Goal: Transaction & Acquisition: Book appointment/travel/reservation

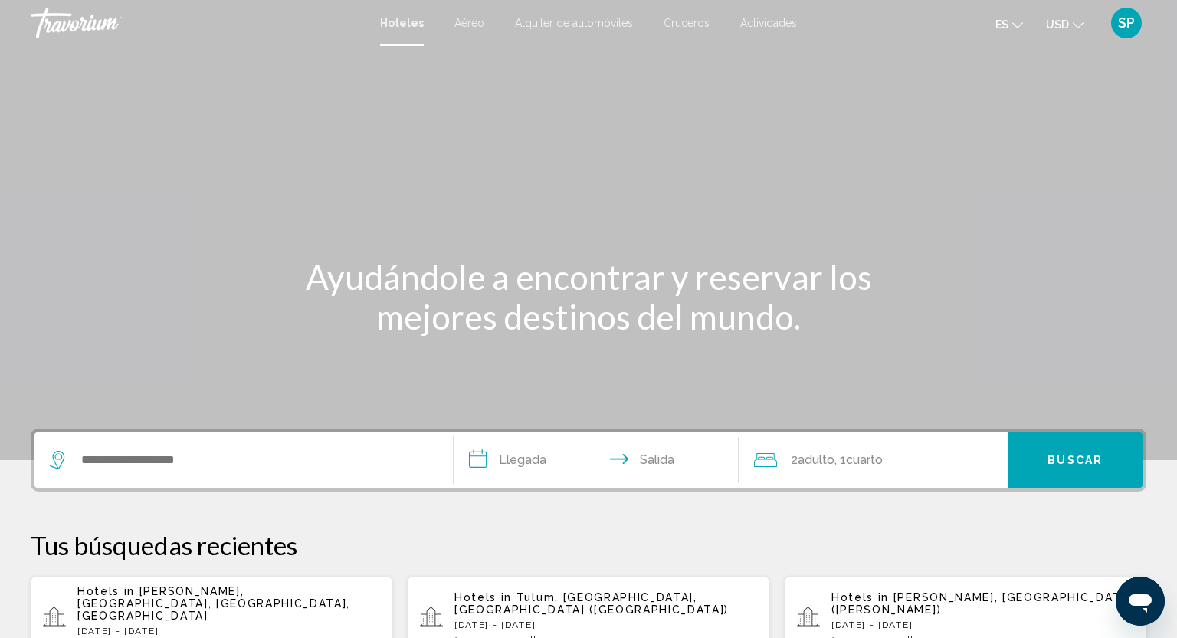
click at [684, 21] on span "Cruceros" at bounding box center [687, 23] width 46 height 12
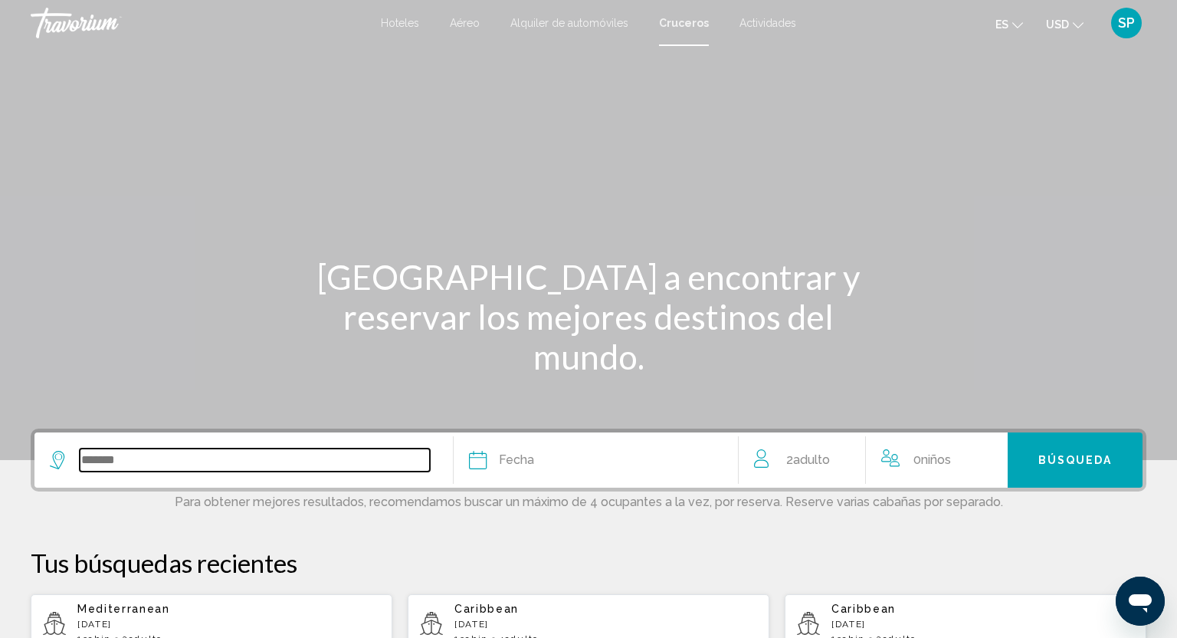
click at [95, 451] on input "Search widget" at bounding box center [255, 459] width 350 height 23
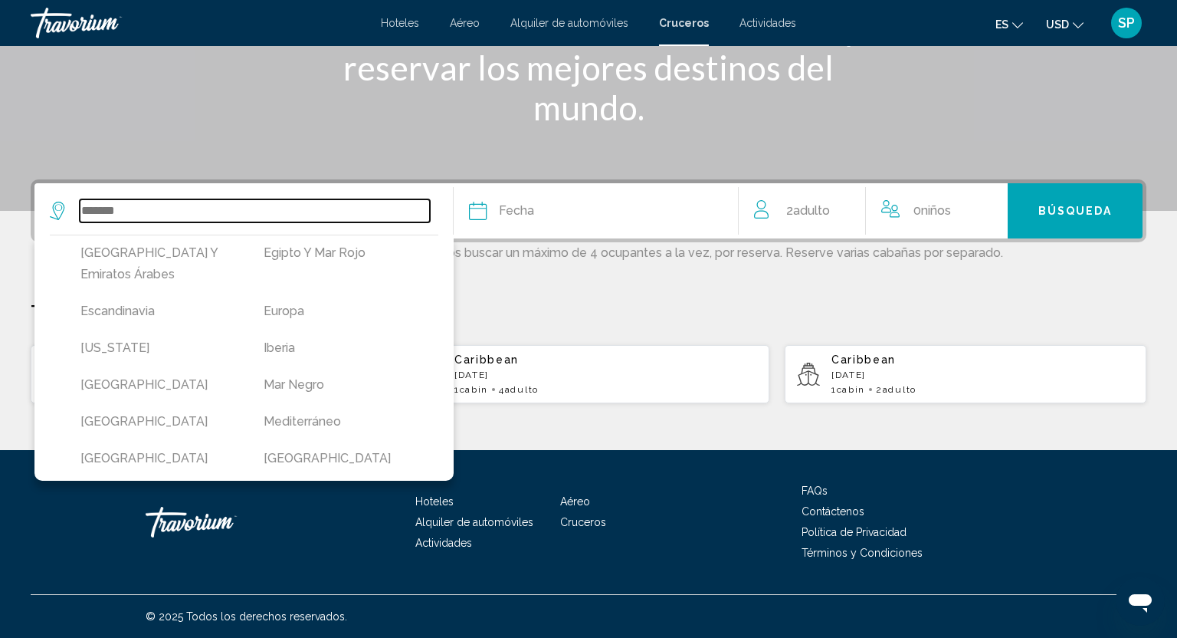
scroll to position [231, 0]
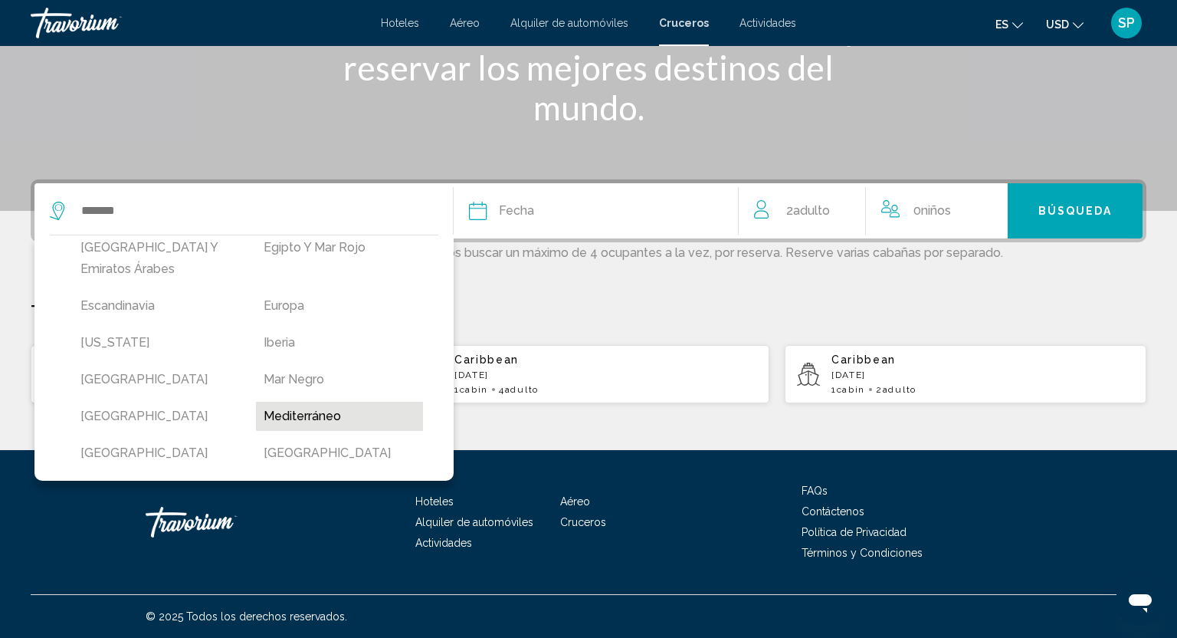
click at [286, 402] on button "Mediterráneo" at bounding box center [340, 416] width 168 height 29
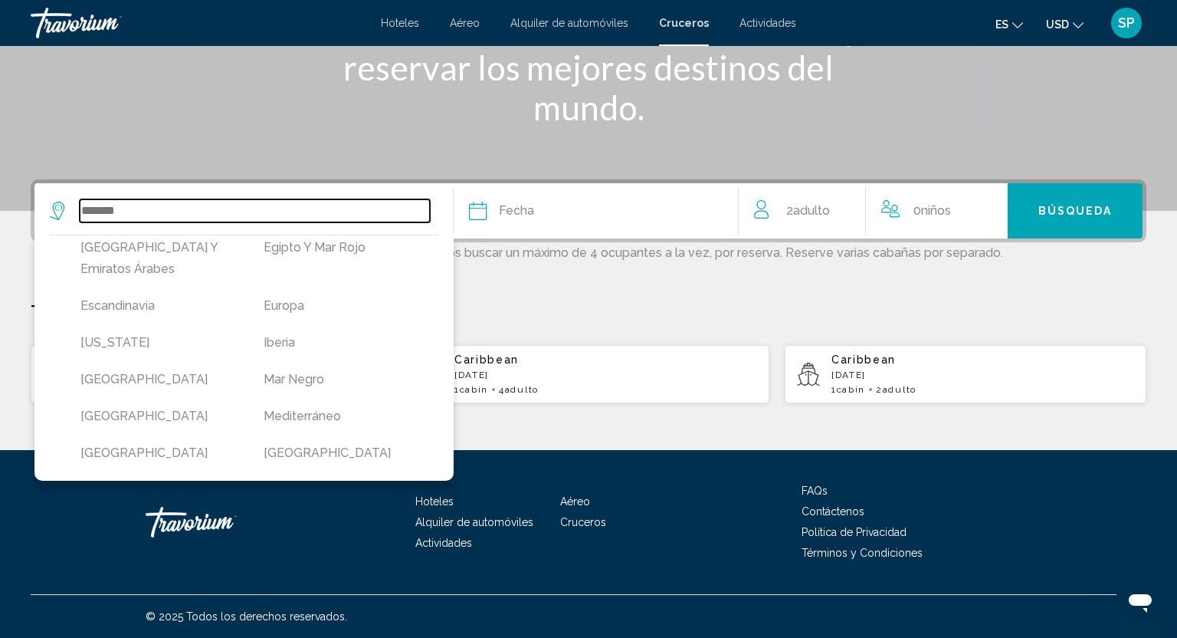
type input "**********"
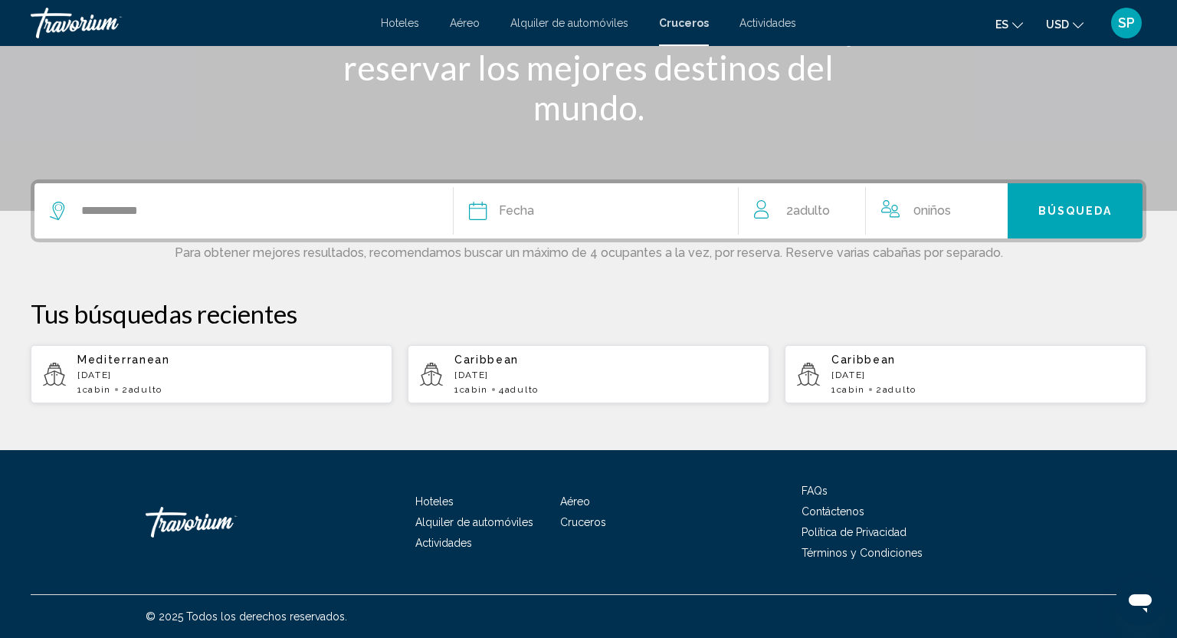
click at [514, 215] on span "Fecha" at bounding box center [516, 210] width 35 height 21
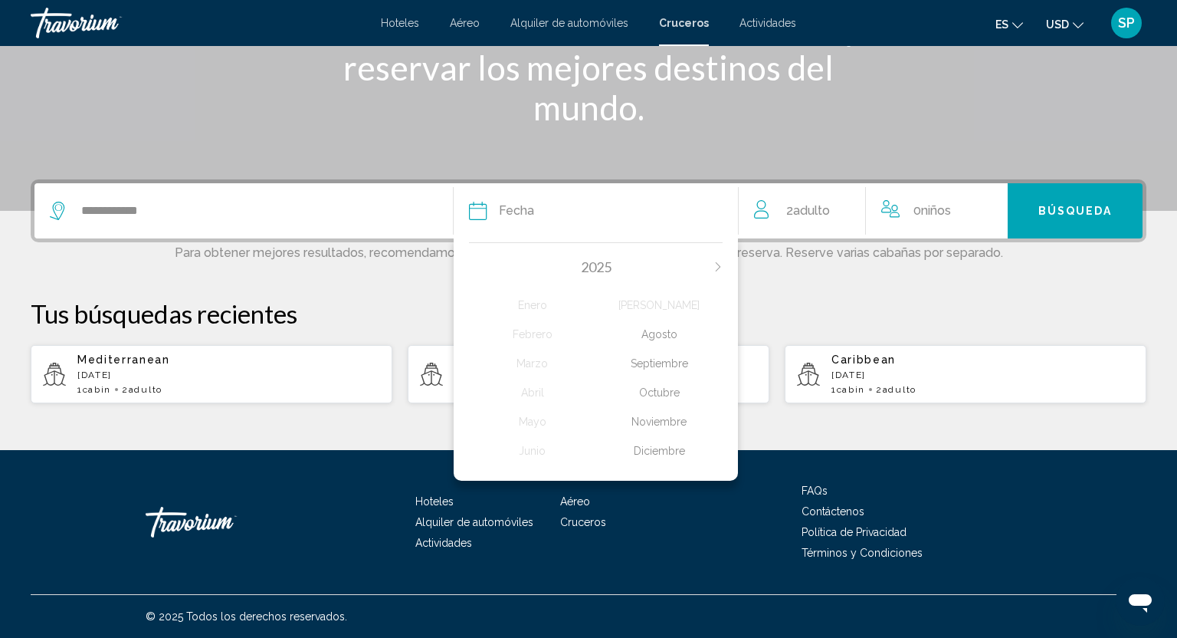
click at [669, 390] on div "Octubre" at bounding box center [659, 393] width 126 height 28
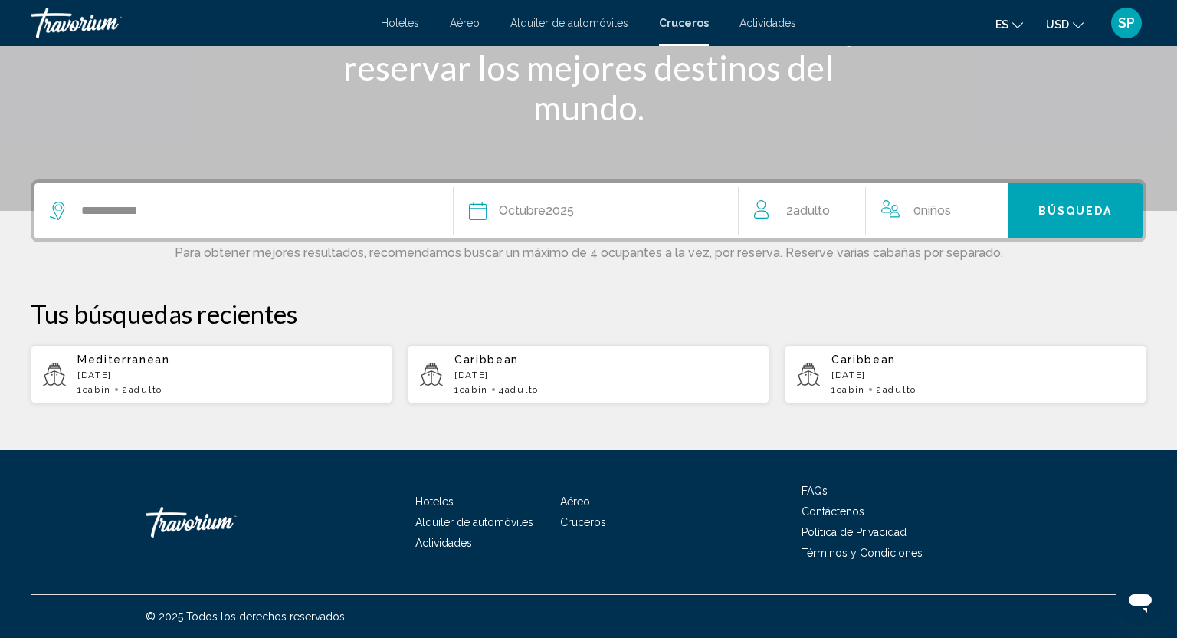
click at [898, 218] on div "0 Niño Niños" at bounding box center [937, 210] width 112 height 21
click at [993, 217] on button "Increment children" at bounding box center [993, 211] width 14 height 27
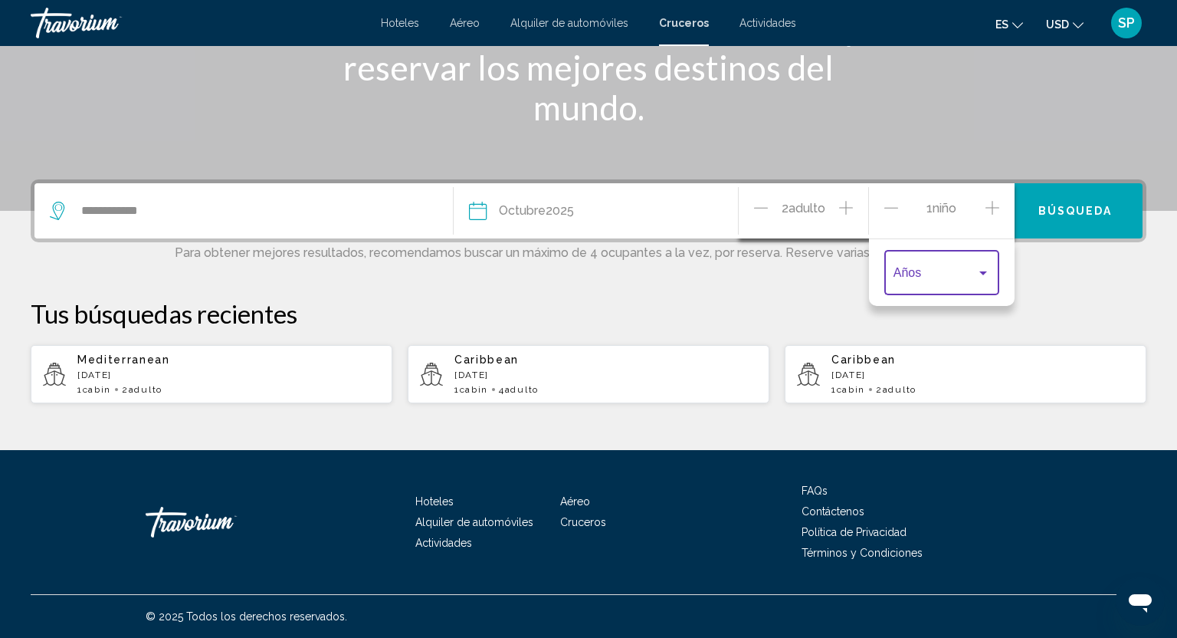
click at [984, 272] on div "Travelers: 2 adults, 1 child" at bounding box center [983, 273] width 8 height 4
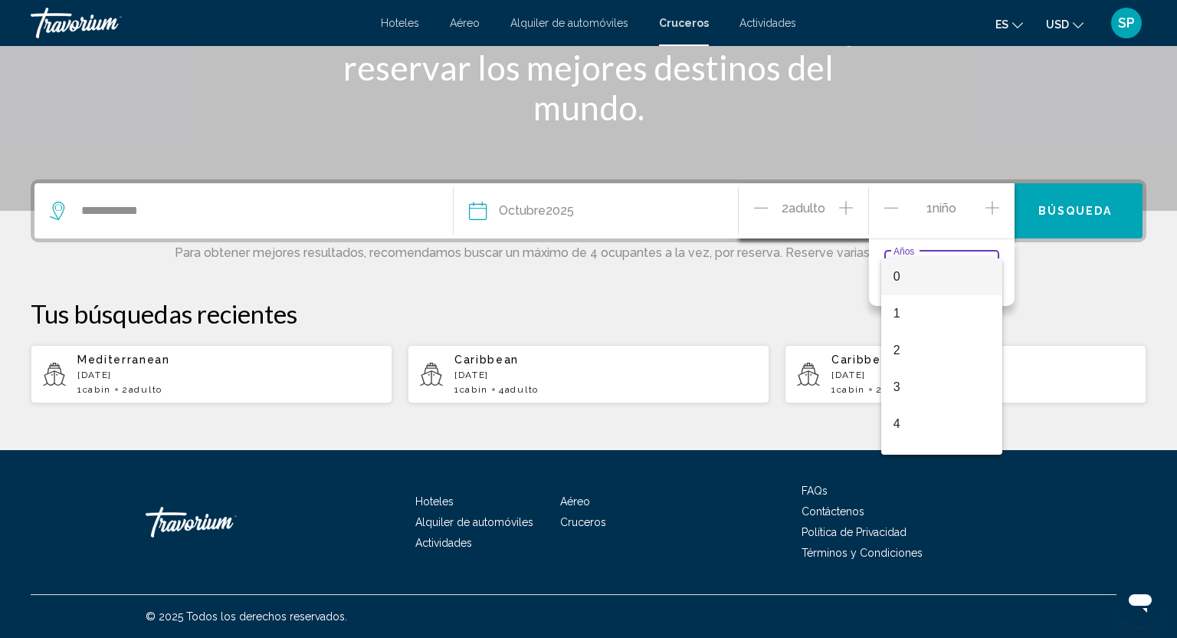
click at [999, 205] on div at bounding box center [588, 319] width 1177 height 638
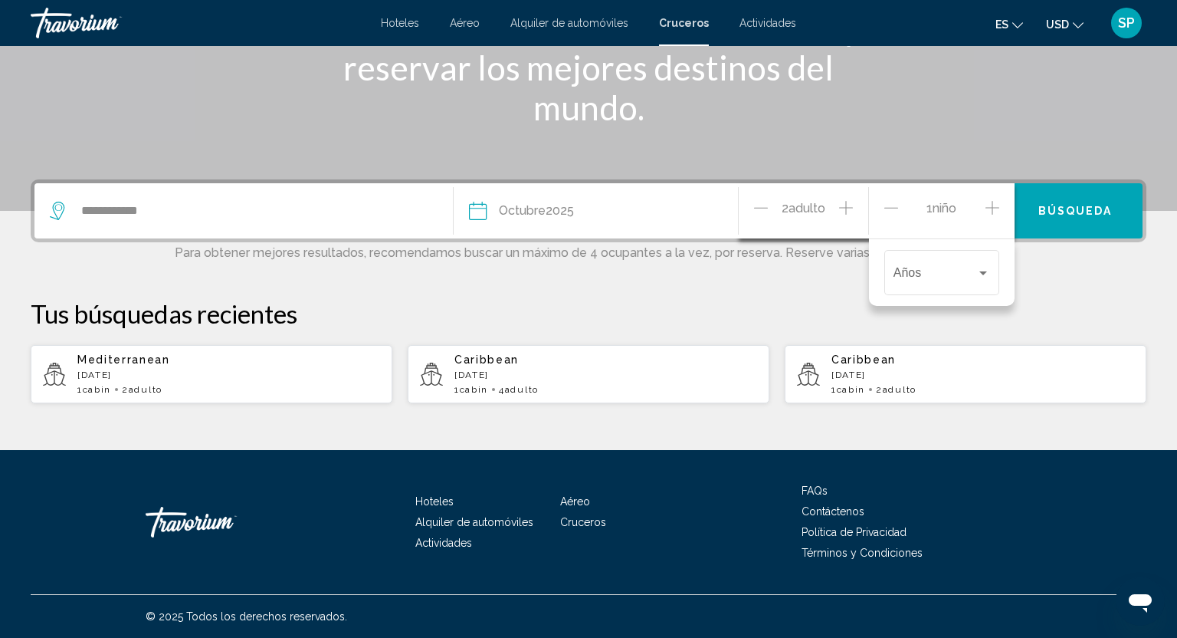
click at [996, 203] on icon "Increment children" at bounding box center [993, 208] width 14 height 18
click at [982, 264] on div "Años" at bounding box center [942, 271] width 97 height 48
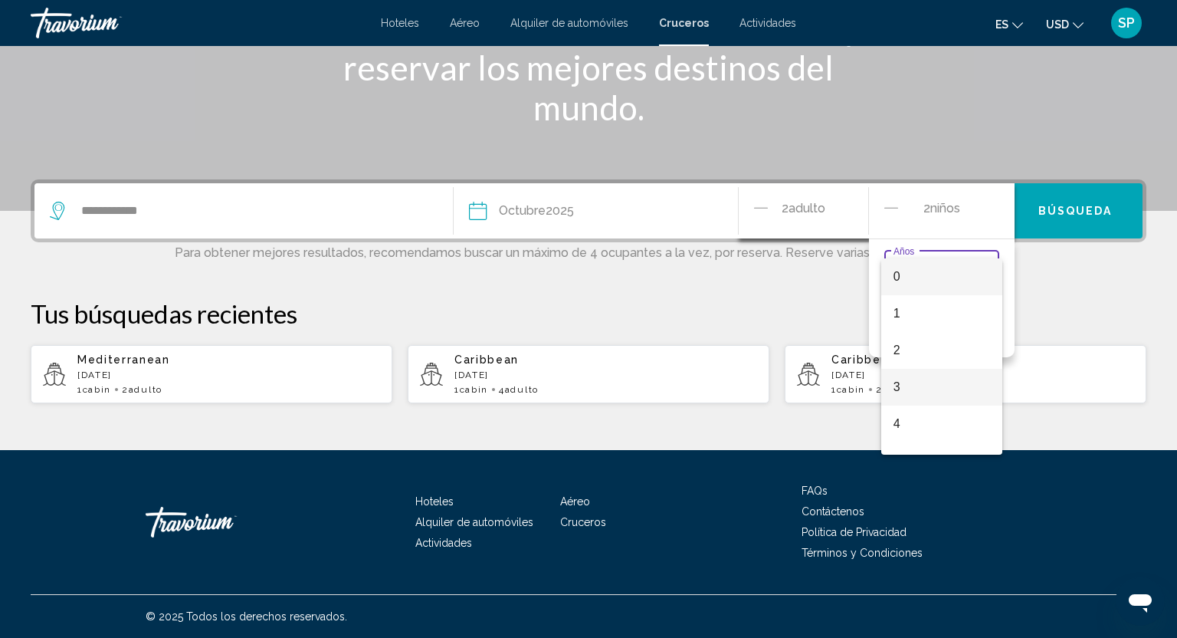
click at [901, 379] on span "3" at bounding box center [942, 387] width 97 height 37
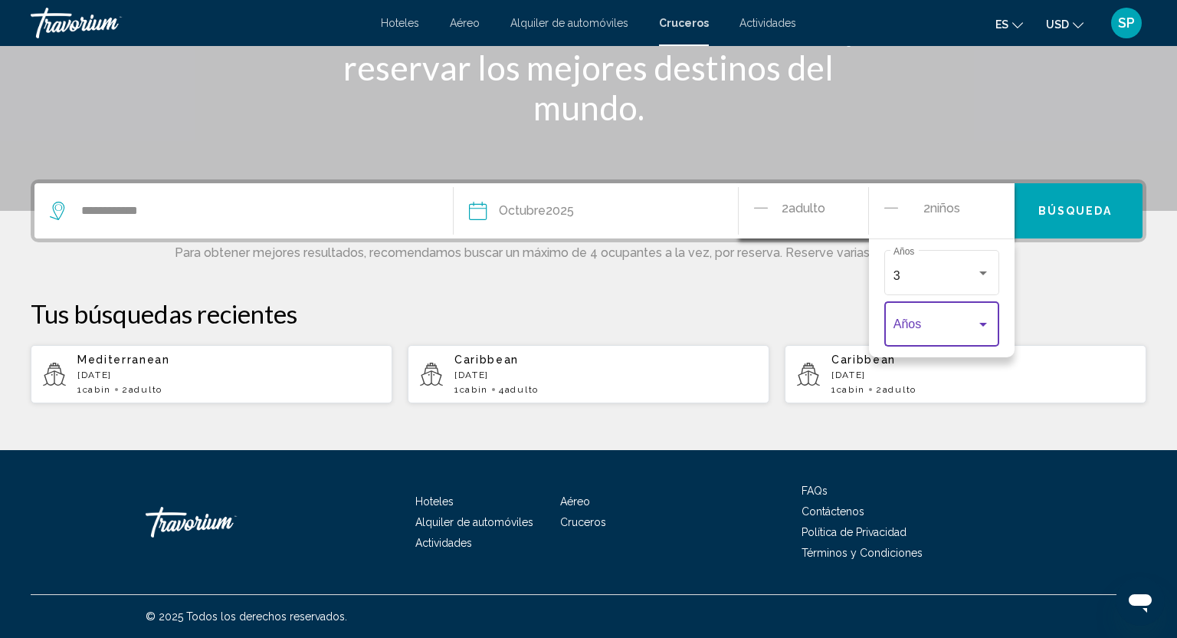
click at [989, 323] on div "Travelers: 2 adults, 2 children" at bounding box center [983, 324] width 14 height 12
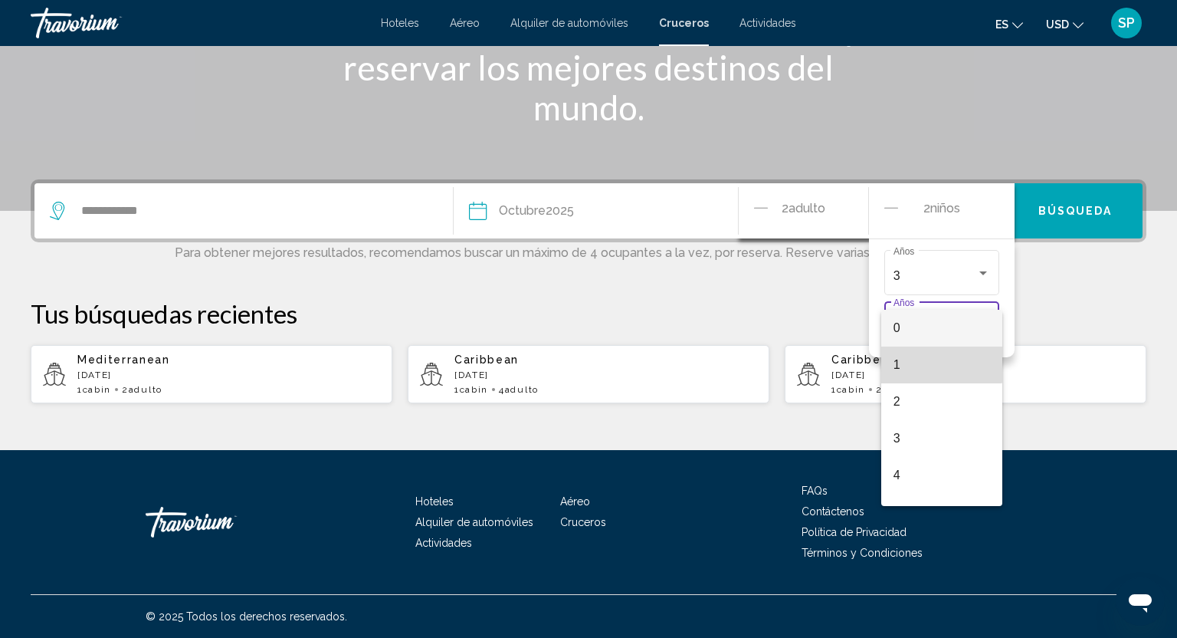
click at [934, 356] on span "1" at bounding box center [942, 364] width 97 height 37
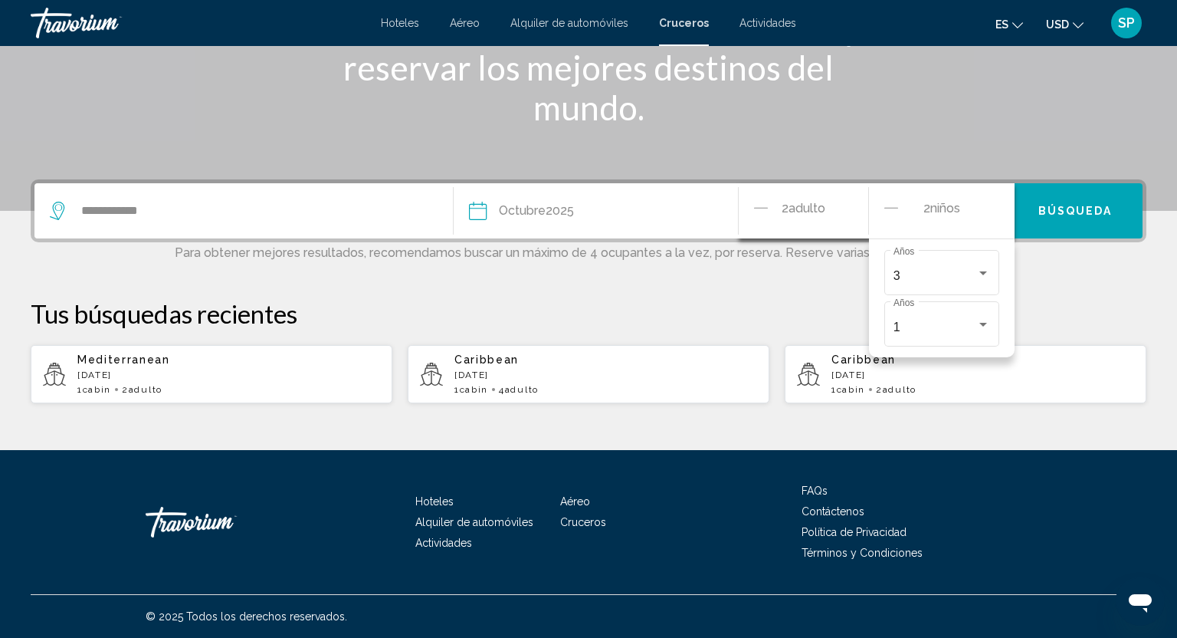
click at [1064, 285] on div "**********" at bounding box center [588, 291] width 1177 height 225
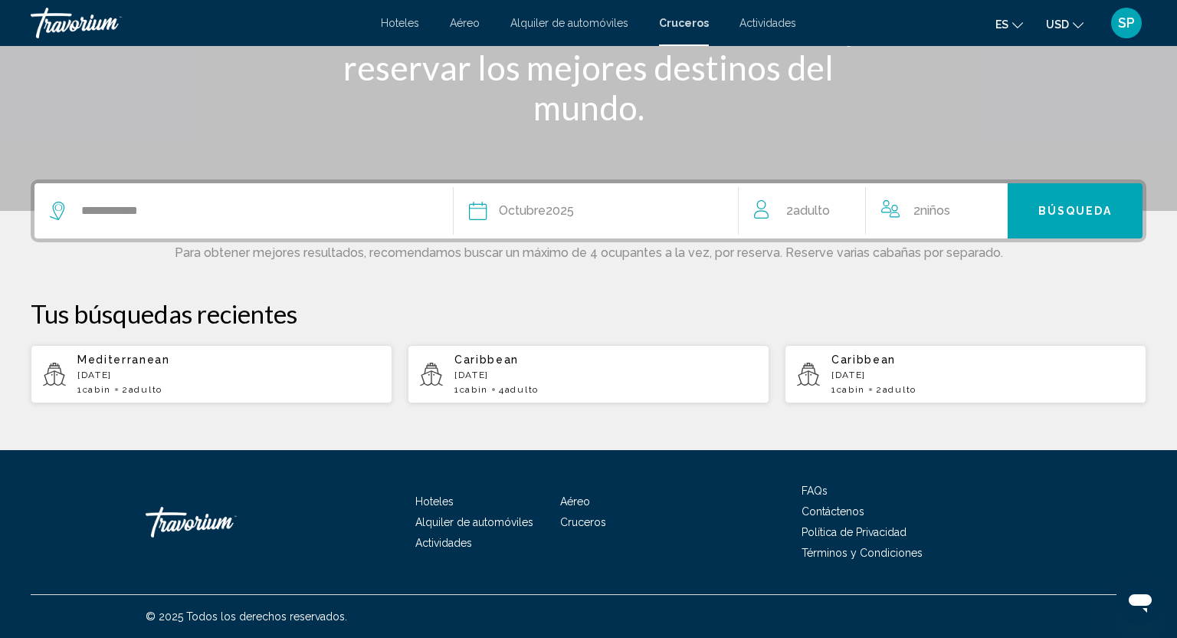
click at [1075, 204] on span "Búsqueda" at bounding box center [1076, 210] width 74 height 12
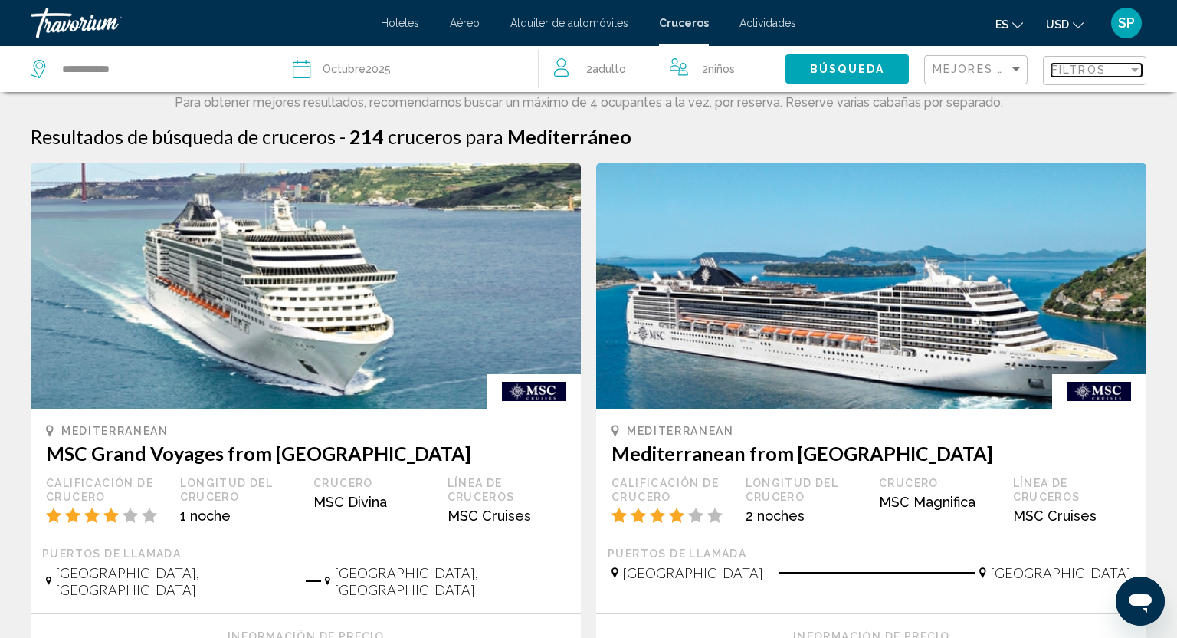
click at [1082, 67] on span "Filtros" at bounding box center [1079, 70] width 54 height 12
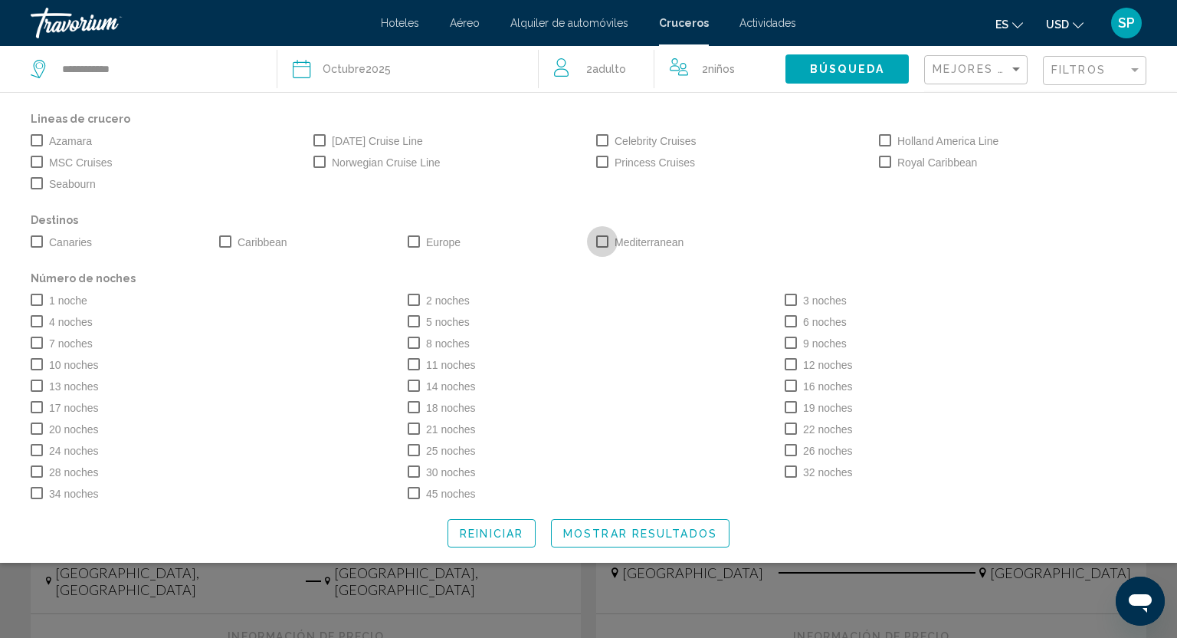
click at [602, 244] on span "Search widget" at bounding box center [602, 241] width 12 height 12
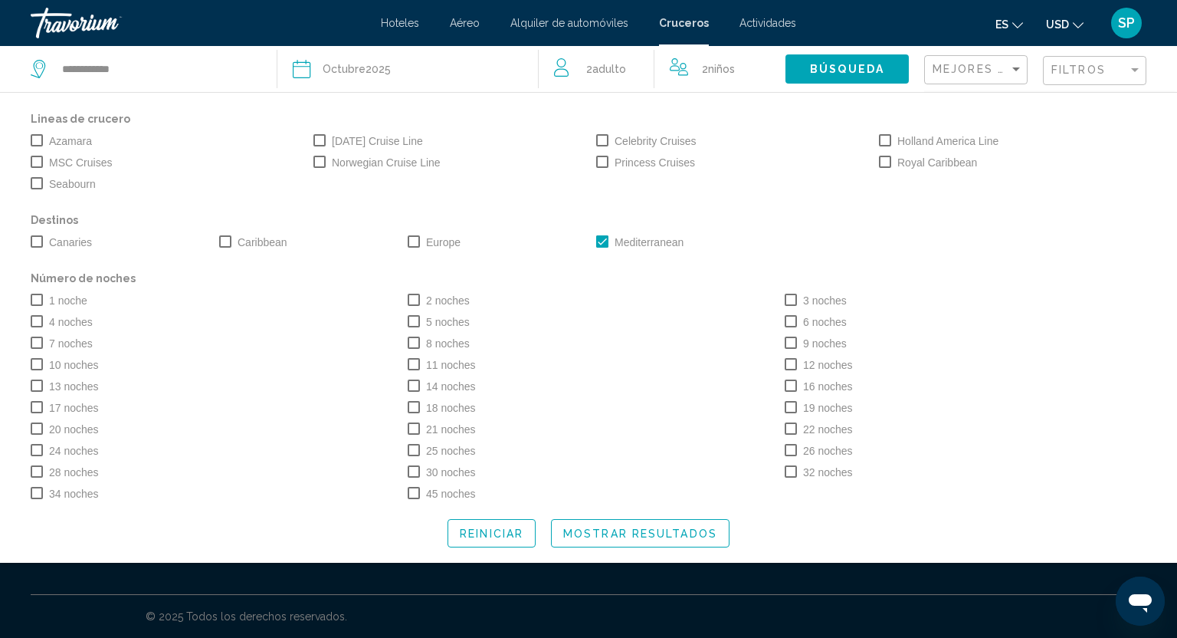
click at [420, 323] on label "5 noches" at bounding box center [439, 322] width 62 height 18
click at [612, 540] on span "Mostrar resultados" at bounding box center [640, 533] width 154 height 12
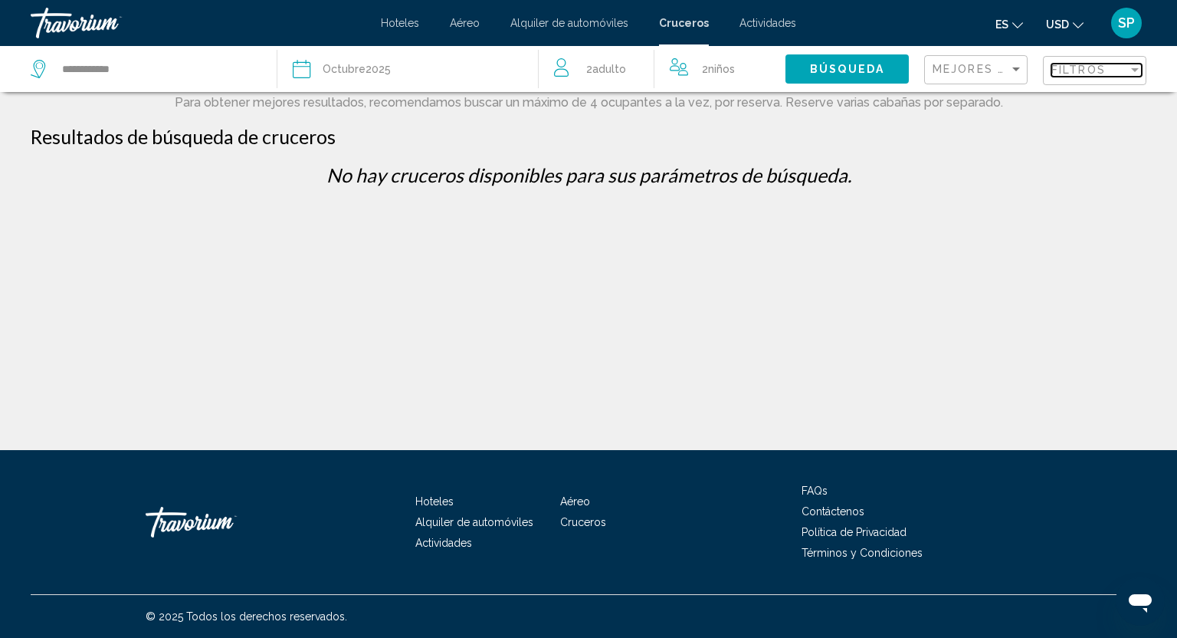
click at [1106, 74] on div "Filtros" at bounding box center [1090, 70] width 77 height 12
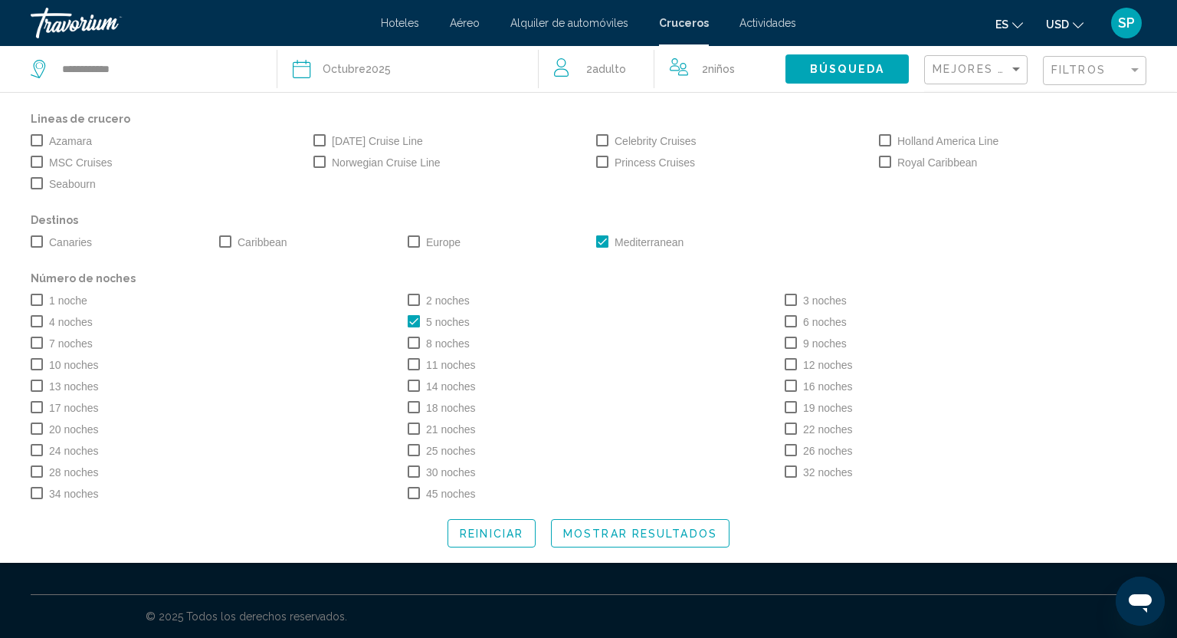
click at [414, 325] on span "Search widget" at bounding box center [414, 321] width 12 height 12
click at [850, 84] on div "Búsqueda" at bounding box center [855, 69] width 139 height 46
click at [849, 77] on button "Búsqueda" at bounding box center [847, 68] width 123 height 28
click at [849, 64] on span "Búsqueda" at bounding box center [847, 70] width 74 height 12
click at [631, 547] on button "Mostrar resultados" at bounding box center [640, 533] width 179 height 28
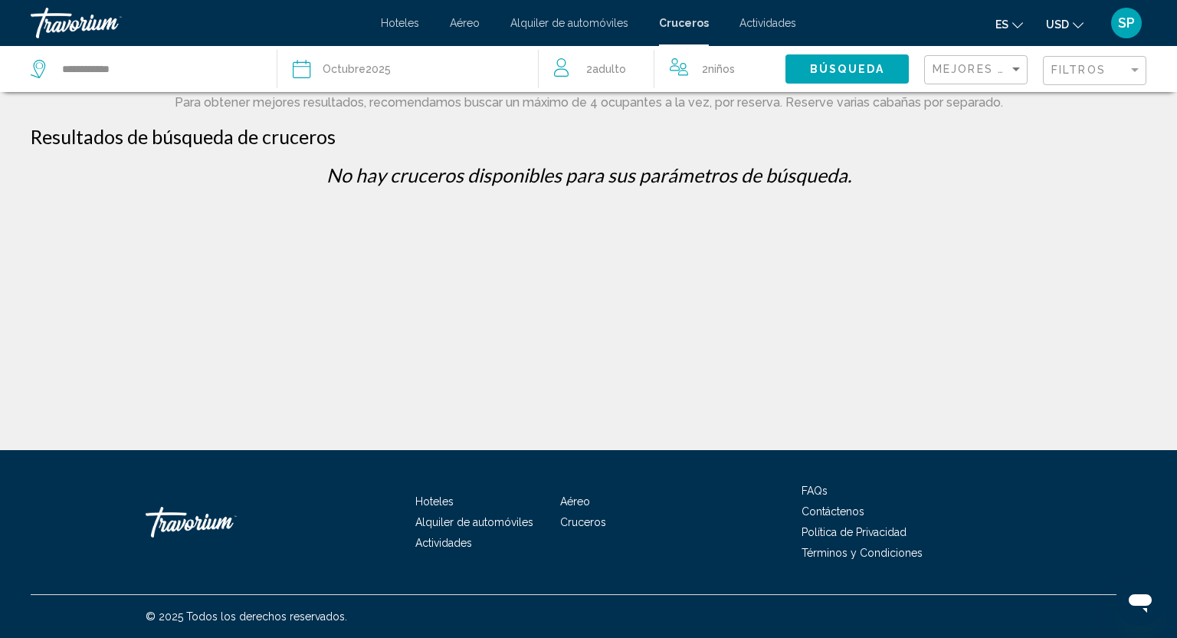
click at [332, 63] on span "Octubre" at bounding box center [344, 69] width 43 height 12
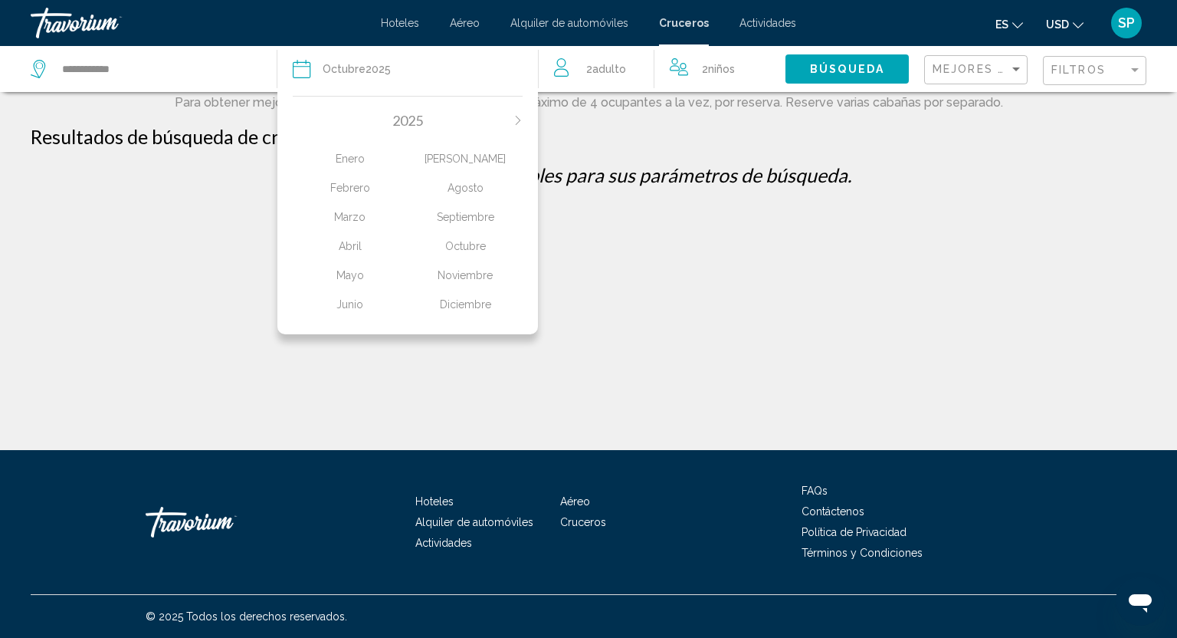
click at [458, 273] on div "Noviembre" at bounding box center [465, 275] width 115 height 28
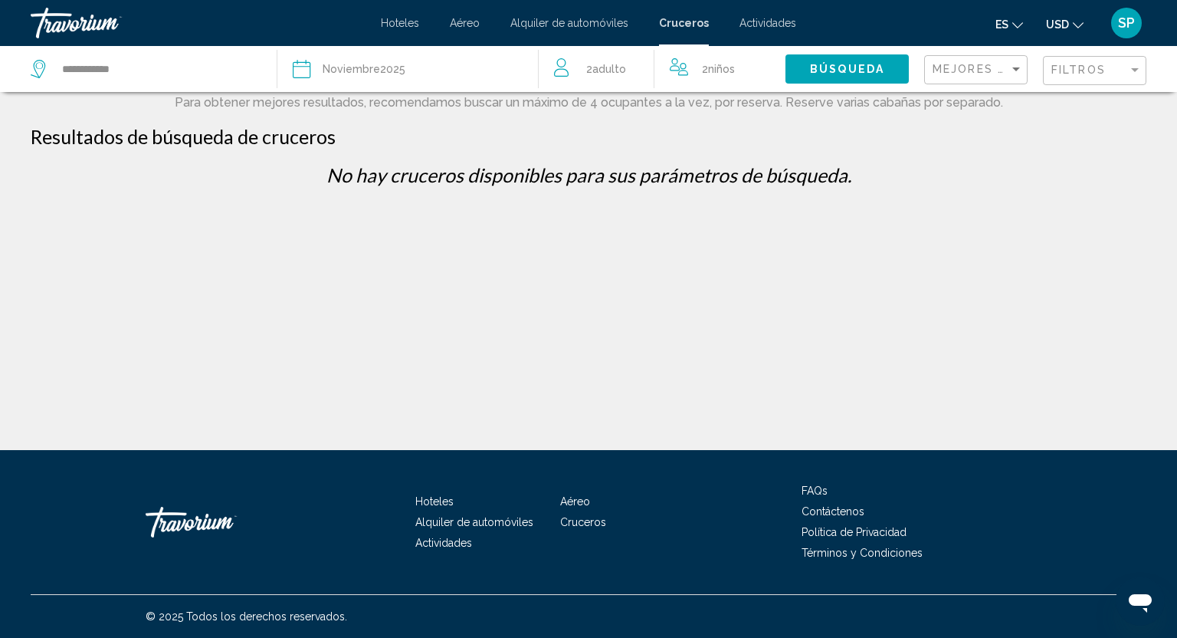
click at [829, 61] on button "Búsqueda" at bounding box center [847, 68] width 123 height 28
click at [138, 75] on input "**********" at bounding box center [157, 68] width 193 height 23
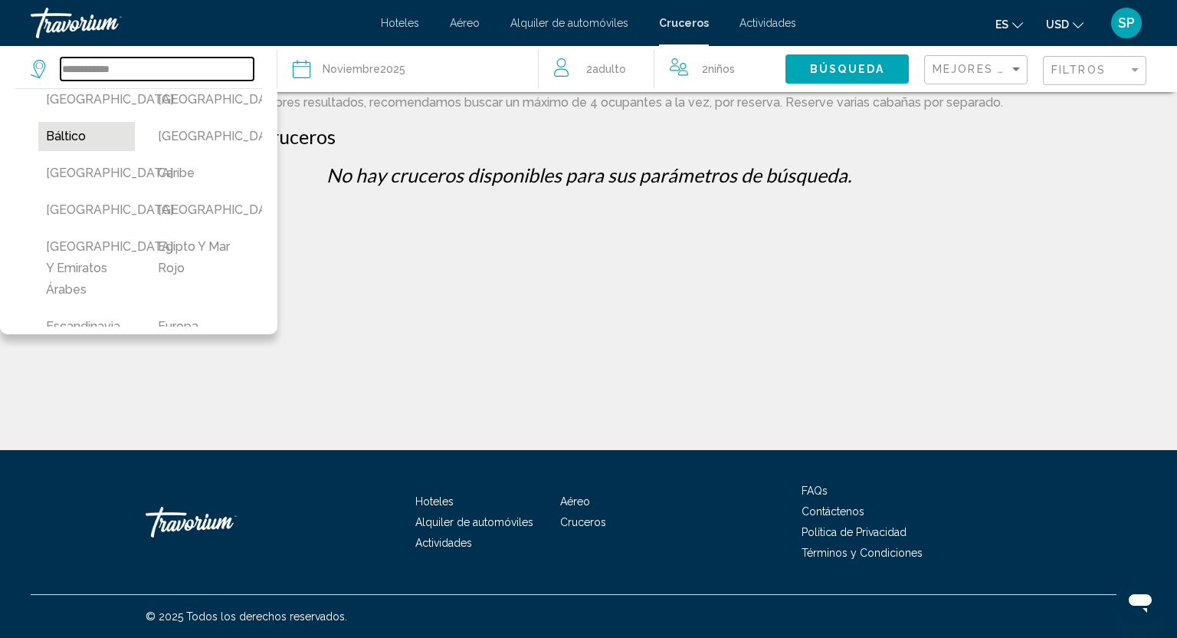
scroll to position [130, 0]
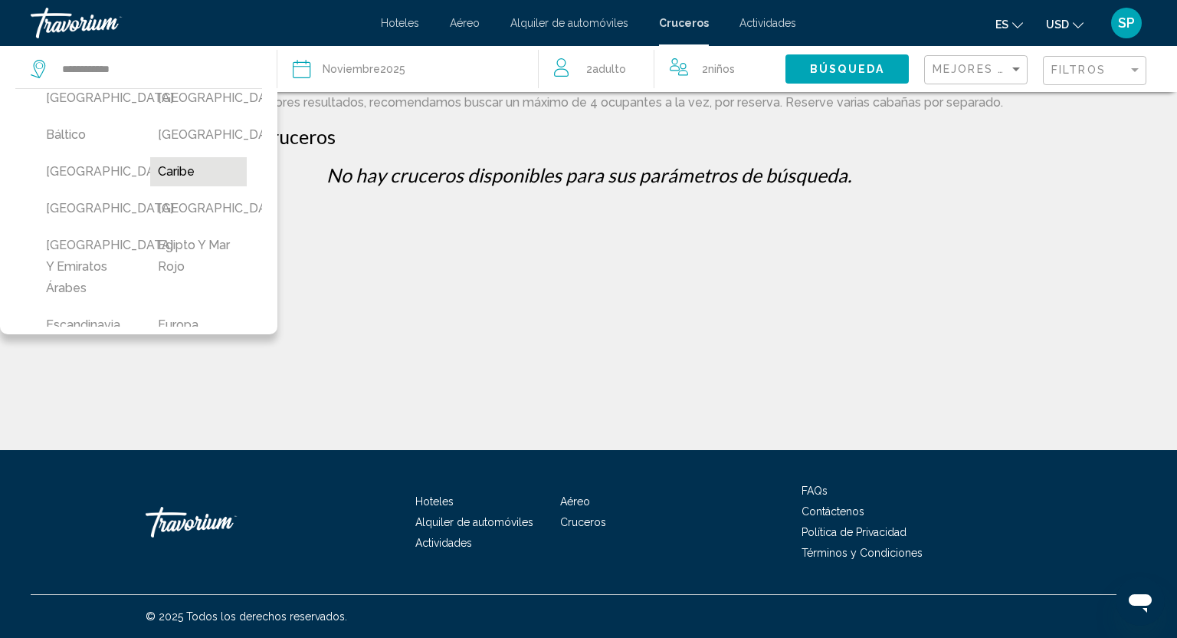
click at [195, 186] on button "Caribe" at bounding box center [198, 171] width 97 height 29
type input "******"
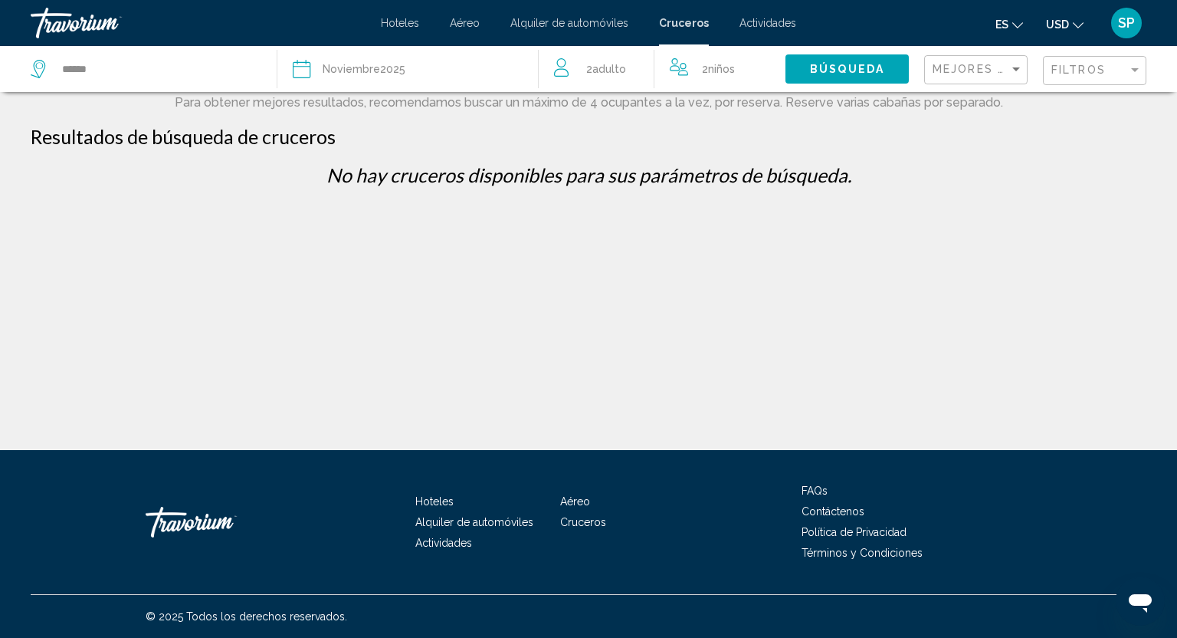
click at [430, 73] on div "Fecha Noviembre 2025" at bounding box center [408, 68] width 231 height 21
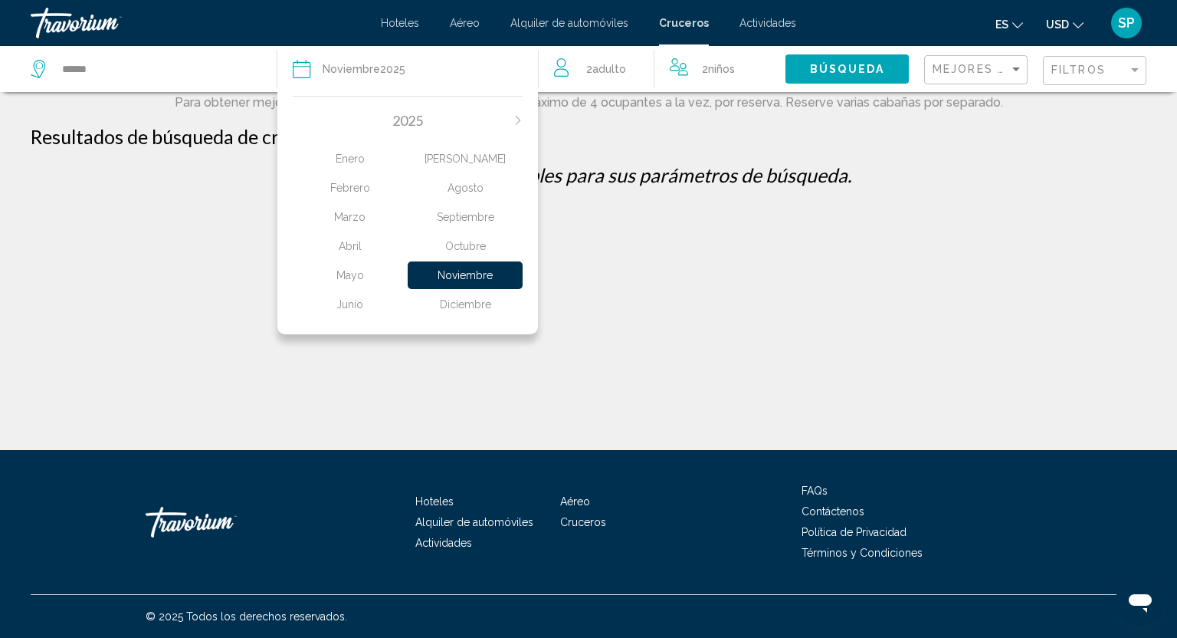
click at [454, 249] on div "Octubre" at bounding box center [465, 246] width 115 height 28
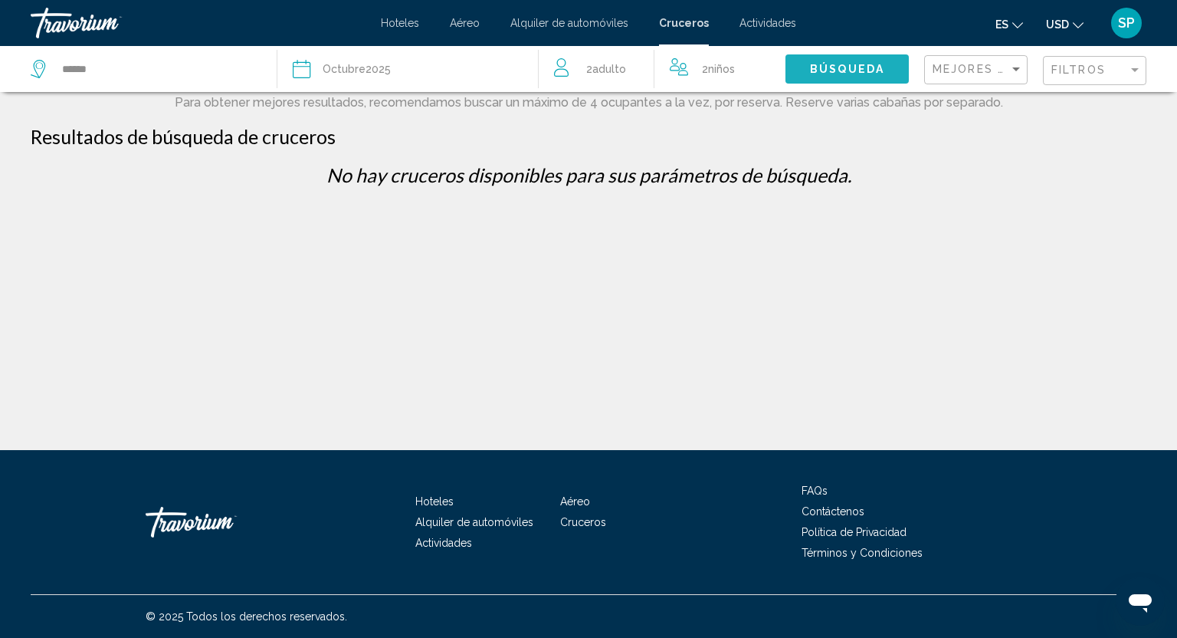
click at [841, 72] on span "Búsqueda" at bounding box center [847, 70] width 74 height 12
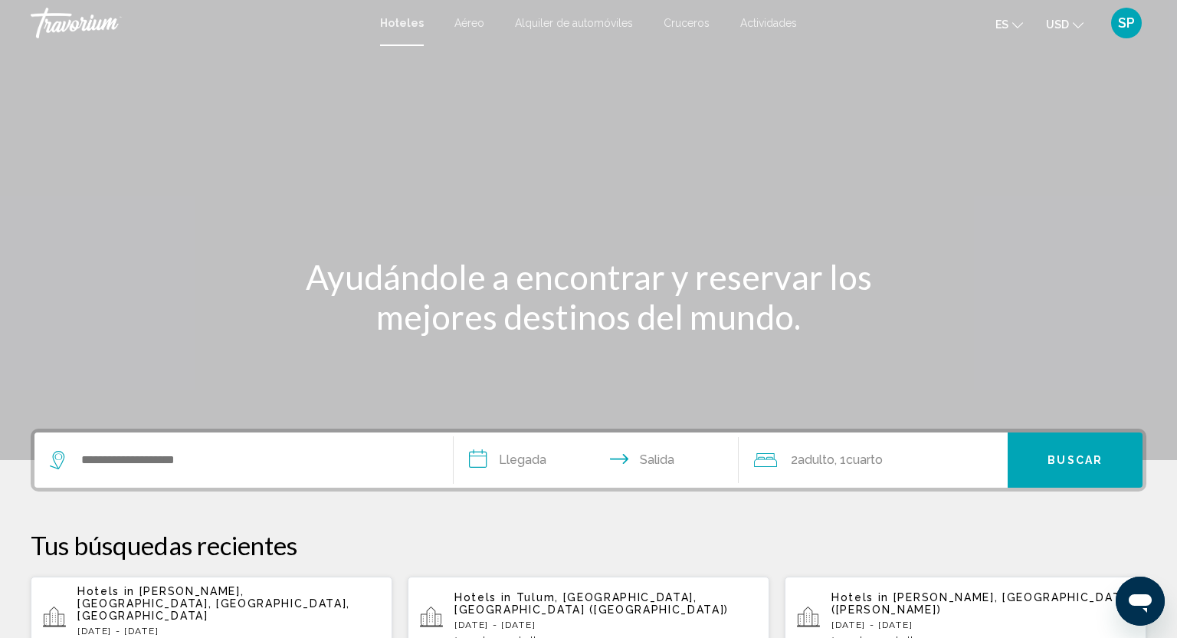
click at [685, 23] on span "Cruceros" at bounding box center [687, 23] width 46 height 12
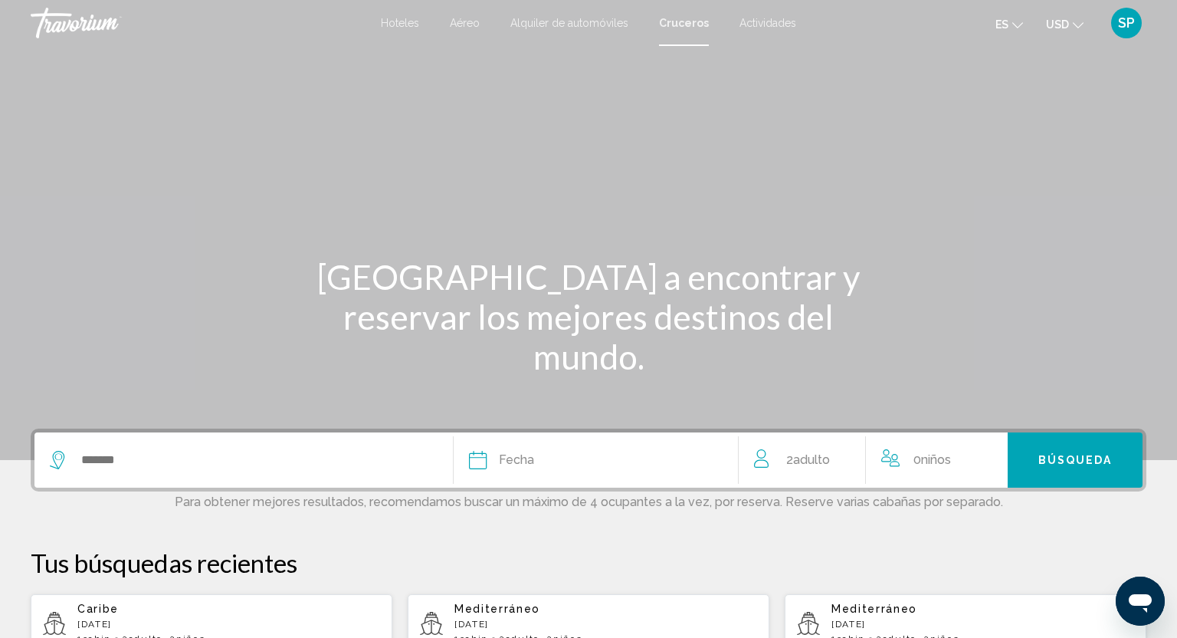
click at [130, 443] on div "Search widget" at bounding box center [244, 459] width 388 height 55
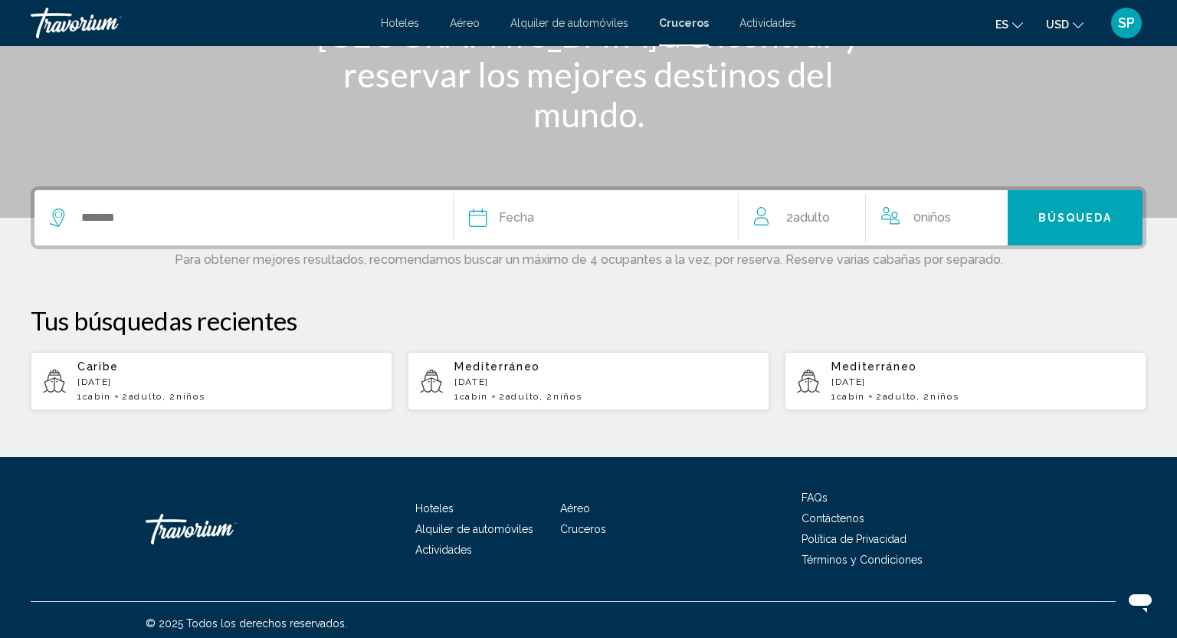
scroll to position [249, 0]
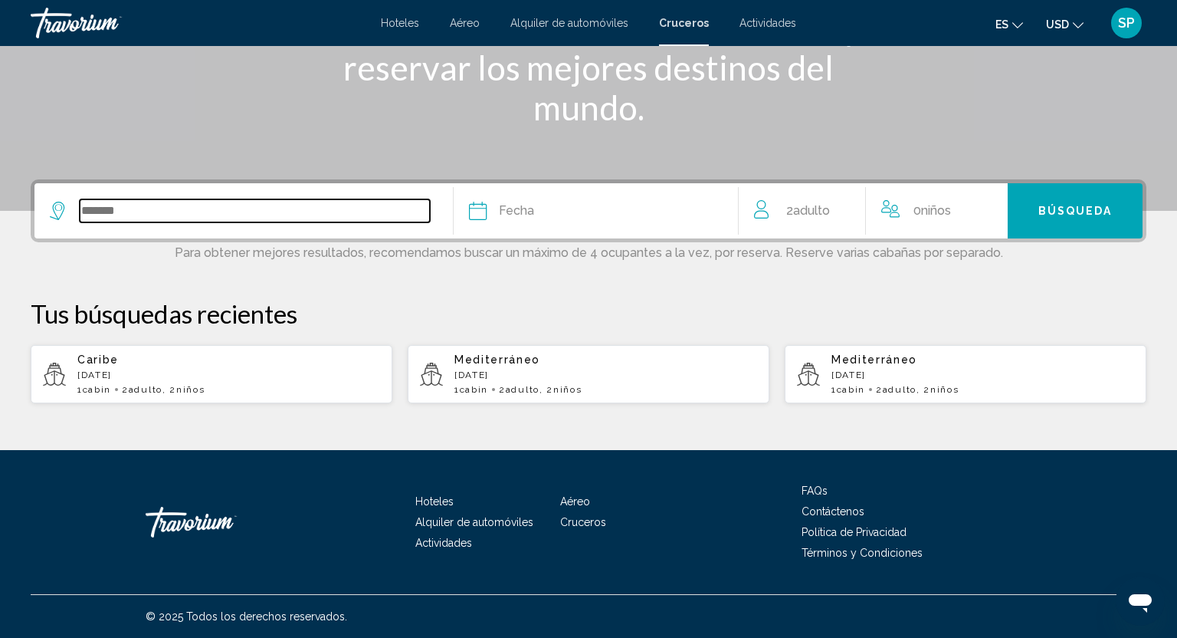
click at [105, 217] on input "Search widget" at bounding box center [255, 210] width 350 height 23
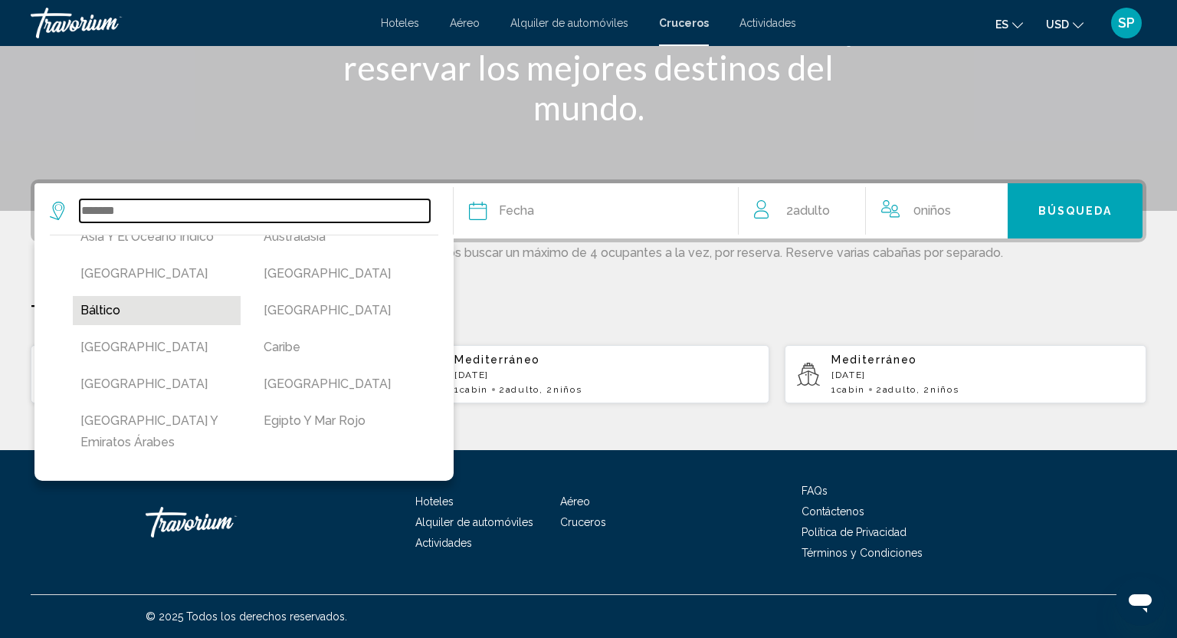
scroll to position [32, 0]
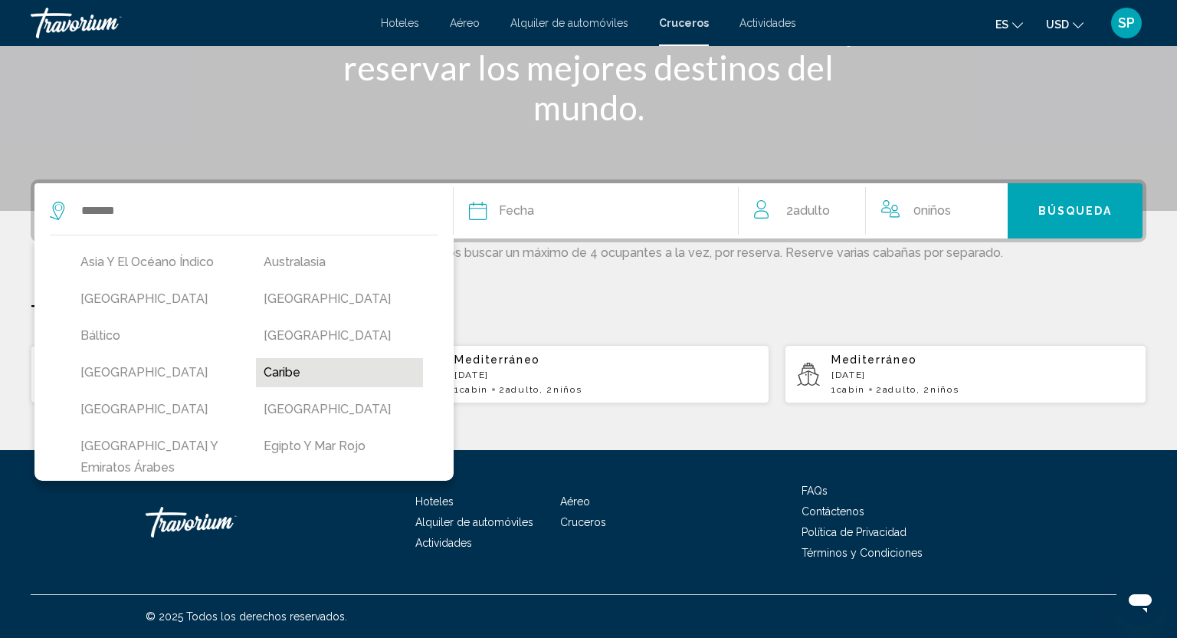
click at [278, 371] on button "Caribe" at bounding box center [340, 372] width 168 height 29
type input "******"
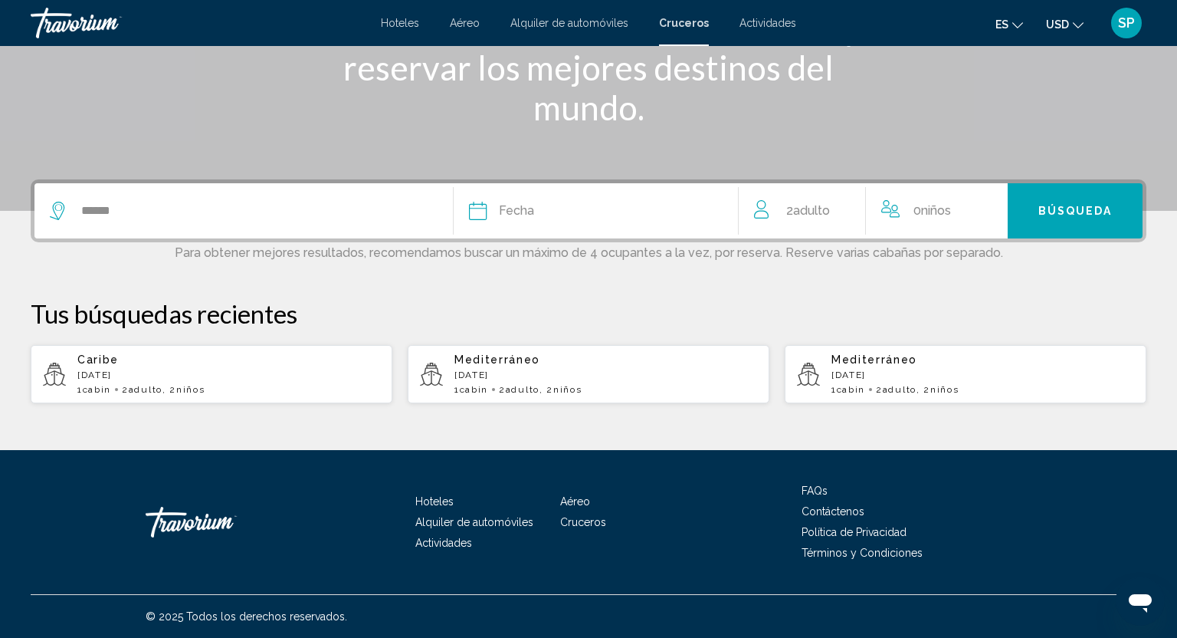
click at [491, 212] on div "Fecha" at bounding box center [596, 210] width 254 height 21
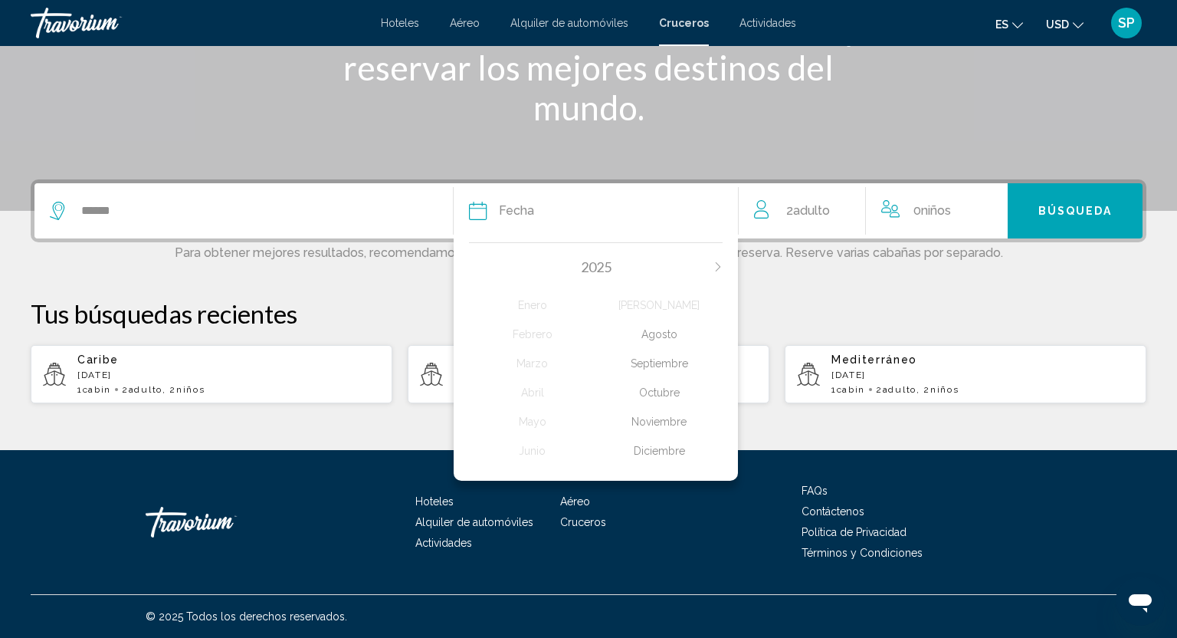
click at [656, 390] on div "Octubre" at bounding box center [659, 393] width 126 height 28
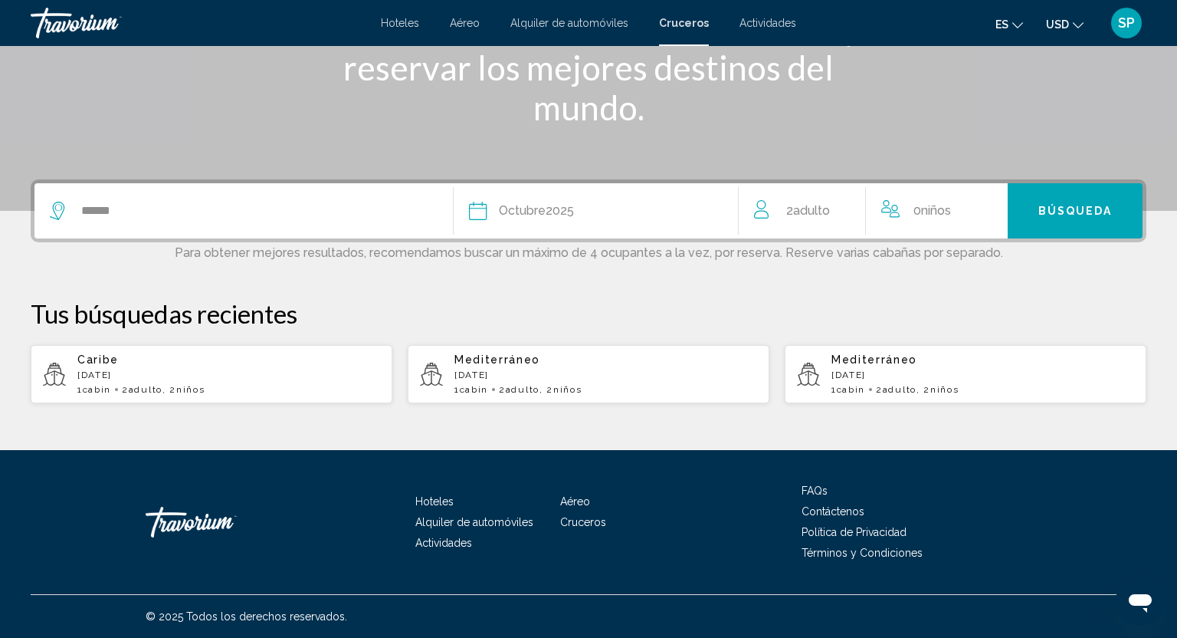
click at [914, 221] on span "0 Niño Niños" at bounding box center [933, 210] width 38 height 21
click at [991, 213] on icon "Increment children" at bounding box center [993, 208] width 14 height 18
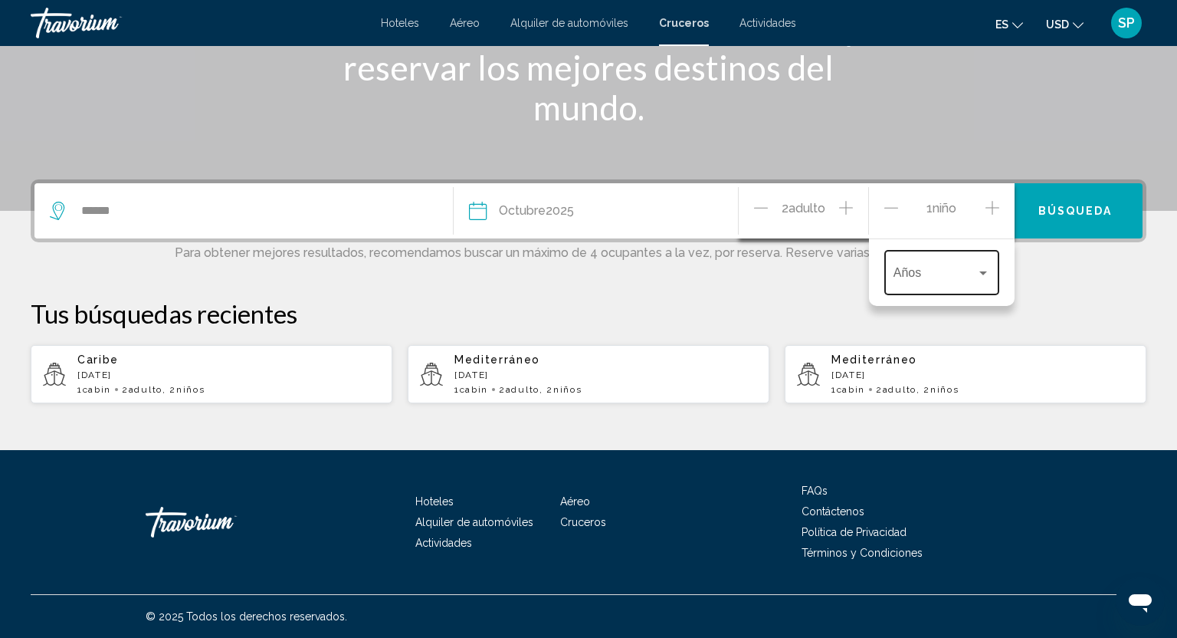
click at [981, 270] on div "Travelers: 2 adults, 1 child" at bounding box center [983, 273] width 14 height 12
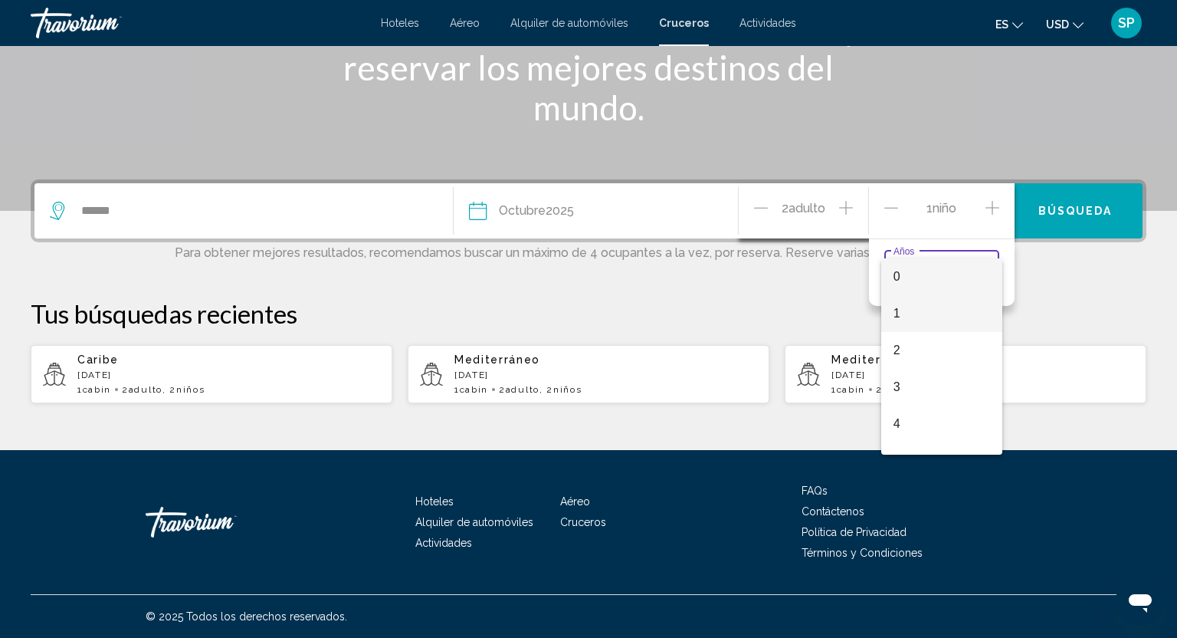
click at [931, 304] on span "1" at bounding box center [942, 313] width 97 height 37
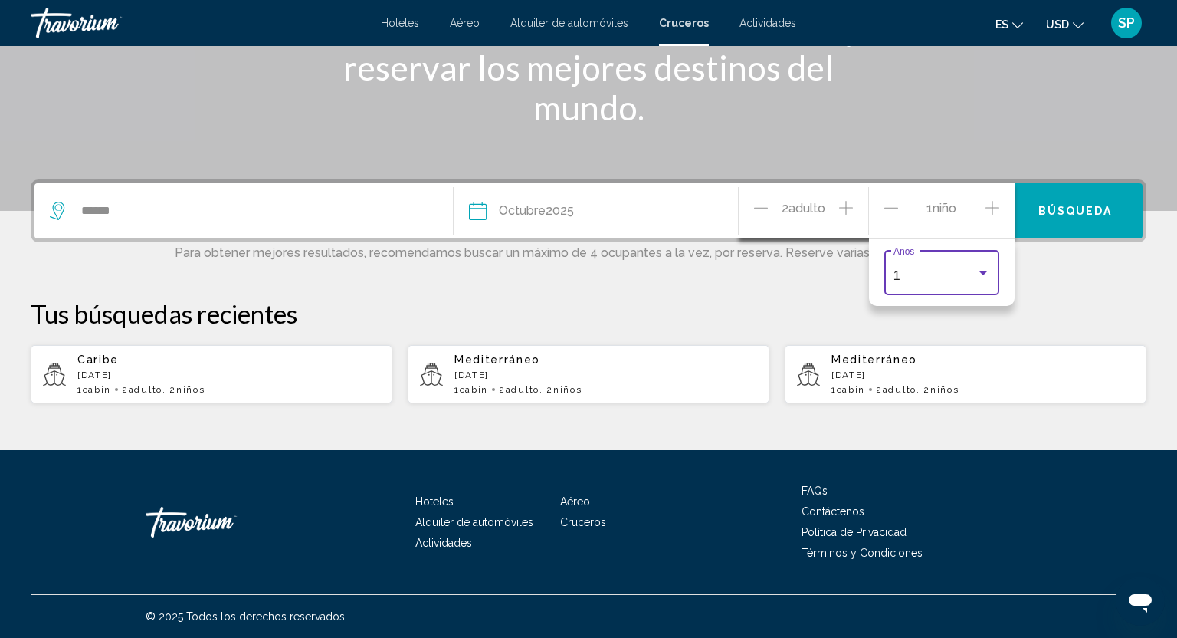
click at [993, 210] on icon "Increment children" at bounding box center [993, 208] width 14 height 14
click at [987, 327] on div "Travelers: 2 adults, 2 children" at bounding box center [983, 324] width 14 height 12
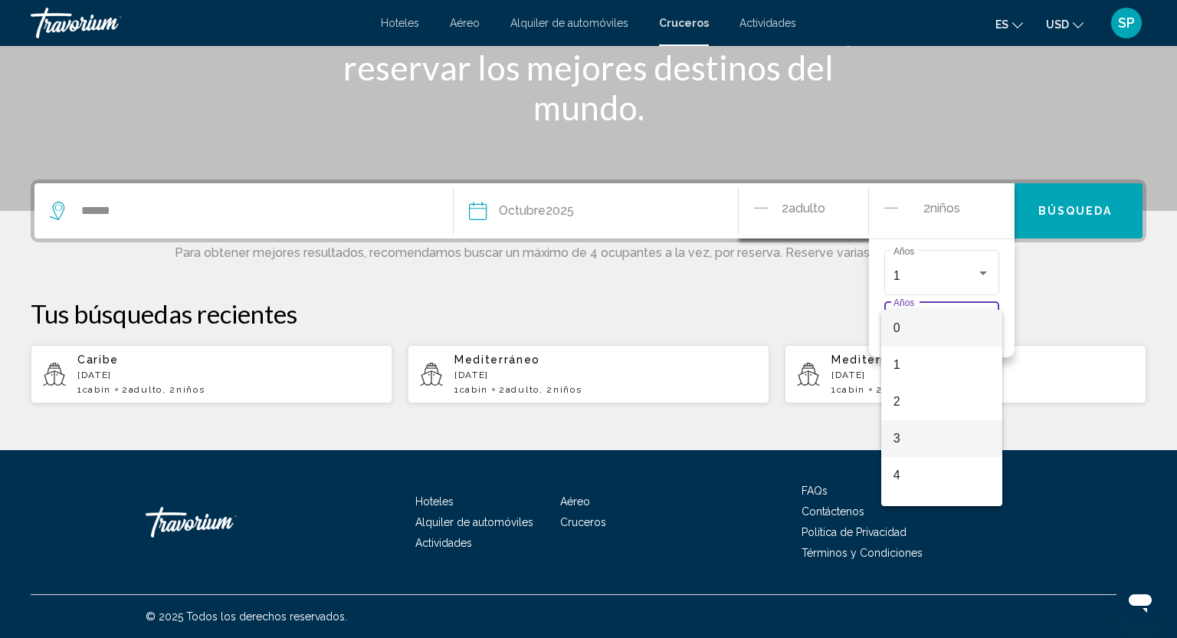
click at [923, 429] on span "3" at bounding box center [942, 438] width 97 height 37
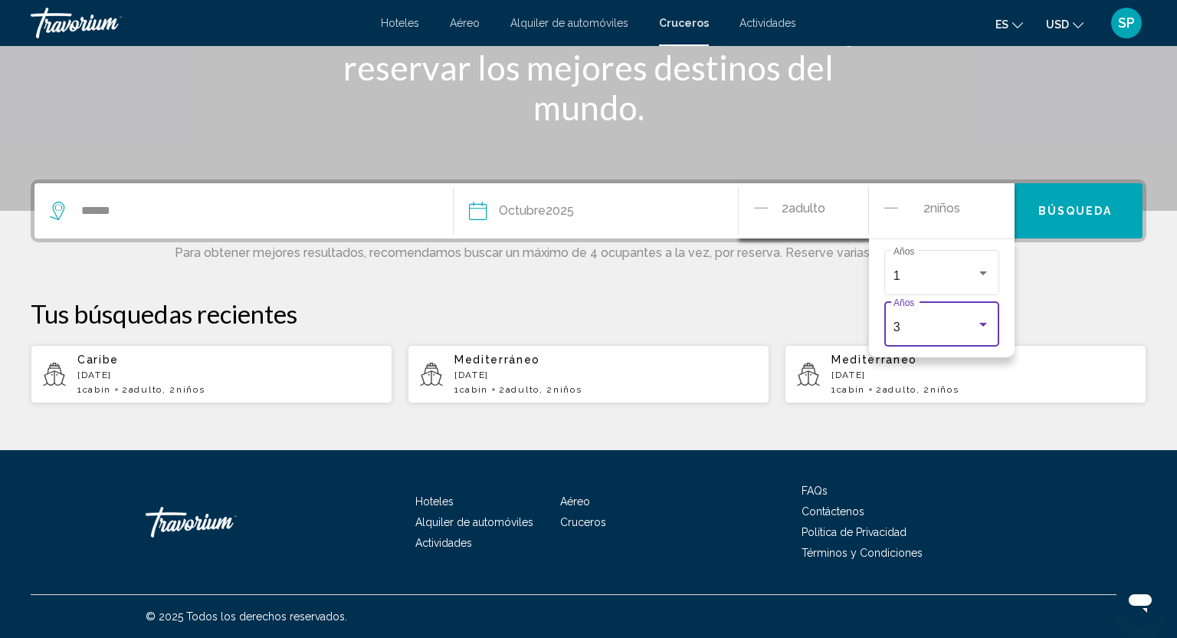
click at [1064, 201] on button "Búsqueda" at bounding box center [1075, 210] width 135 height 55
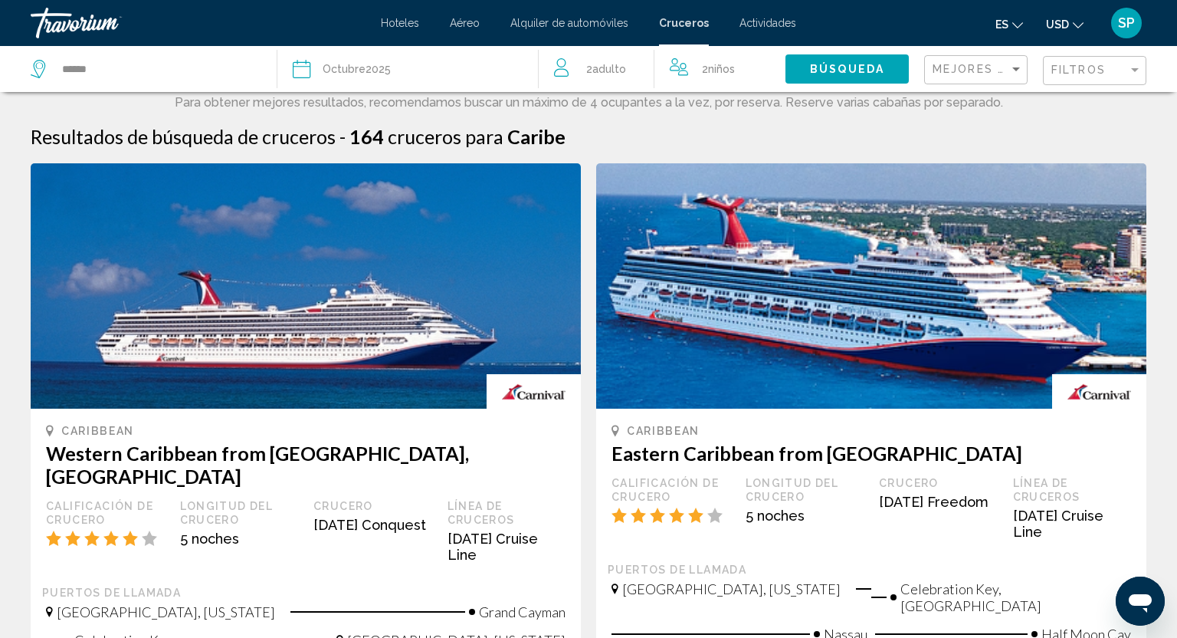
click at [1061, 80] on div "Filtros" at bounding box center [1097, 71] width 90 height 28
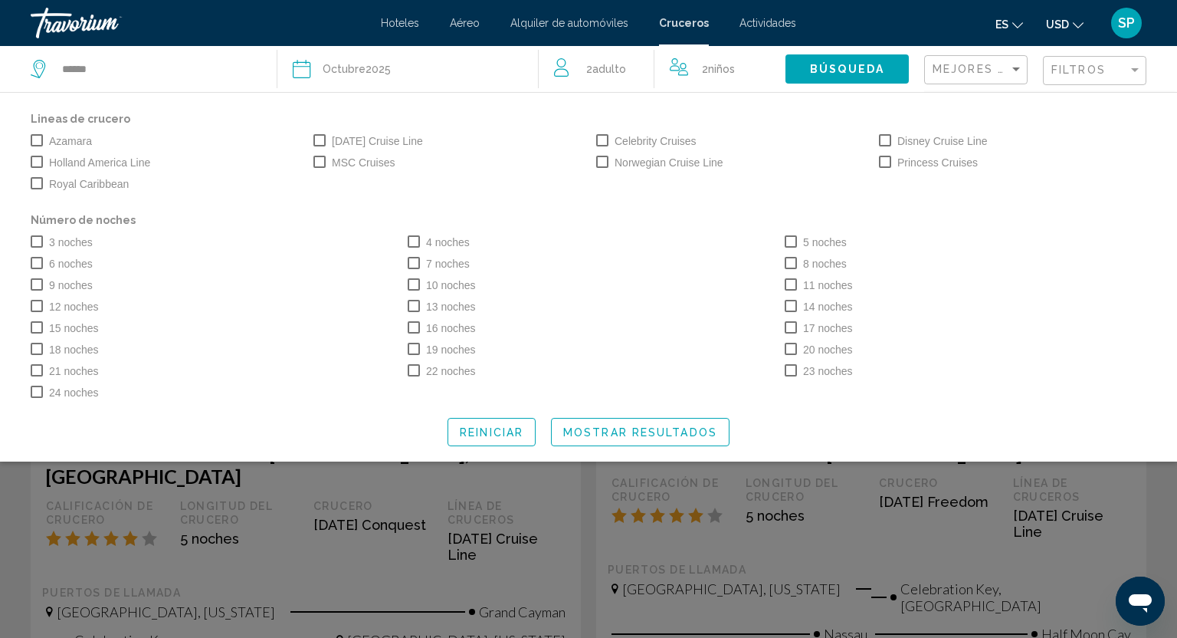
click at [886, 136] on span "Search widget" at bounding box center [885, 140] width 12 height 12
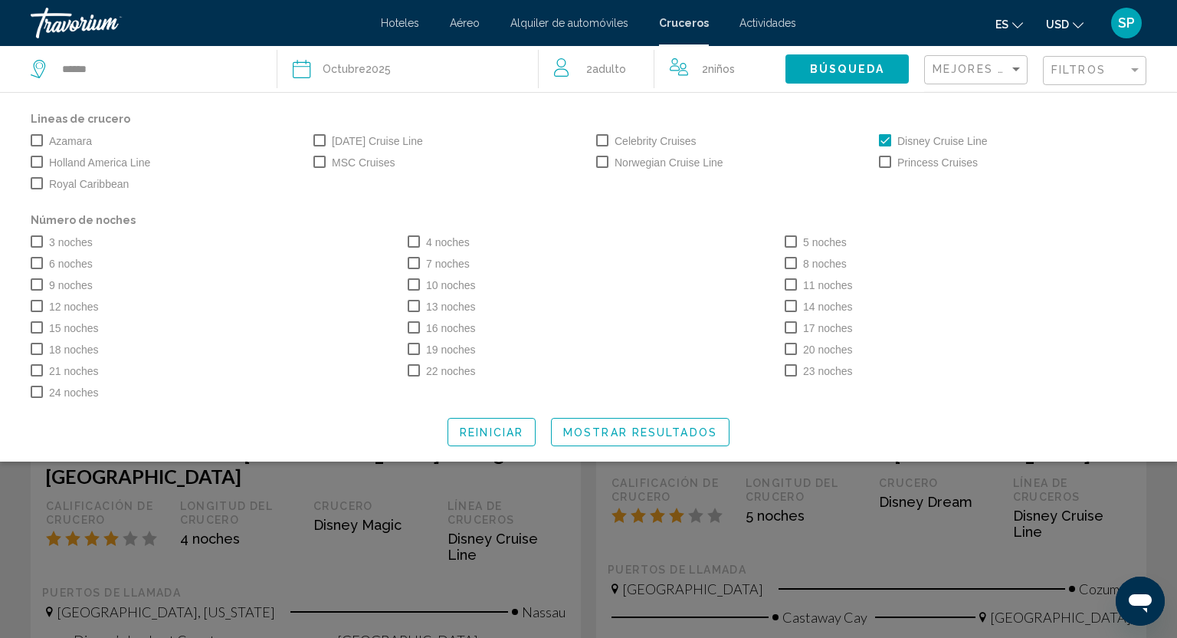
click at [674, 430] on span "Mostrar resultados" at bounding box center [640, 432] width 154 height 12
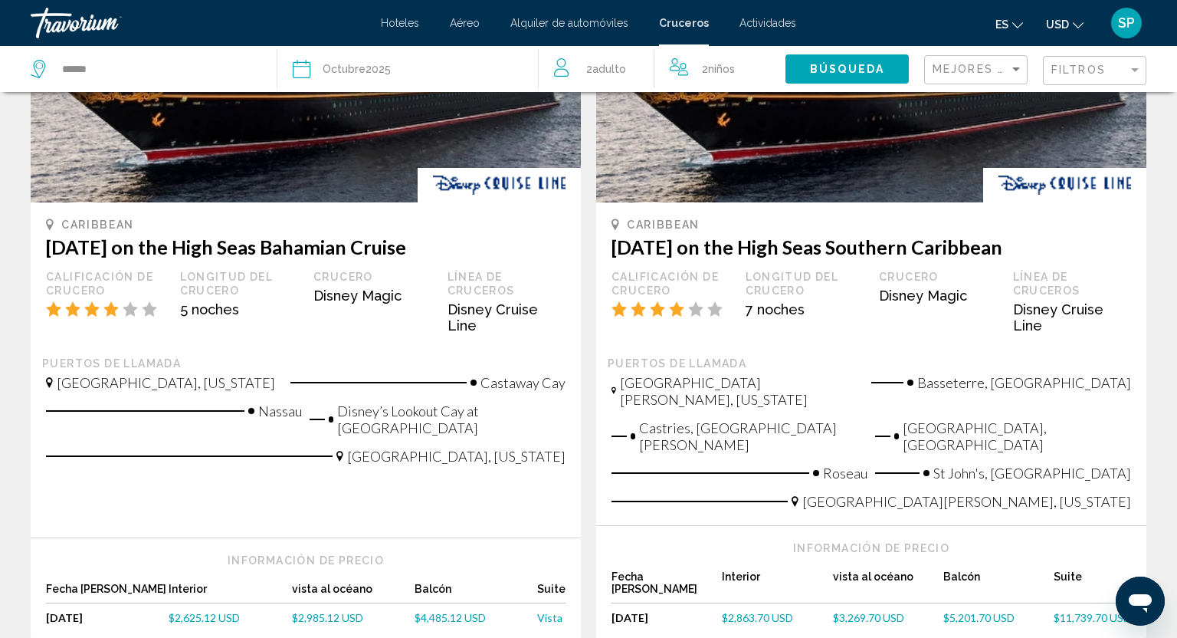
scroll to position [1575, 0]
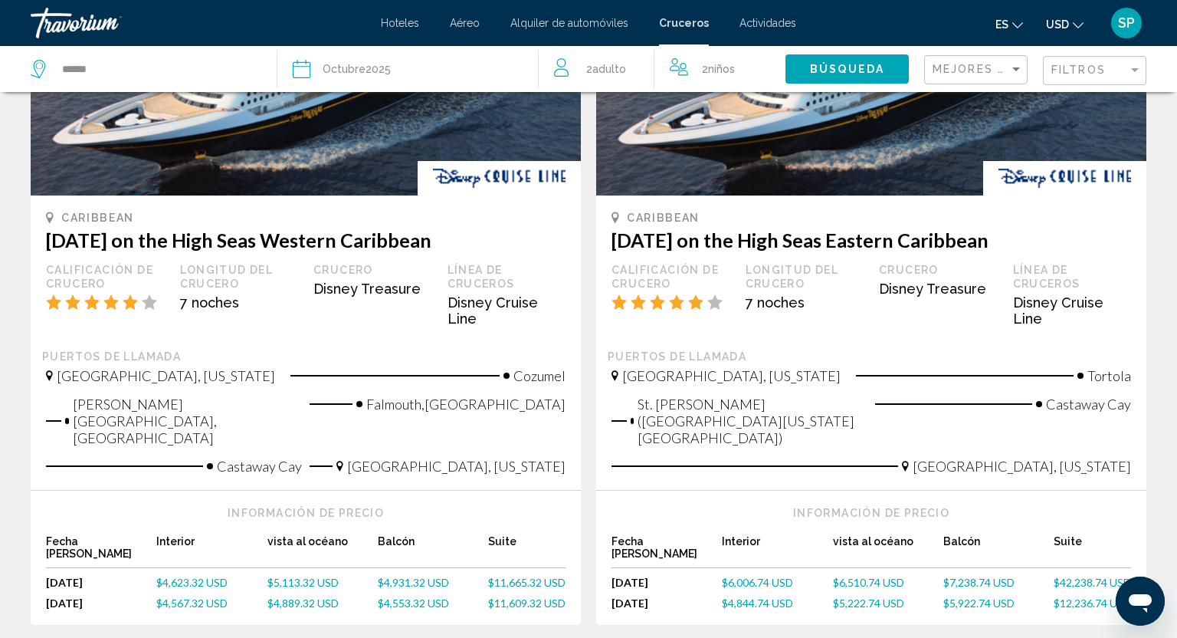
scroll to position [215, 0]
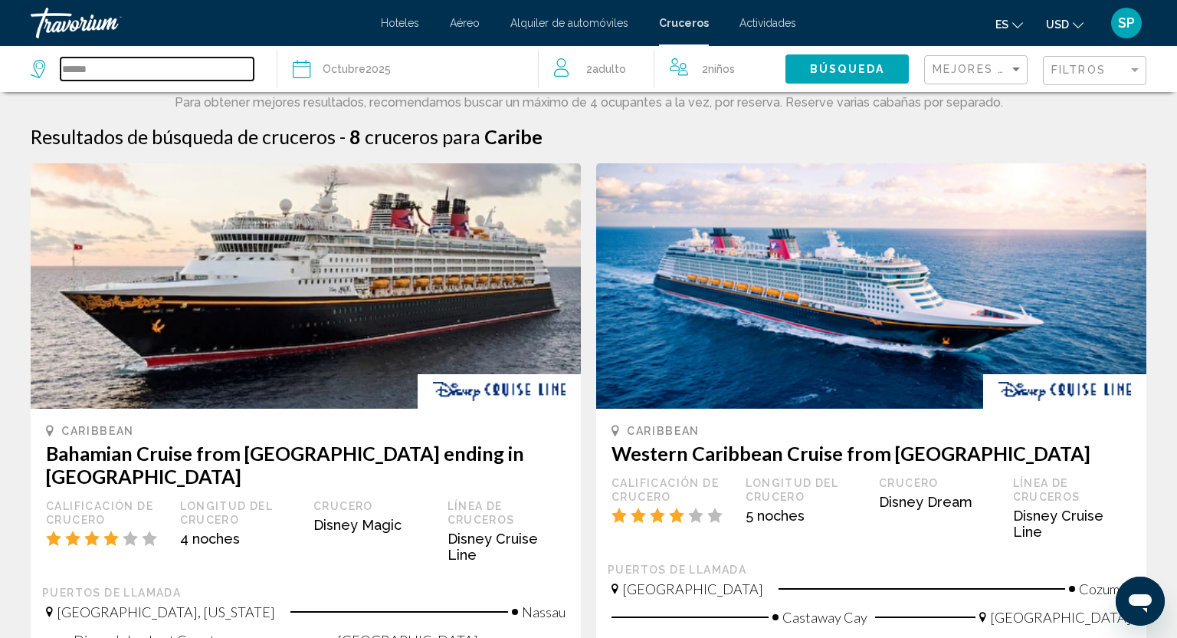
click at [217, 71] on input "******" at bounding box center [157, 68] width 193 height 23
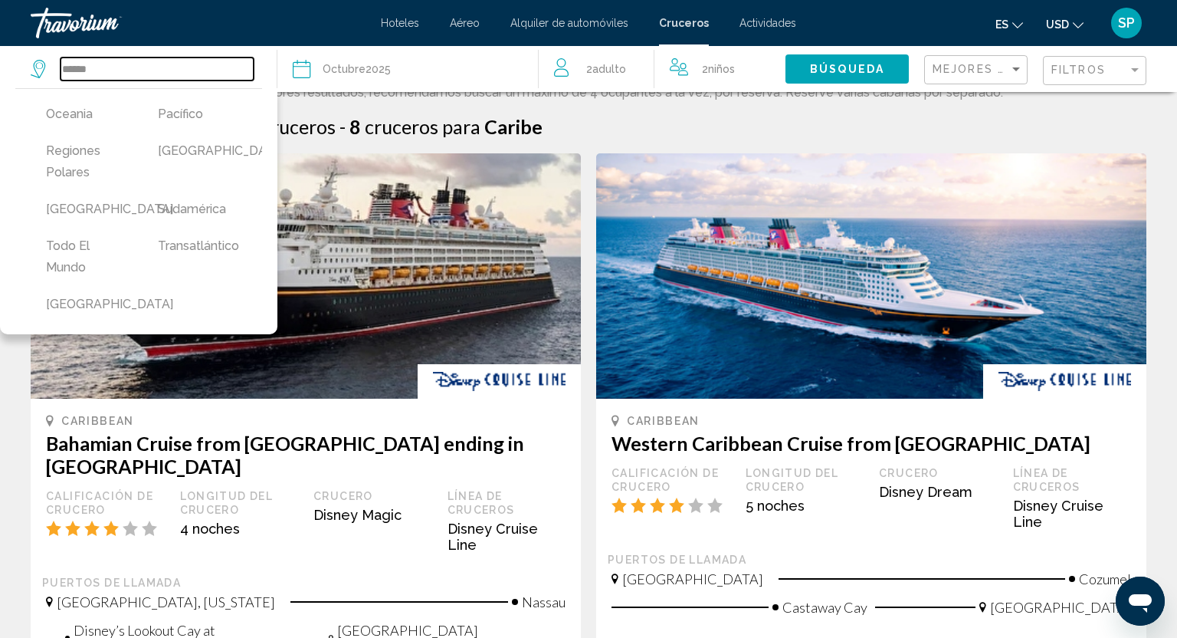
scroll to position [11, 0]
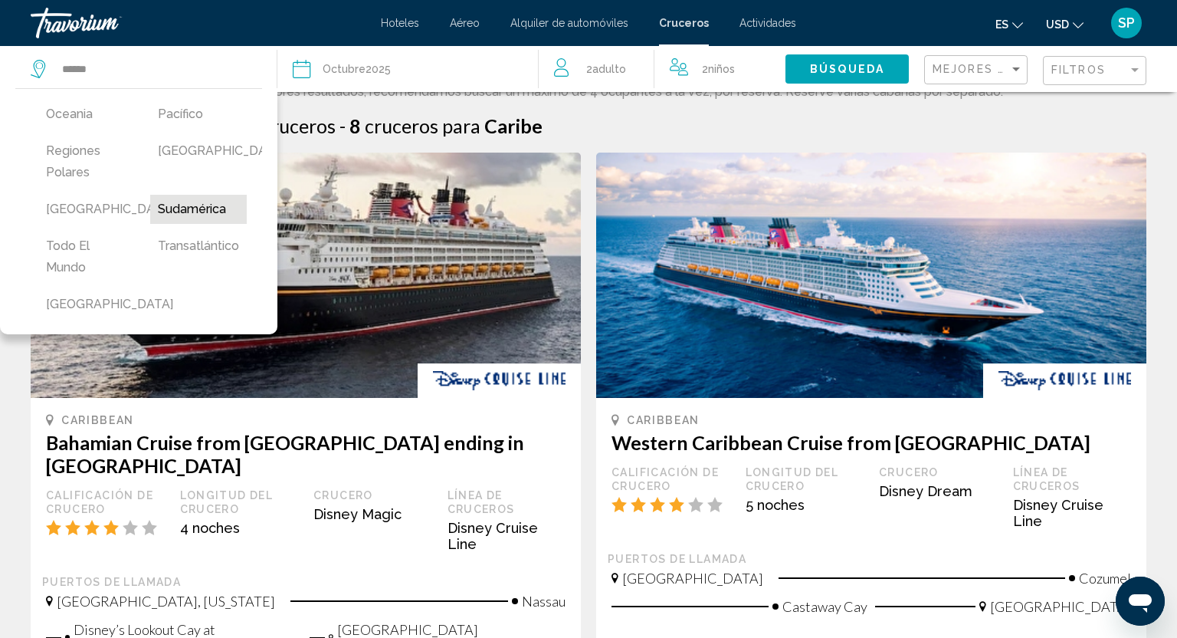
click at [190, 209] on button "Sudamérica" at bounding box center [198, 209] width 97 height 29
type input "**********"
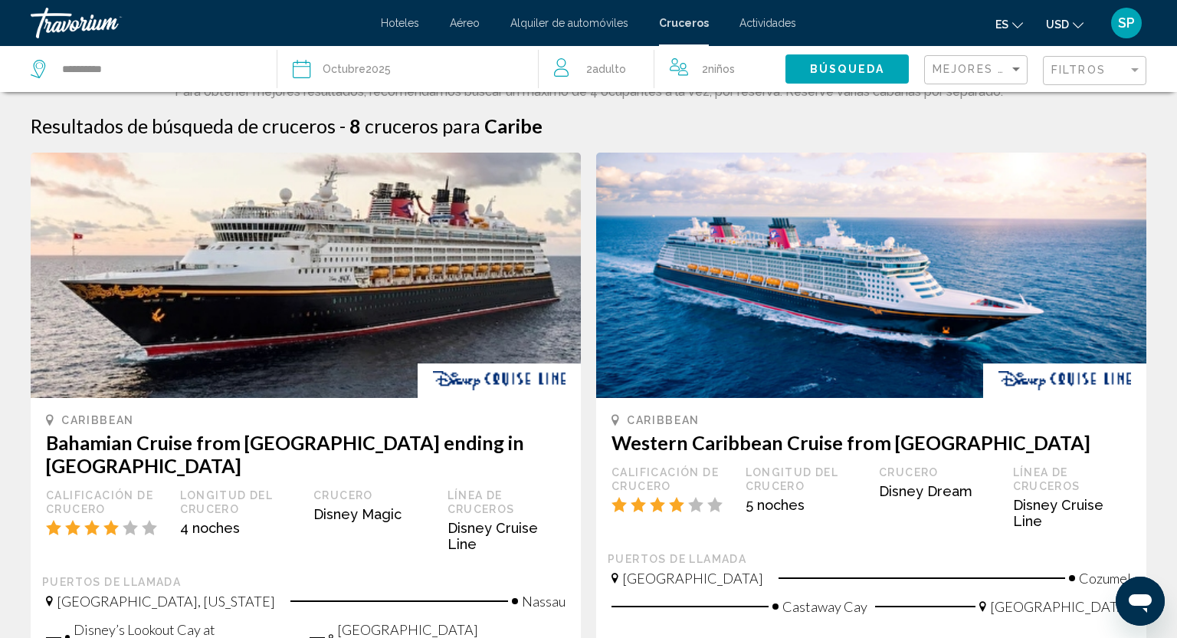
click at [838, 77] on button "Búsqueda" at bounding box center [847, 68] width 123 height 28
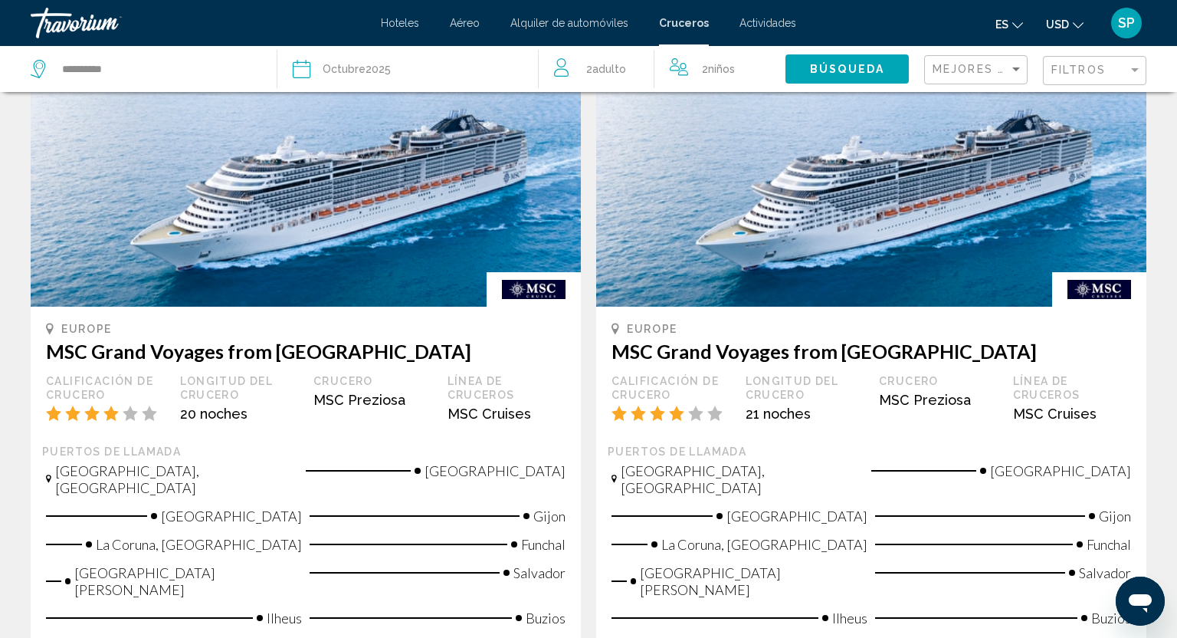
scroll to position [1430, 0]
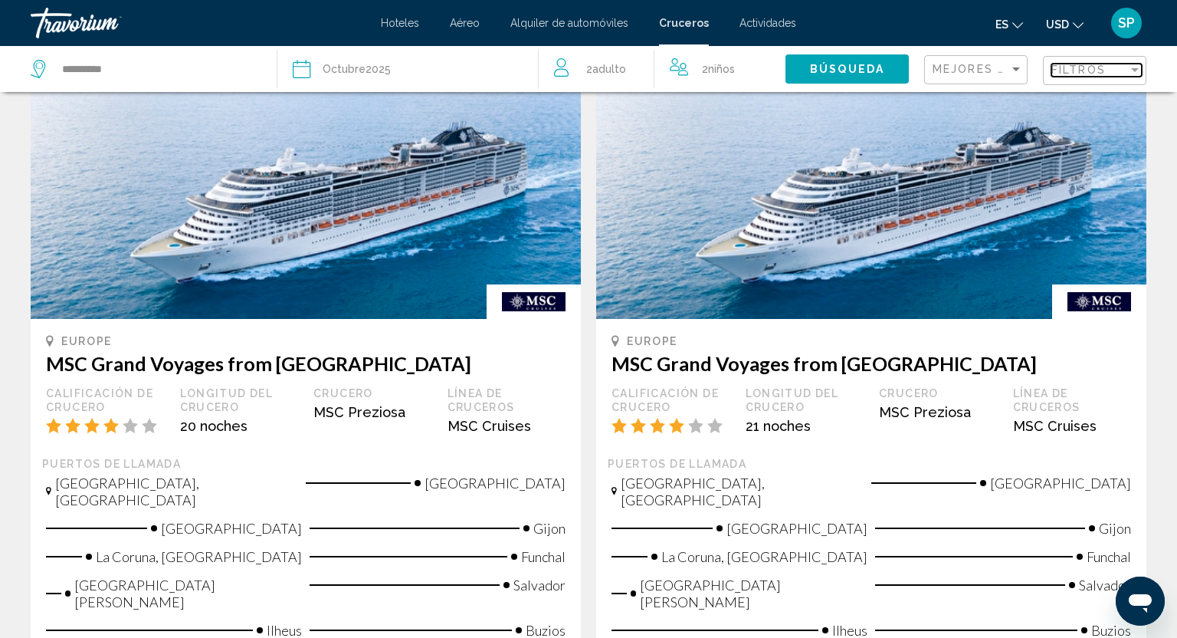
click at [1104, 67] on span "Filtros" at bounding box center [1079, 70] width 54 height 12
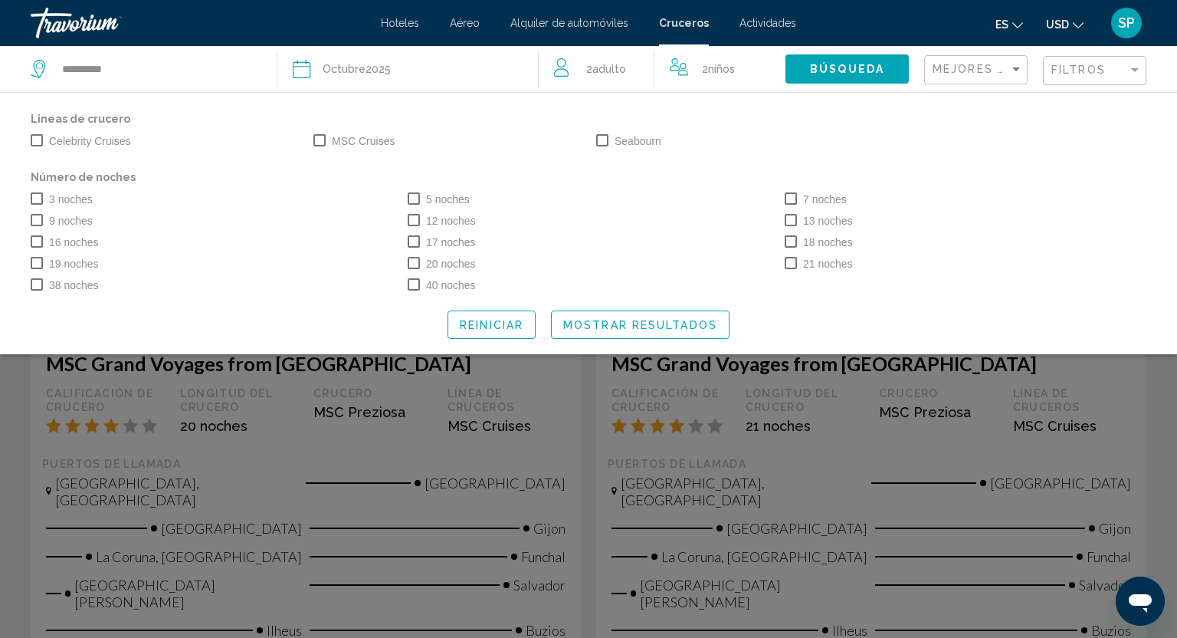
click at [653, 326] on span "Mostrar resultados" at bounding box center [640, 325] width 154 height 12
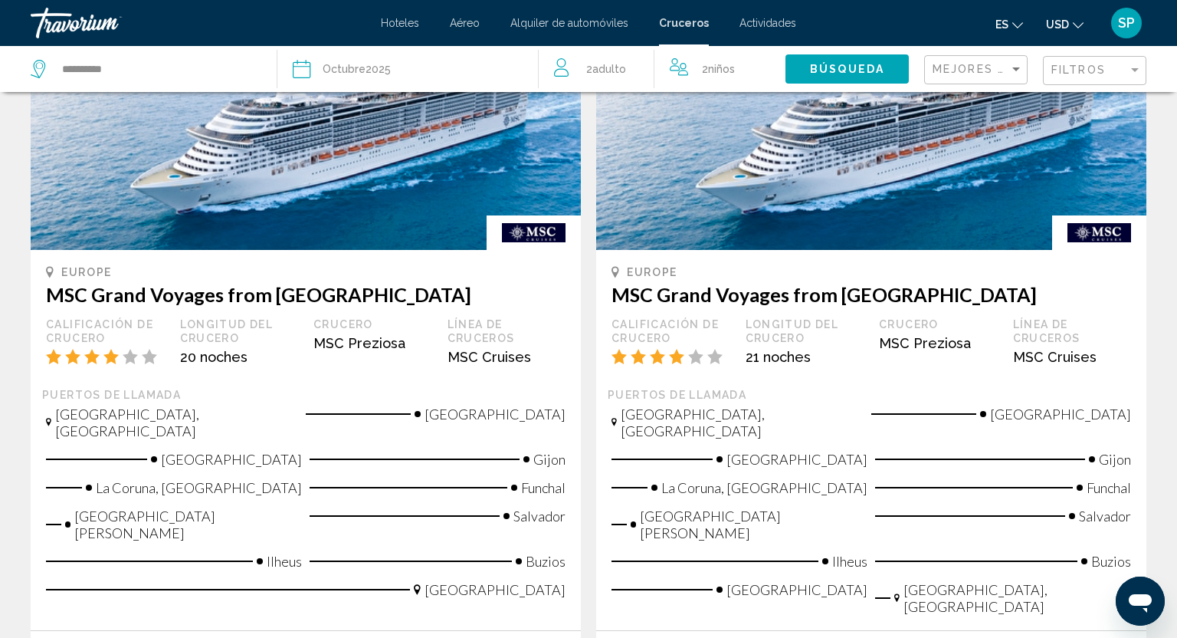
scroll to position [1755, 0]
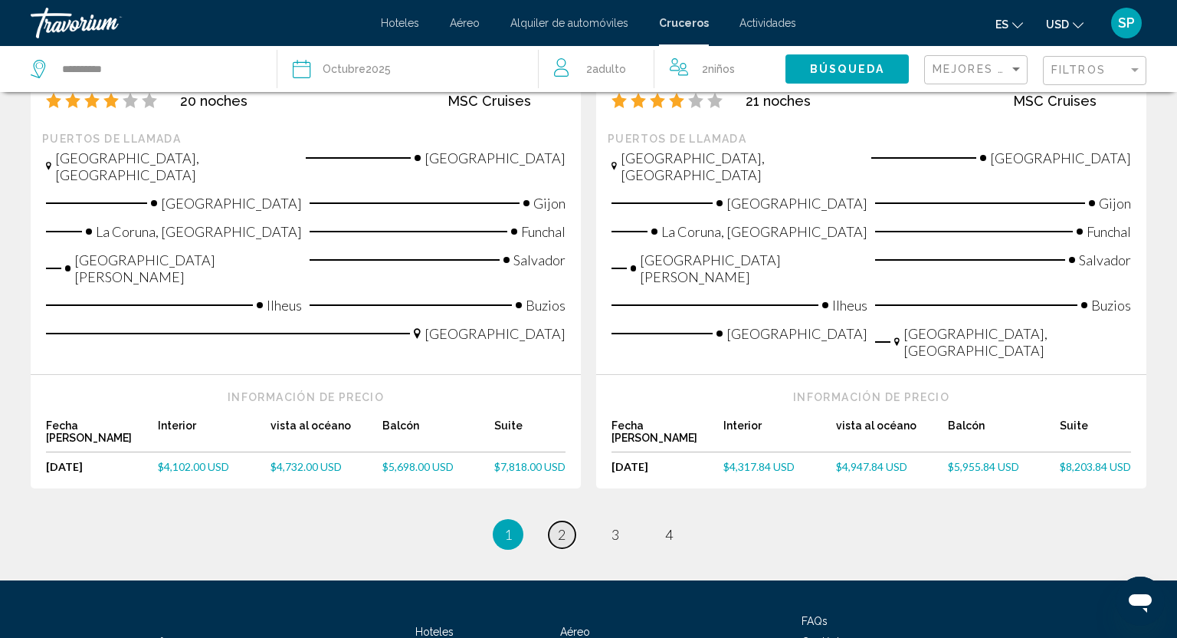
click at [553, 521] on link "page 2" at bounding box center [562, 534] width 27 height 27
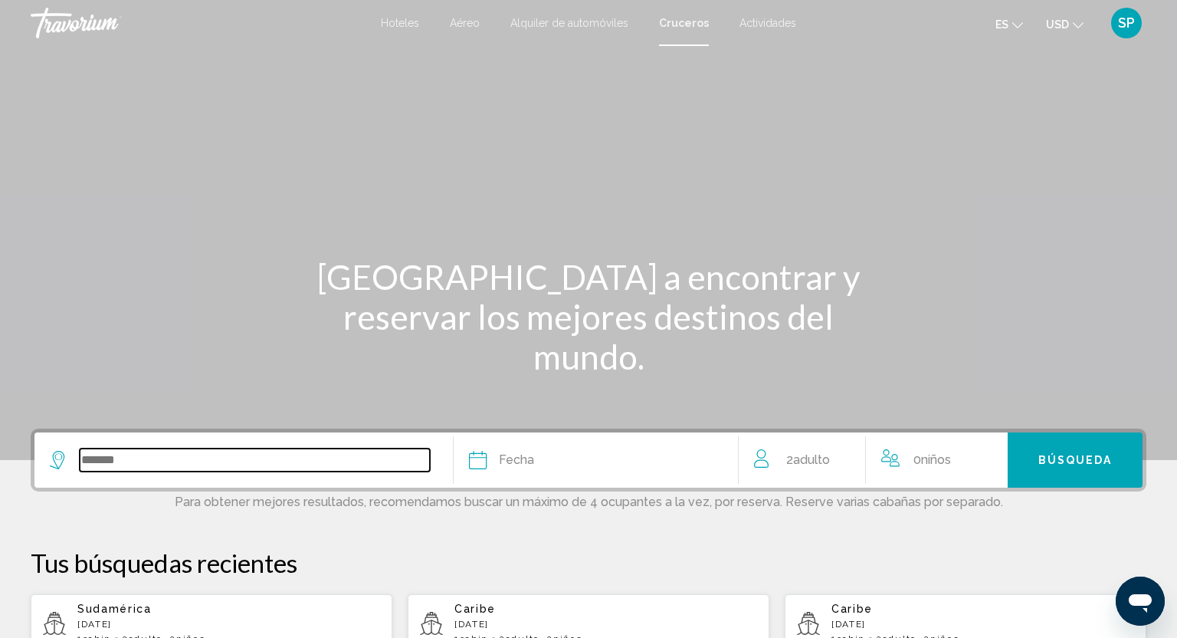
click at [136, 456] on input "Search widget" at bounding box center [255, 459] width 350 height 23
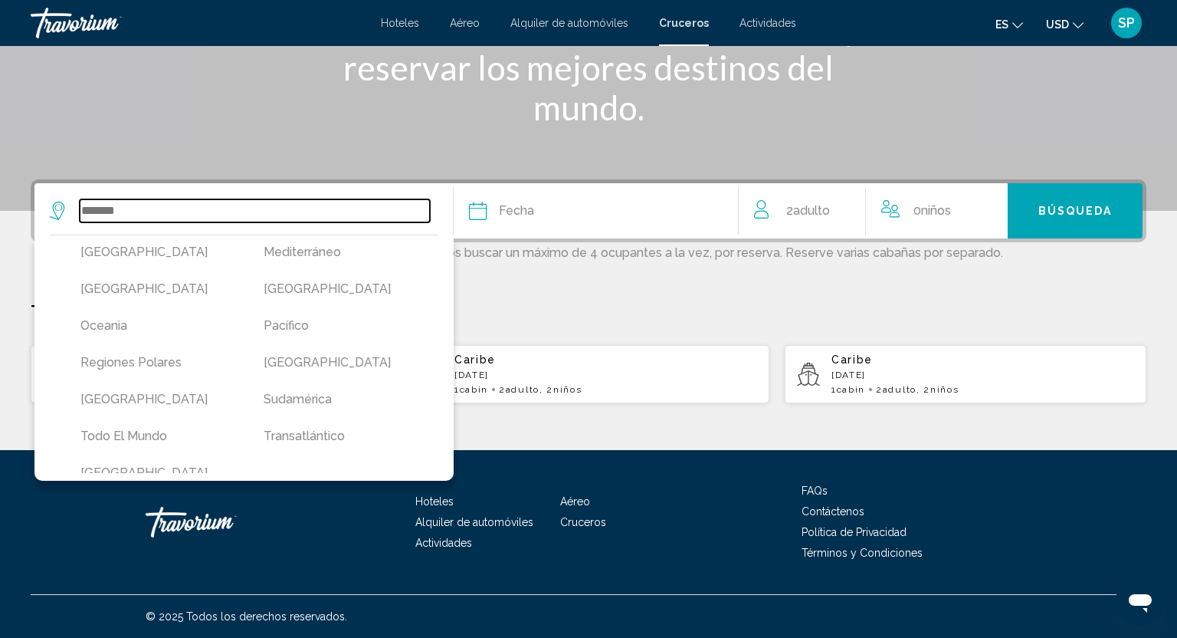
scroll to position [395, 0]
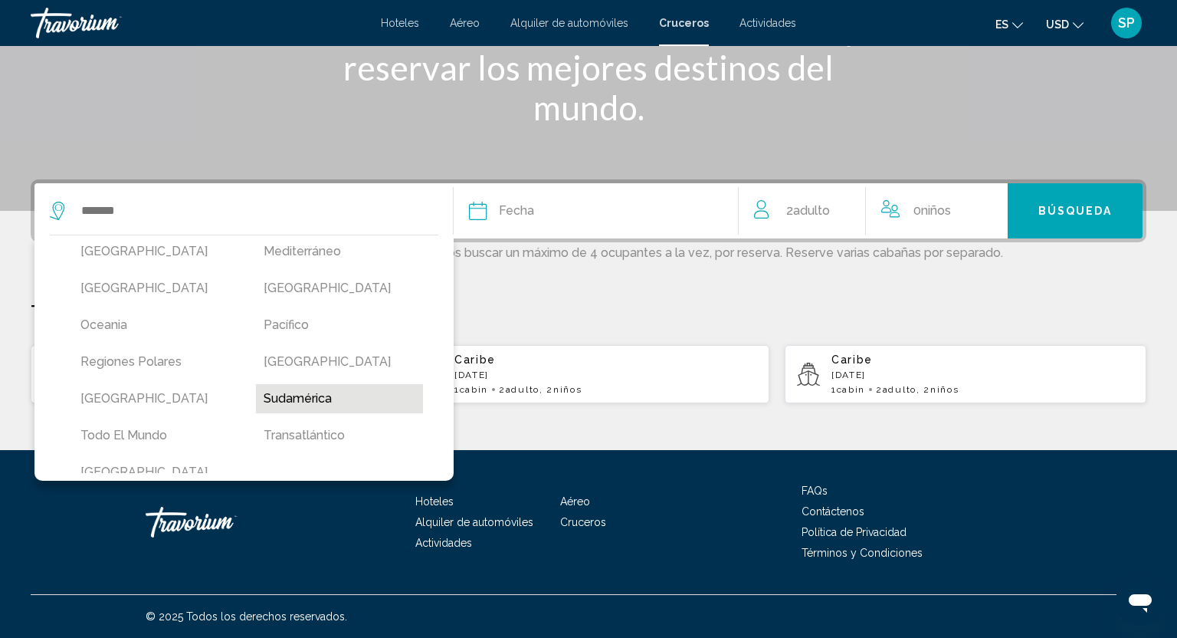
click at [292, 384] on button "Sudamérica" at bounding box center [340, 398] width 168 height 29
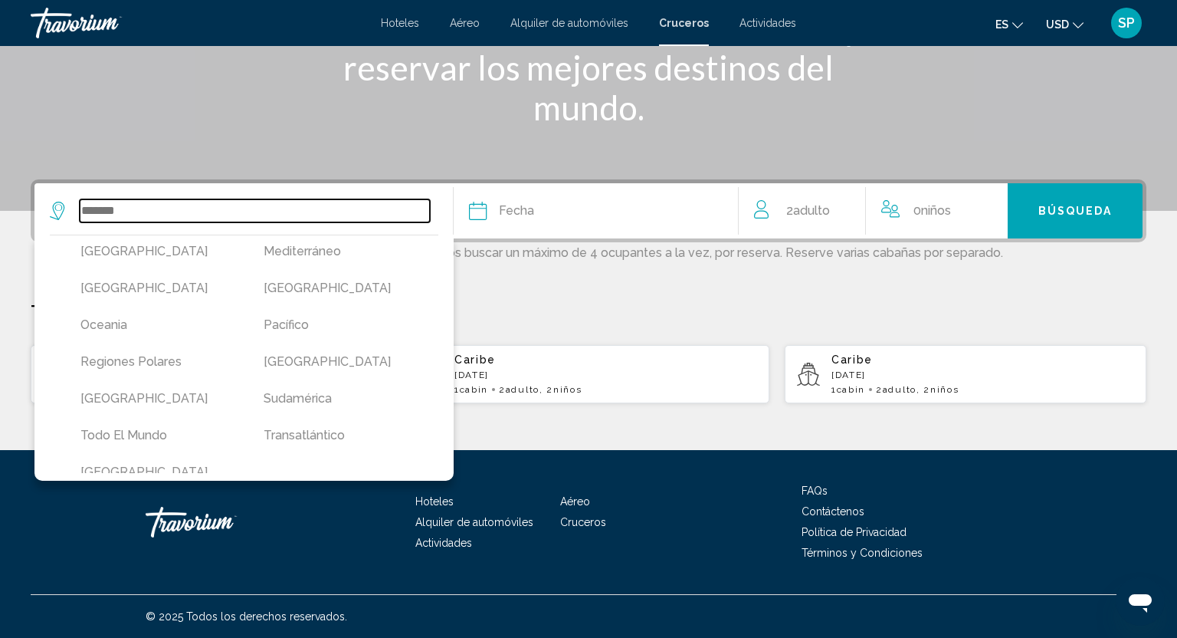
type input "**********"
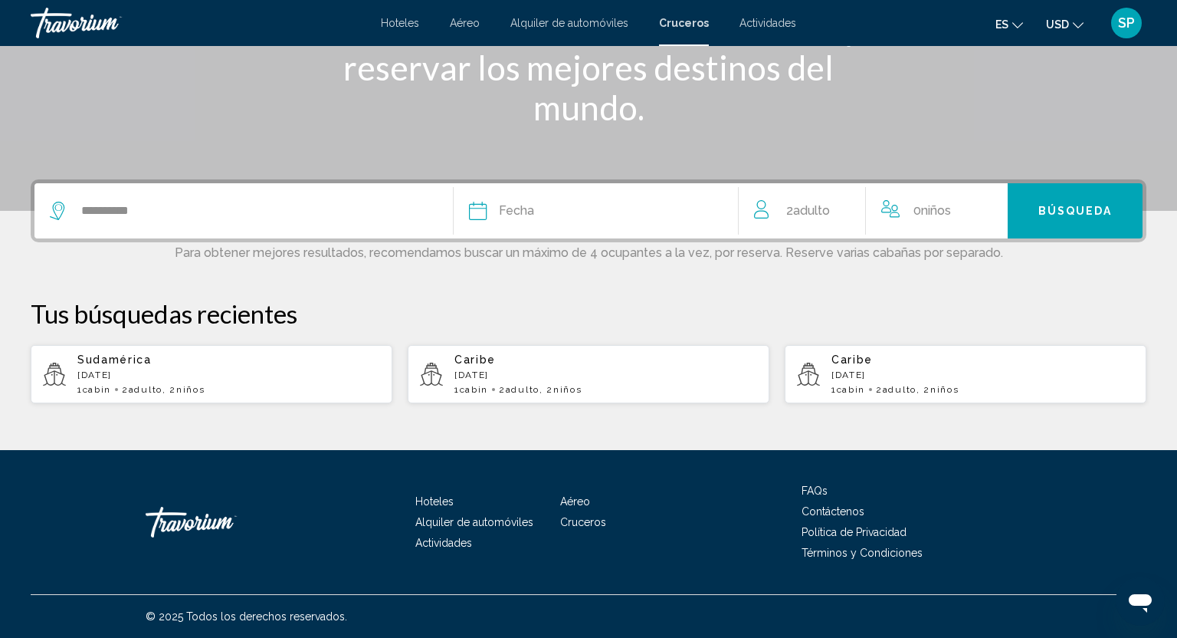
click at [483, 213] on icon "Search widget" at bounding box center [478, 211] width 18 height 18
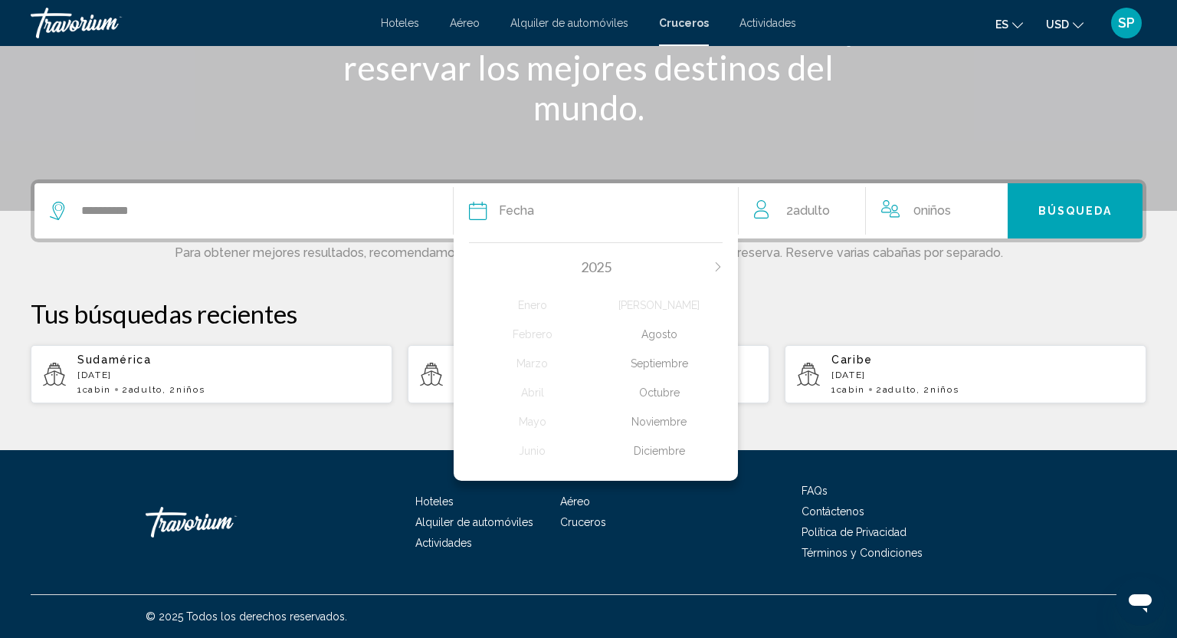
click at [655, 392] on div "Octubre" at bounding box center [659, 393] width 126 height 28
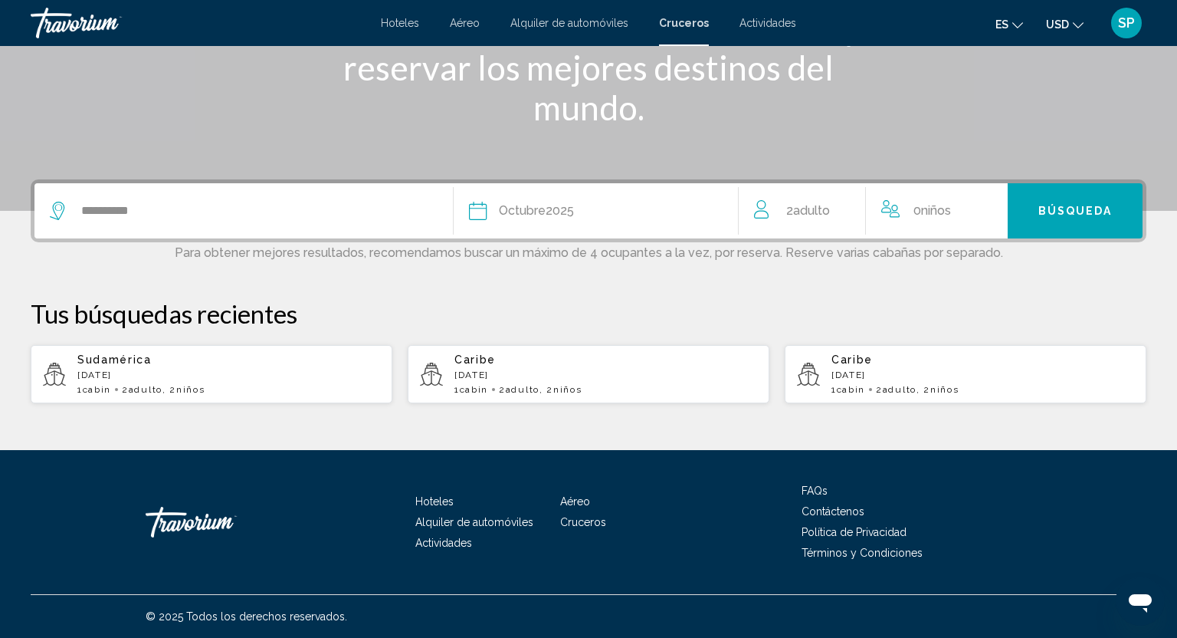
click at [1039, 221] on button "Búsqueda" at bounding box center [1075, 210] width 135 height 55
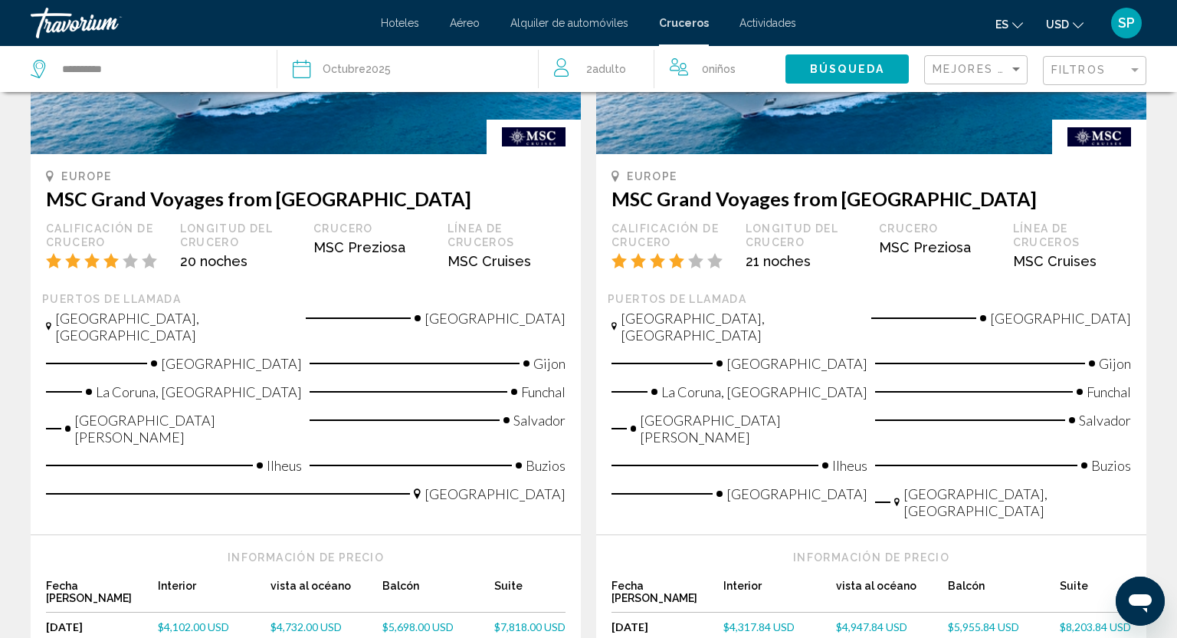
scroll to position [1611, 0]
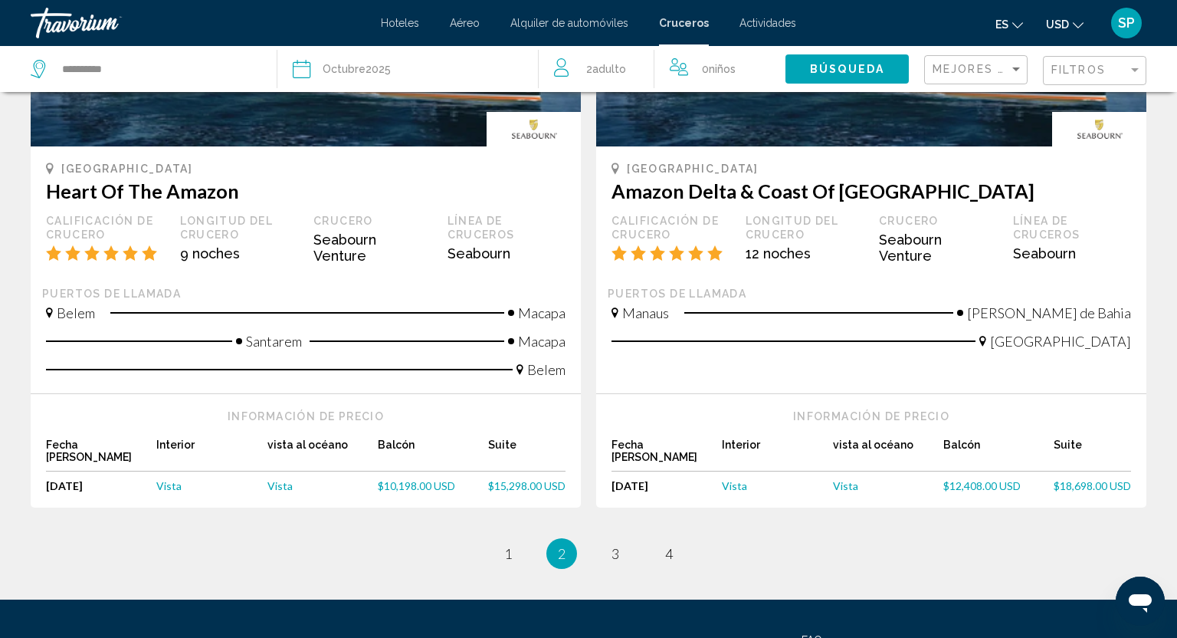
scroll to position [1697, 0]
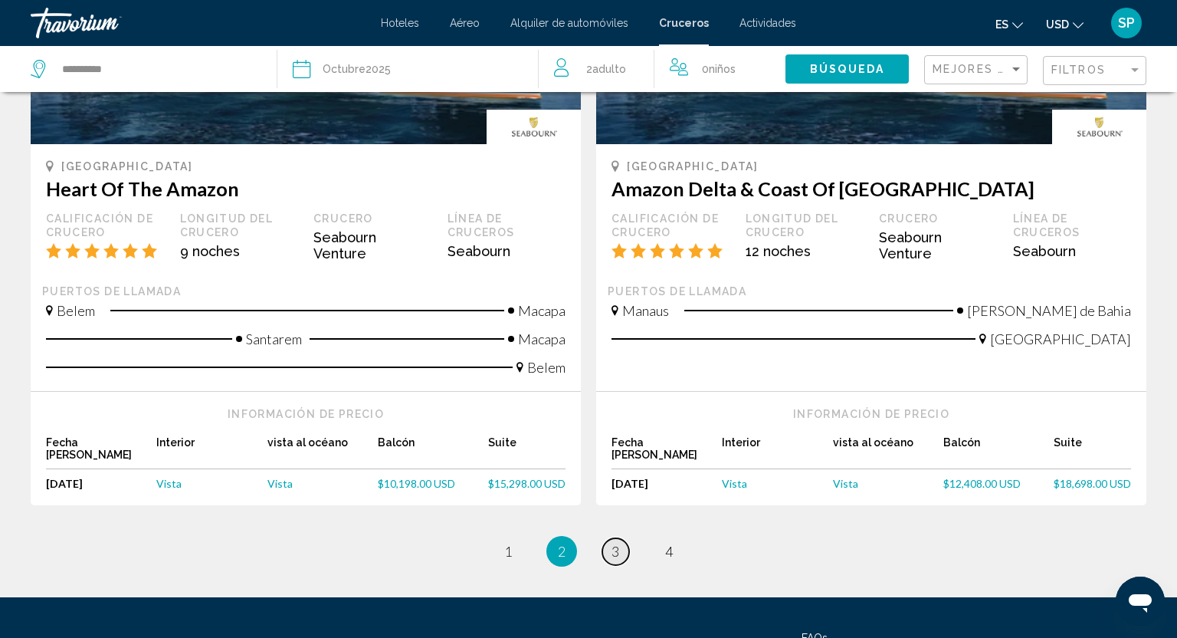
click at [608, 538] on link "page 3" at bounding box center [615, 551] width 27 height 27
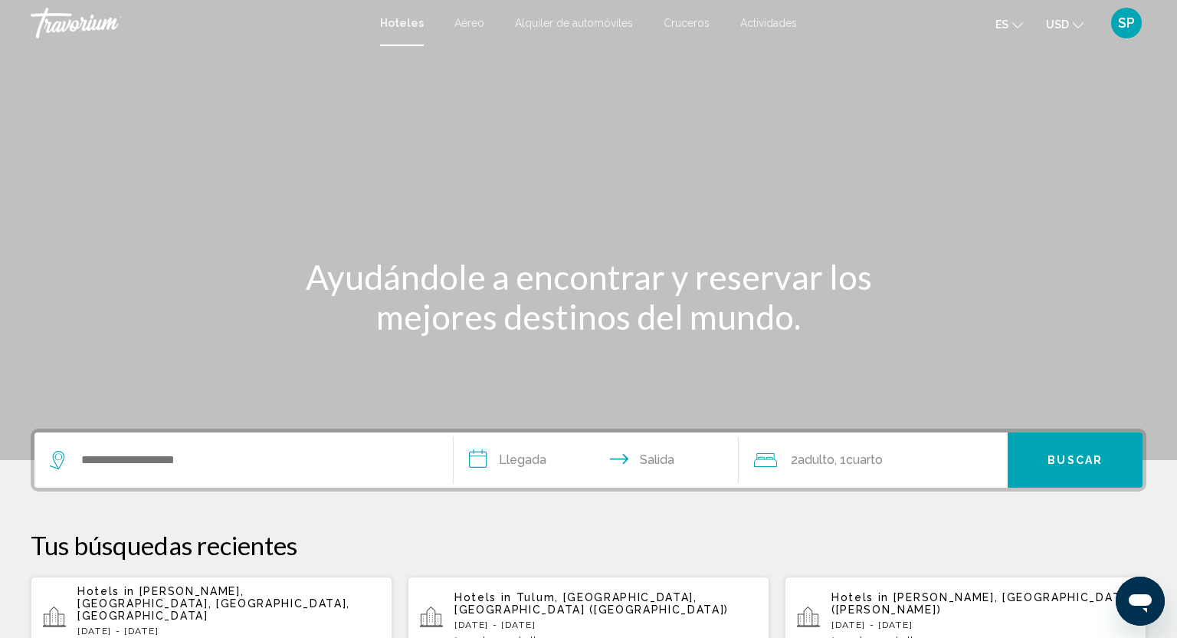
click at [691, 21] on span "Cruceros" at bounding box center [687, 23] width 46 height 12
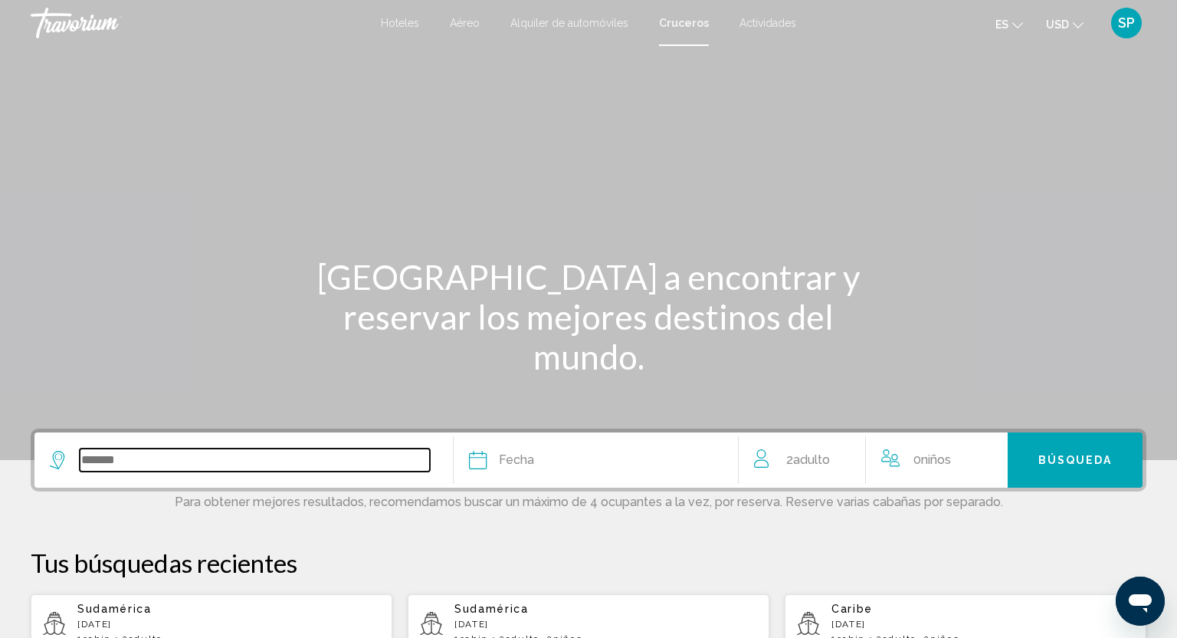
click at [107, 453] on input "Search widget" at bounding box center [255, 459] width 350 height 23
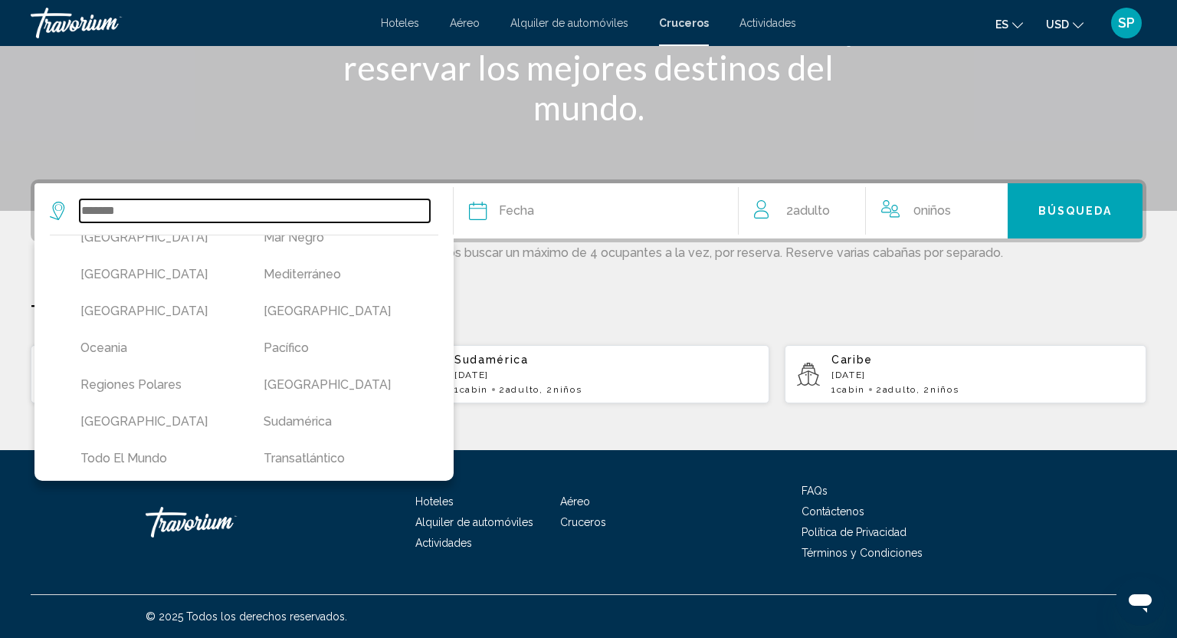
scroll to position [395, 0]
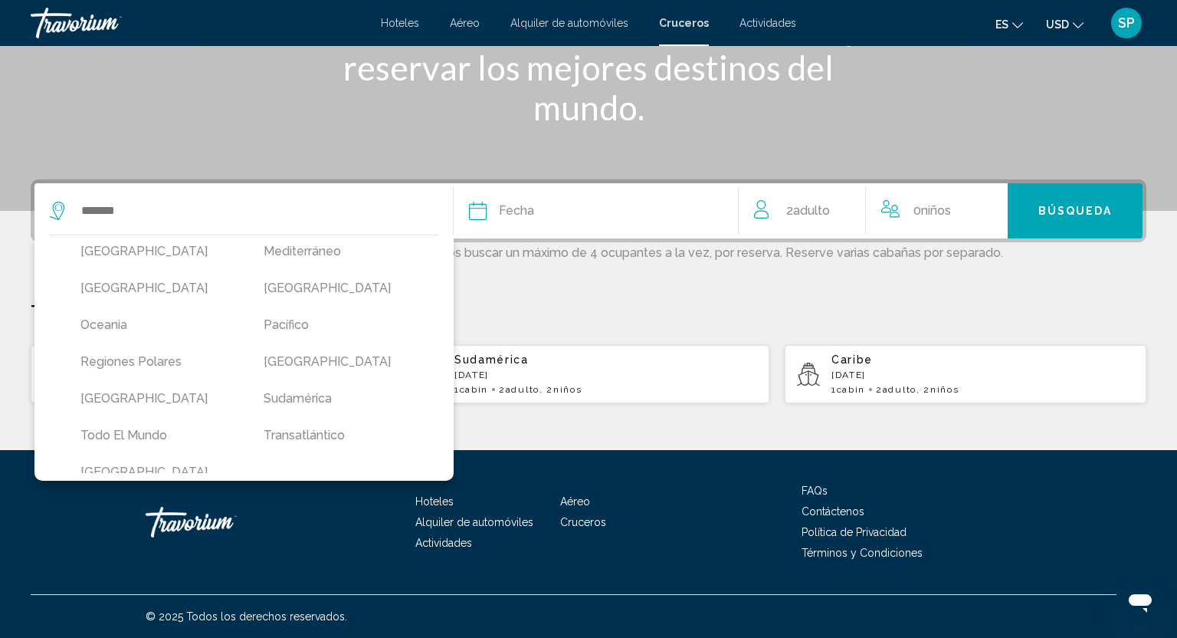
click at [1016, 29] on button "es English Español Français Italiano Português русский" at bounding box center [1010, 24] width 28 height 22
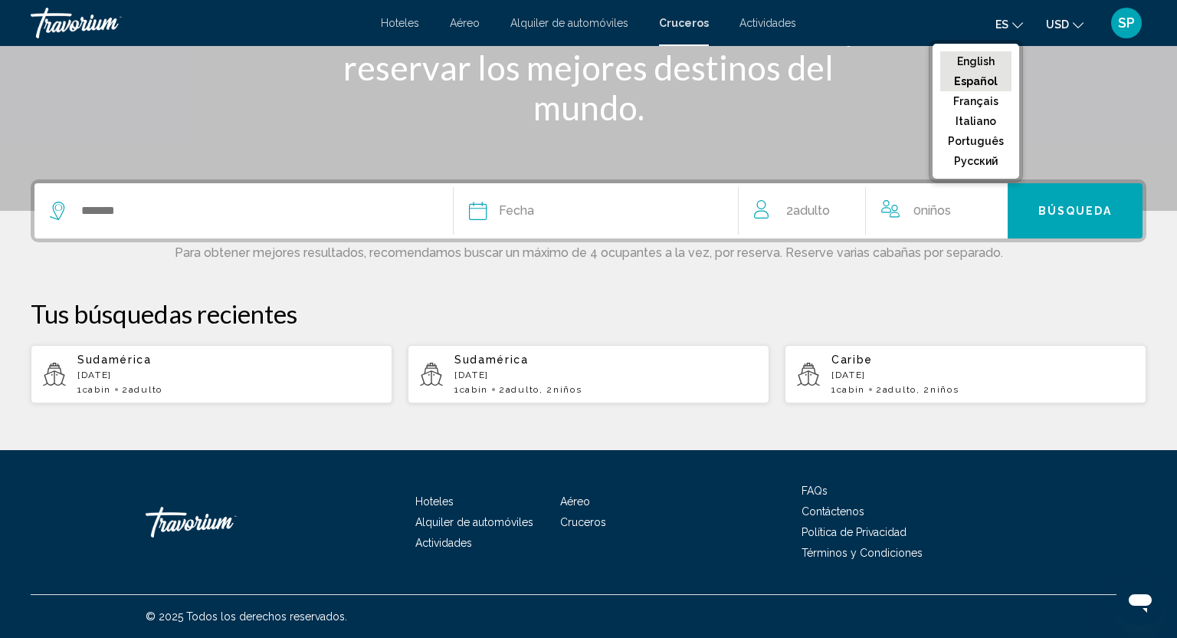
click at [993, 58] on button "English" at bounding box center [975, 61] width 71 height 20
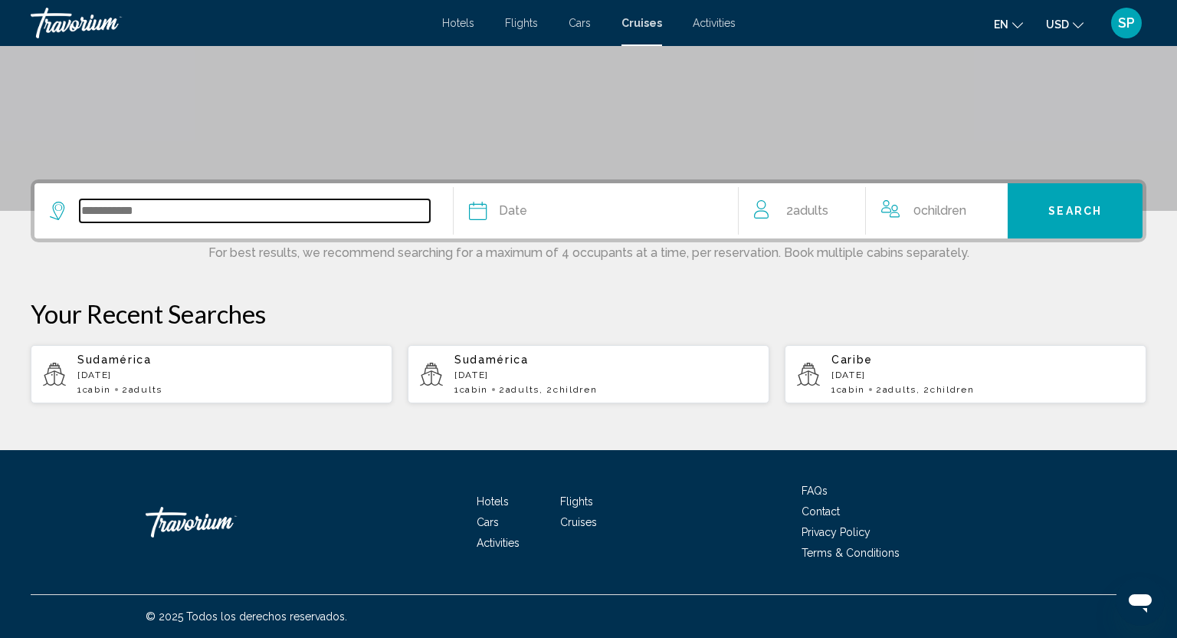
click at [239, 216] on input "Search widget" at bounding box center [255, 210] width 350 height 23
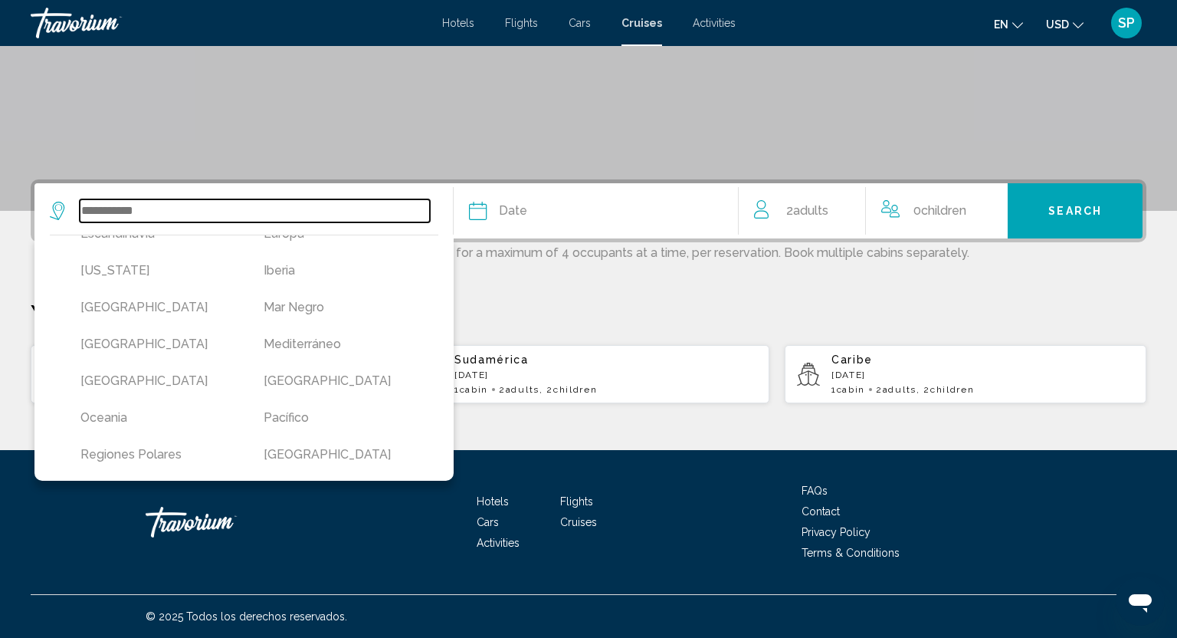
scroll to position [306, 0]
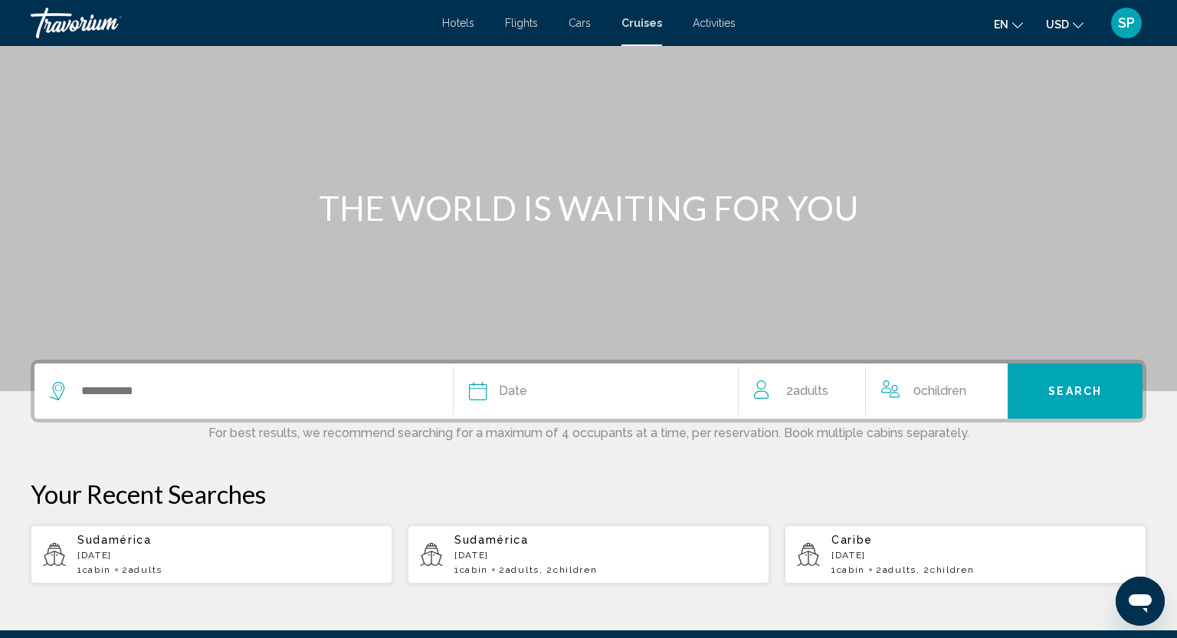
scroll to position [76, 0]
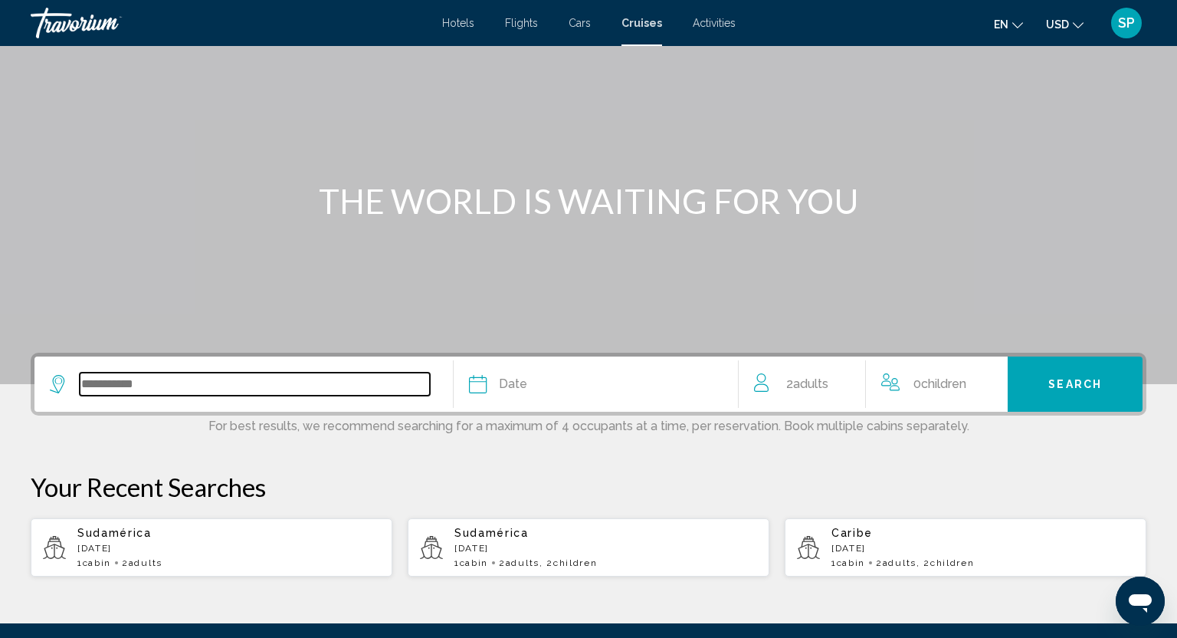
click at [100, 387] on input "Search widget" at bounding box center [255, 383] width 350 height 23
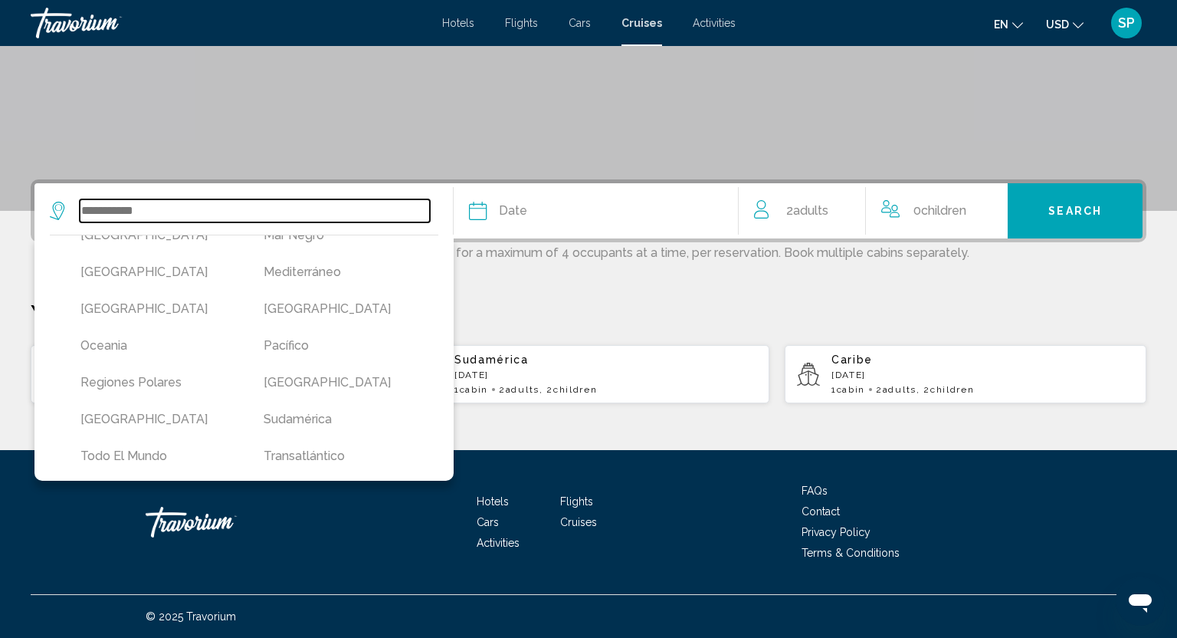
scroll to position [370, 0]
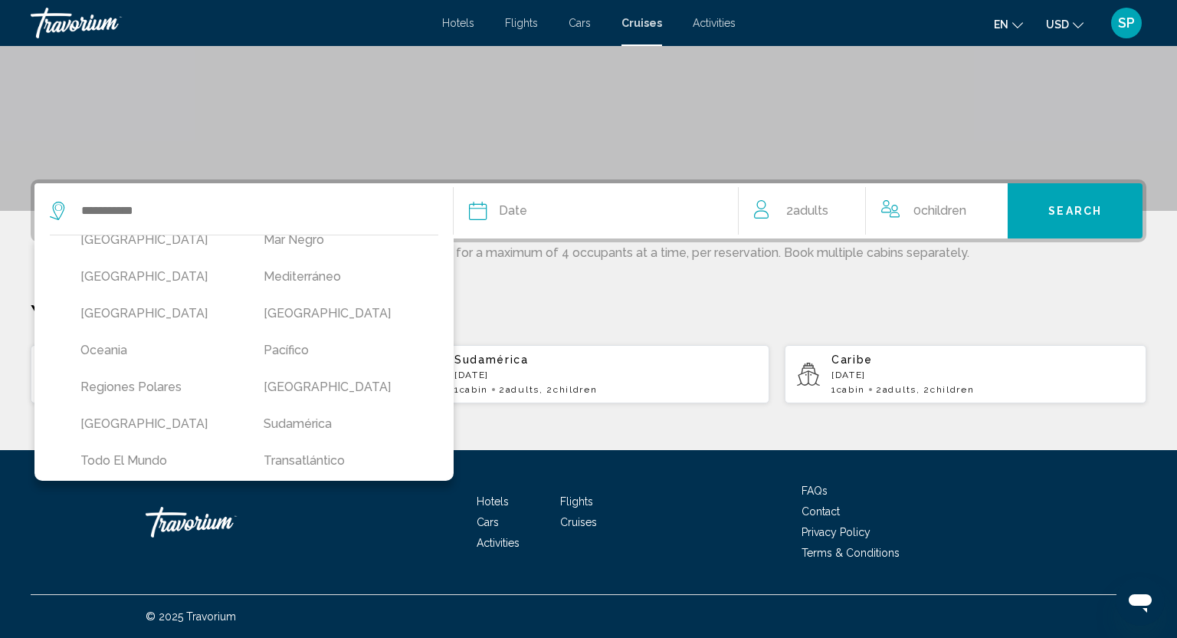
click at [288, 409] on button "Sudamérica" at bounding box center [340, 423] width 168 height 29
type input "**********"
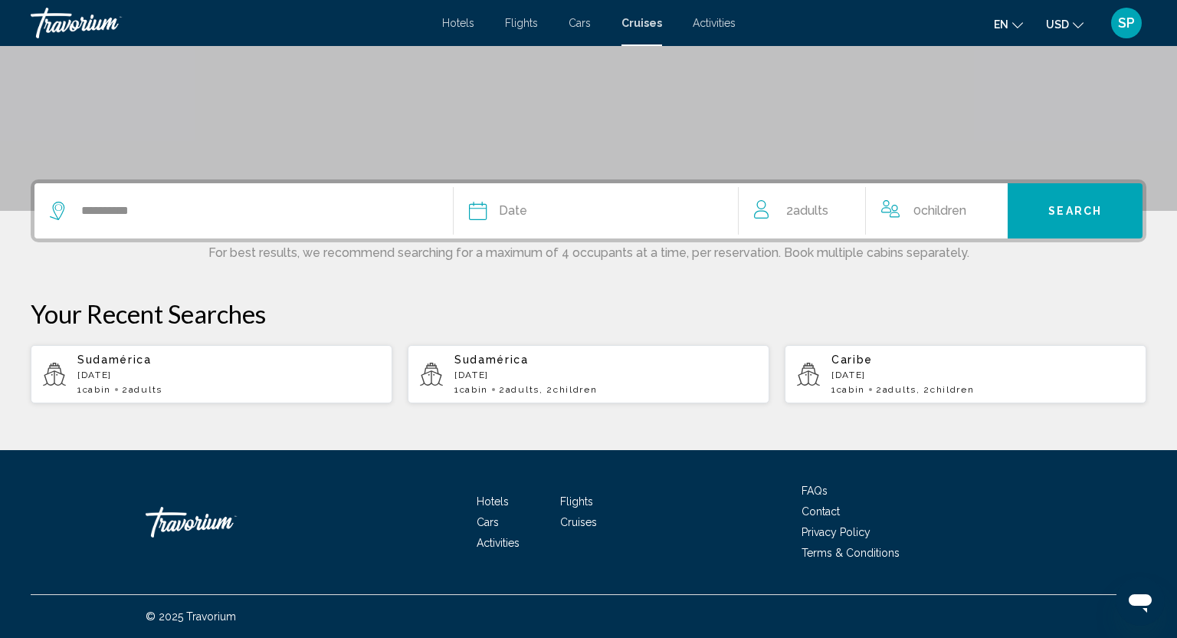
click at [508, 205] on span "Date" at bounding box center [513, 210] width 28 height 21
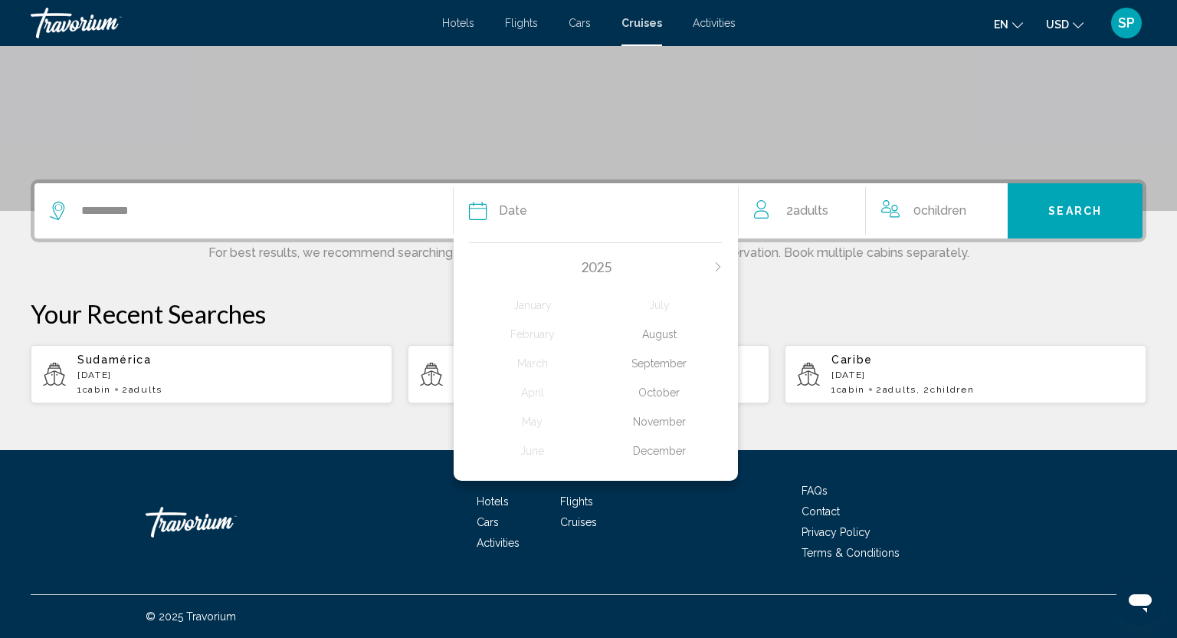
click at [715, 263] on icon "Next month" at bounding box center [718, 266] width 9 height 9
click at [536, 366] on div "March" at bounding box center [532, 363] width 126 height 28
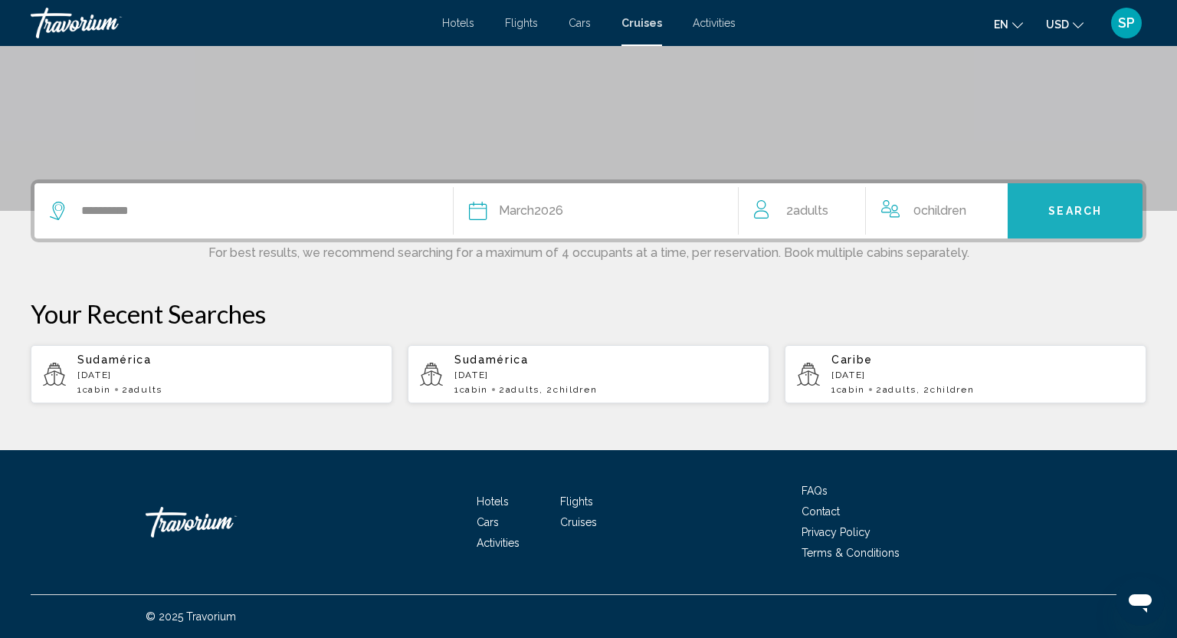
click at [1049, 228] on button "Search" at bounding box center [1075, 210] width 135 height 55
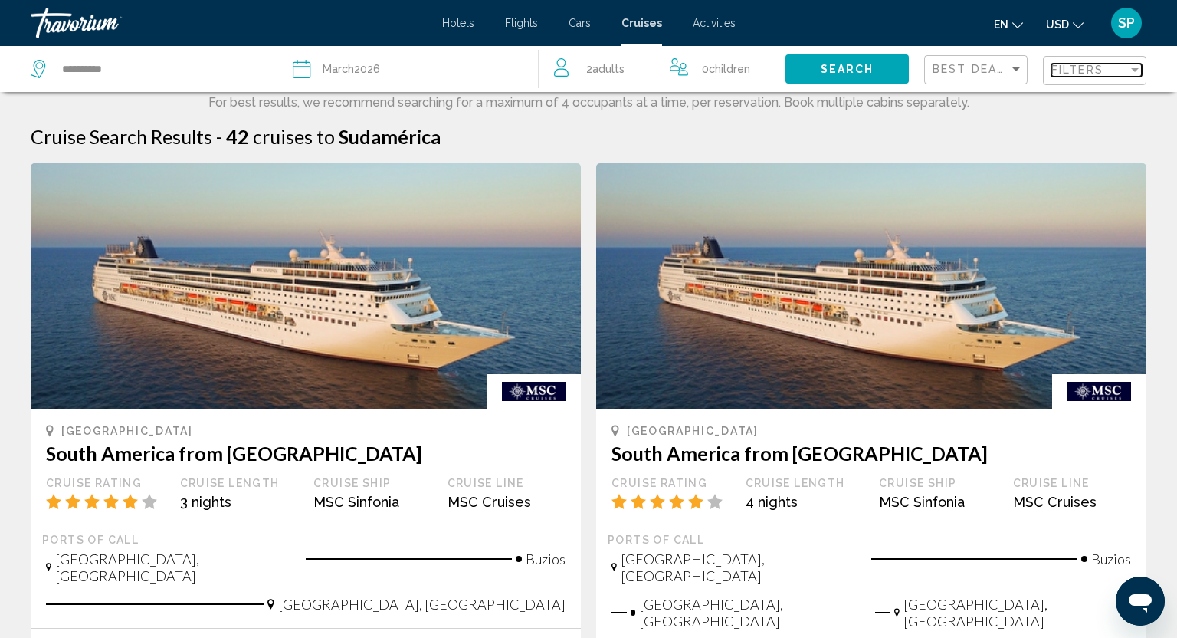
click at [1089, 65] on span "Filters" at bounding box center [1078, 70] width 52 height 12
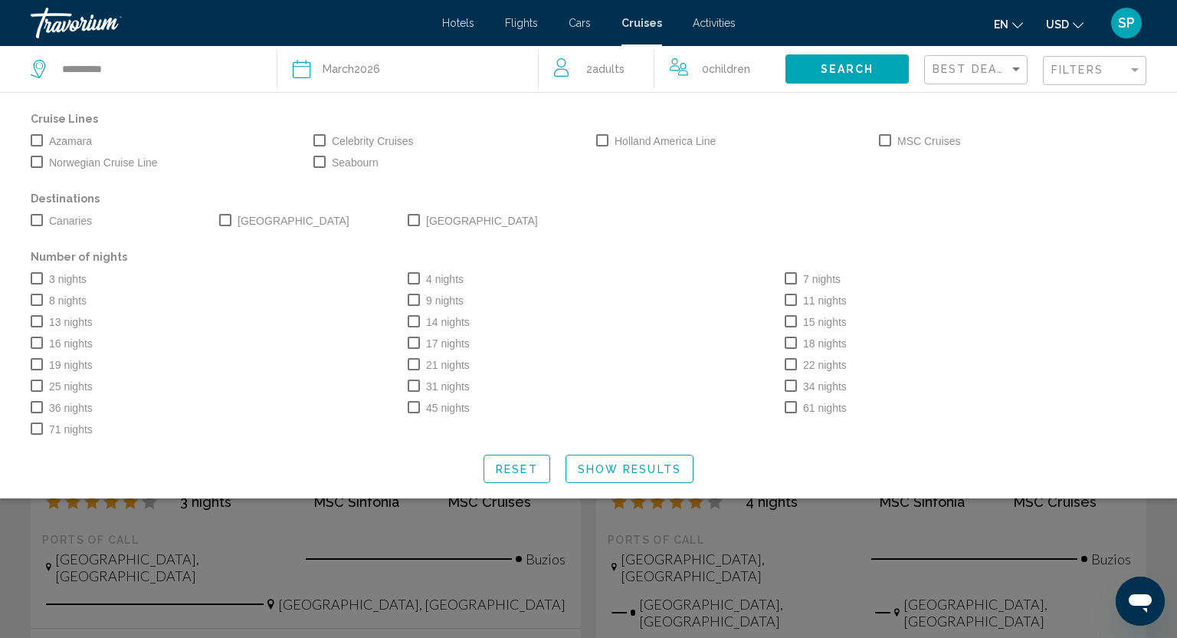
click at [419, 221] on span "Search widget" at bounding box center [414, 220] width 12 height 12
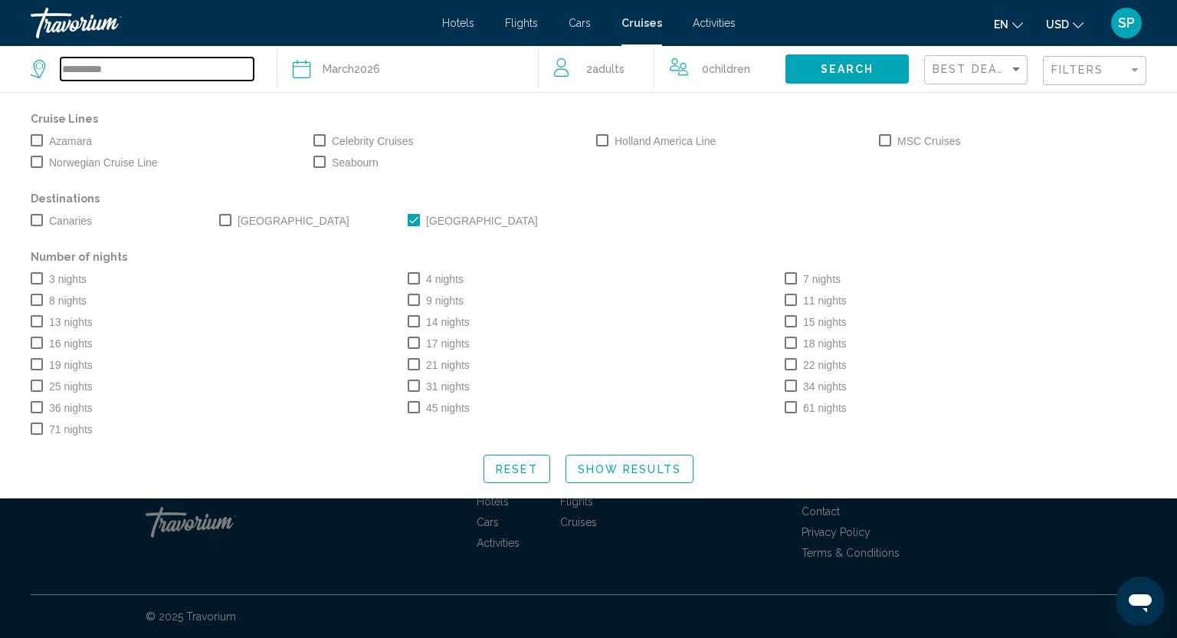
click at [173, 74] on input "**********" at bounding box center [157, 68] width 193 height 23
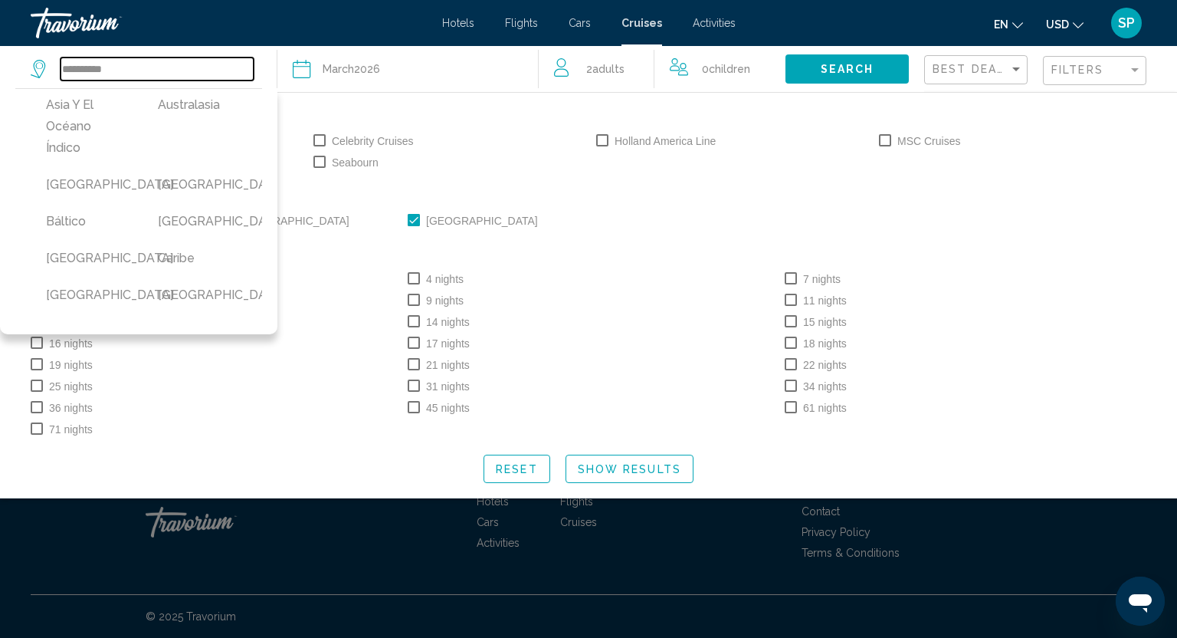
scroll to position [57, 0]
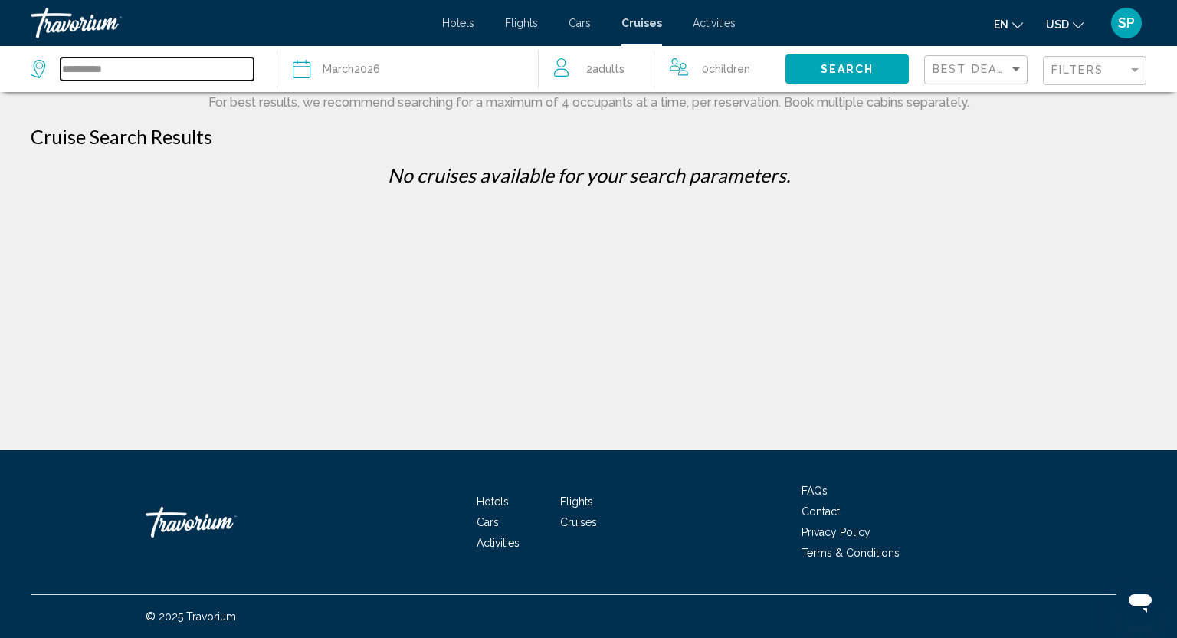
click at [98, 66] on input "**********" at bounding box center [157, 68] width 193 height 23
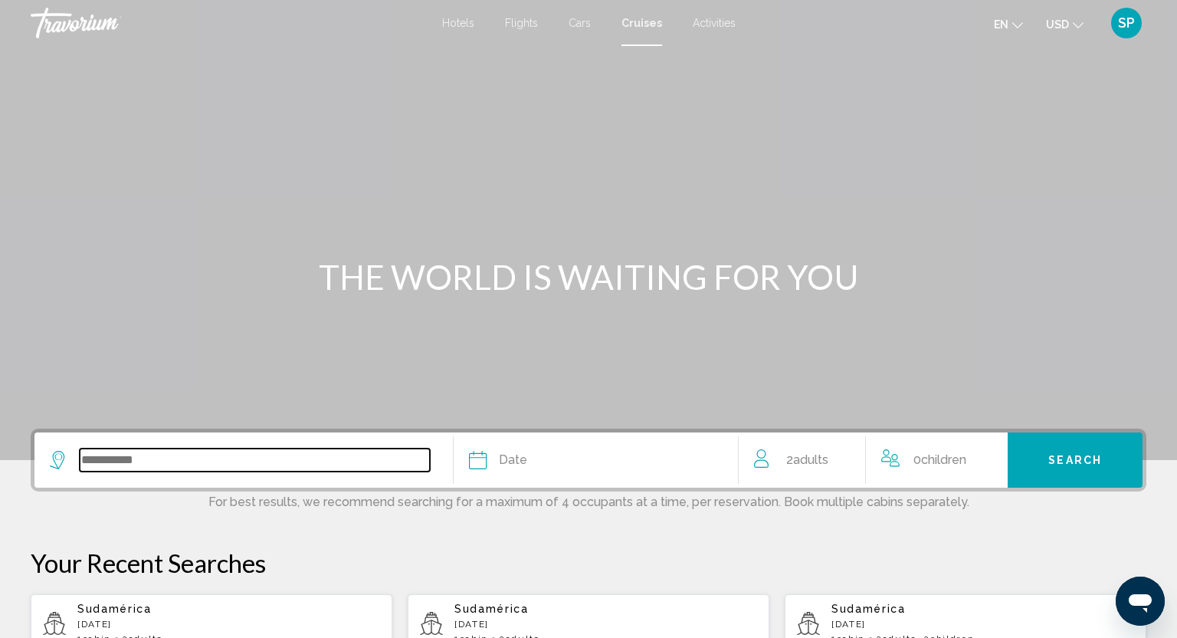
click at [241, 452] on input "Search widget" at bounding box center [255, 459] width 350 height 23
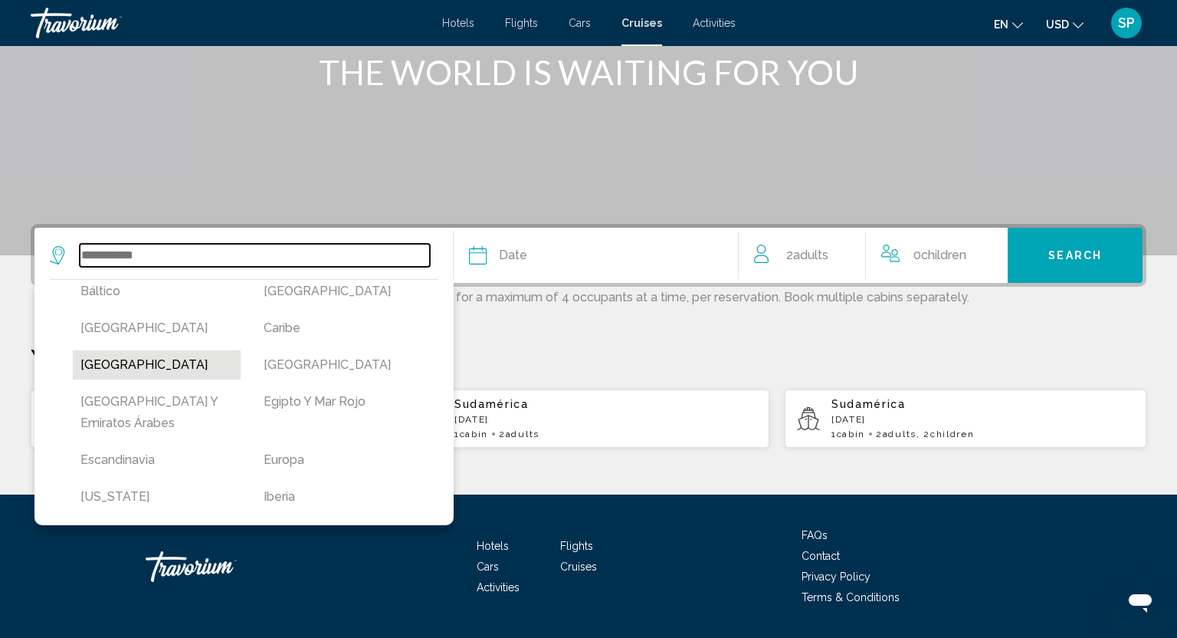
scroll to position [114, 0]
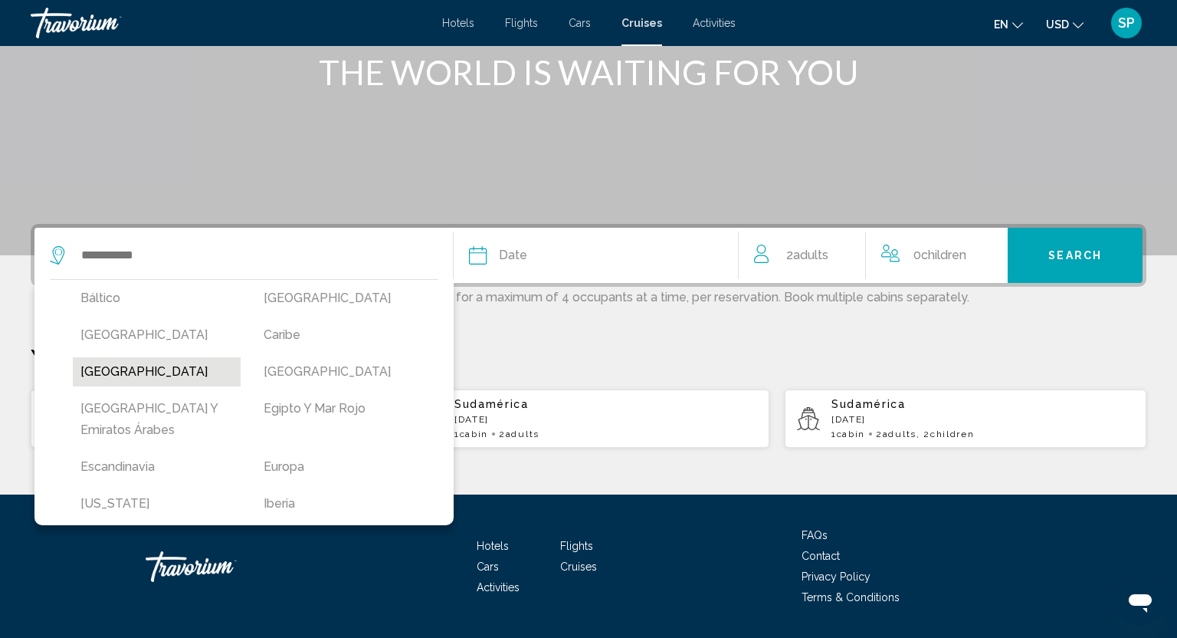
click at [160, 376] on button "[GEOGRAPHIC_DATA]" at bounding box center [157, 371] width 168 height 29
type input "**********"
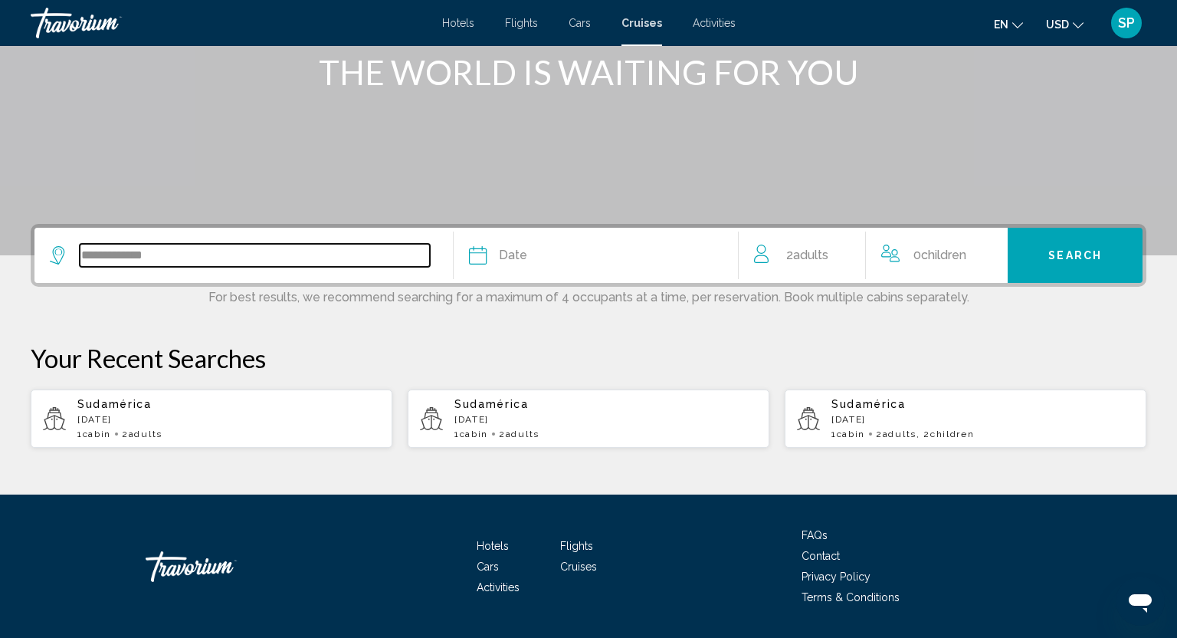
scroll to position [249, 0]
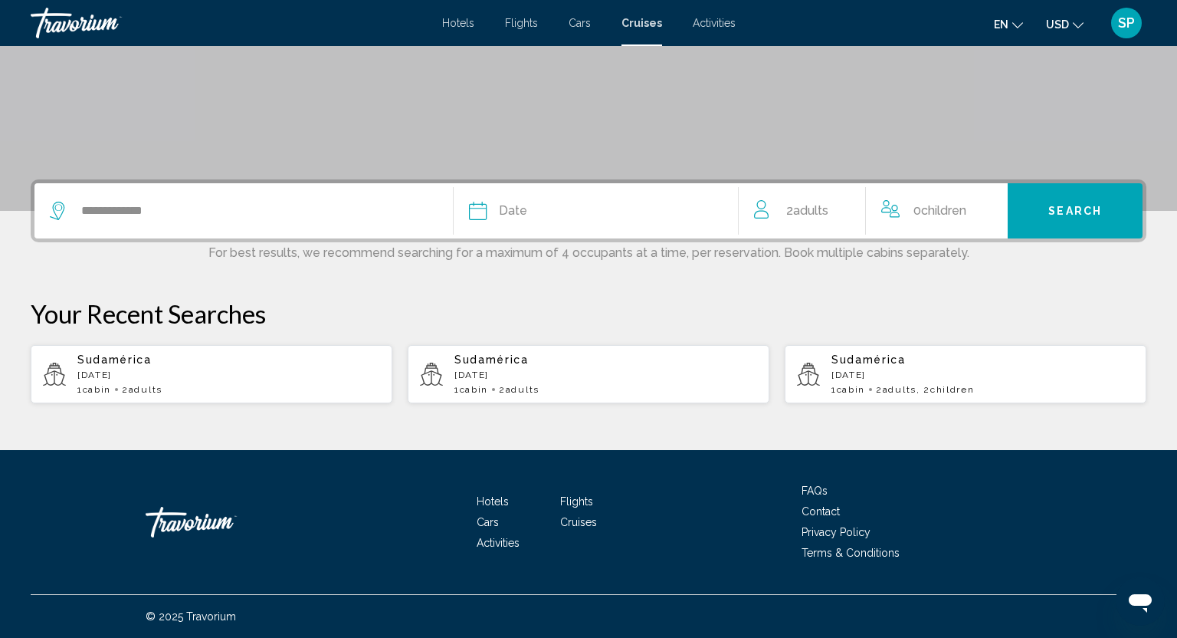
click at [544, 215] on div "Date" at bounding box center [596, 210] width 254 height 21
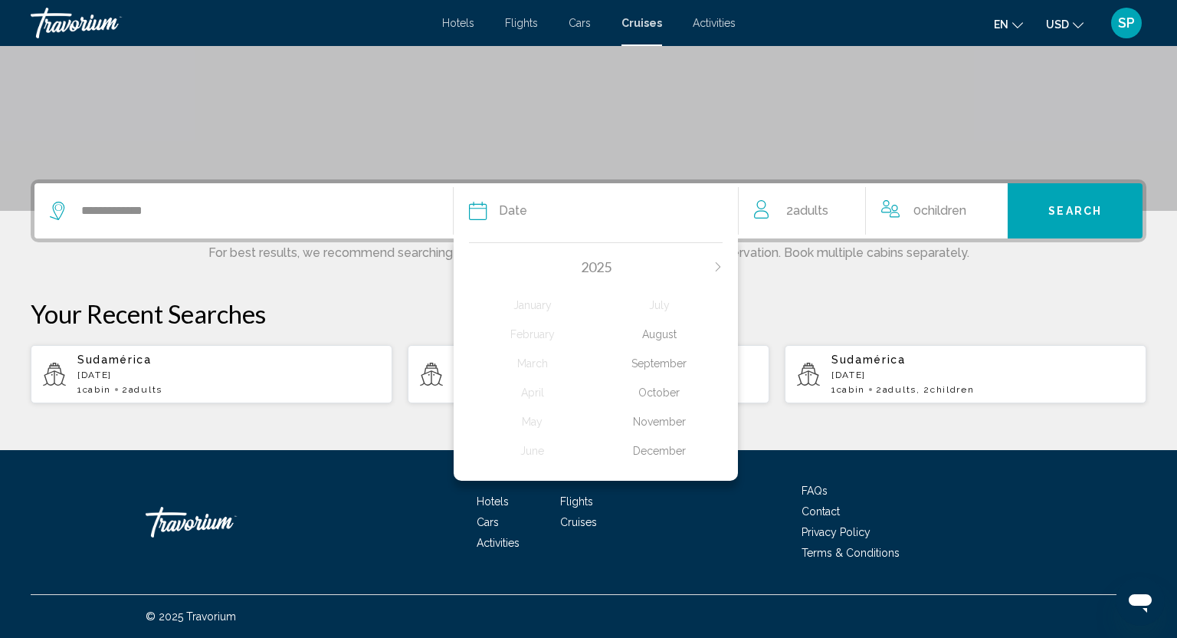
click at [715, 272] on div "2025" at bounding box center [596, 266] width 254 height 17
click at [717, 270] on icon "Next month" at bounding box center [718, 266] width 5 height 9
click at [539, 335] on div "February" at bounding box center [532, 334] width 126 height 28
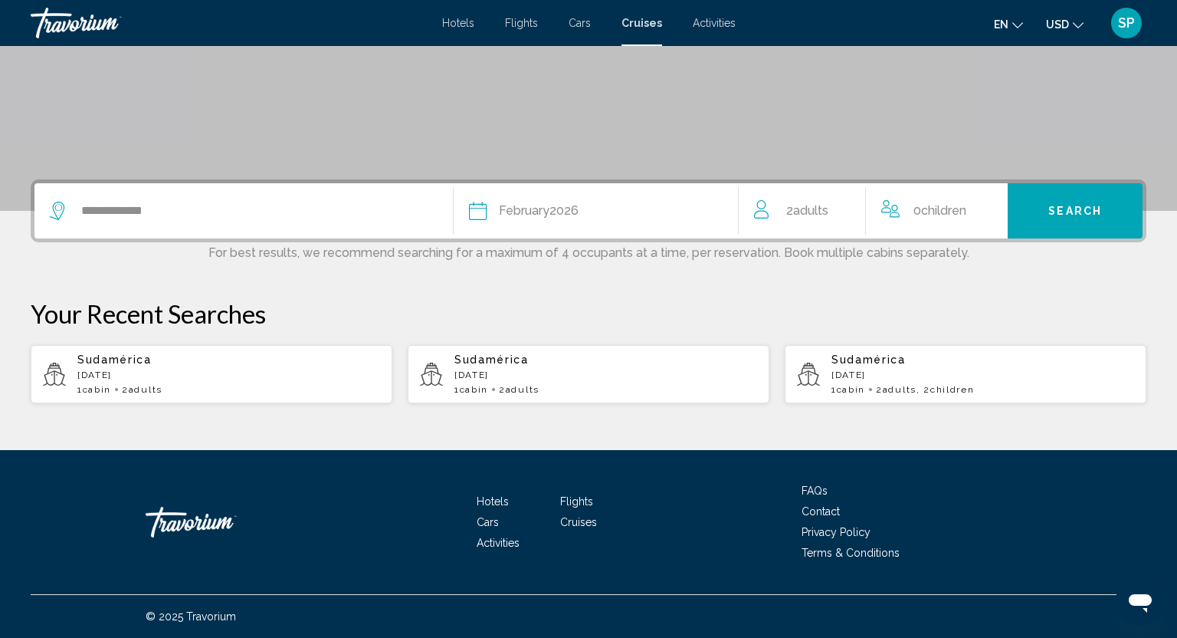
click at [1065, 211] on span "Search" at bounding box center [1075, 211] width 54 height 12
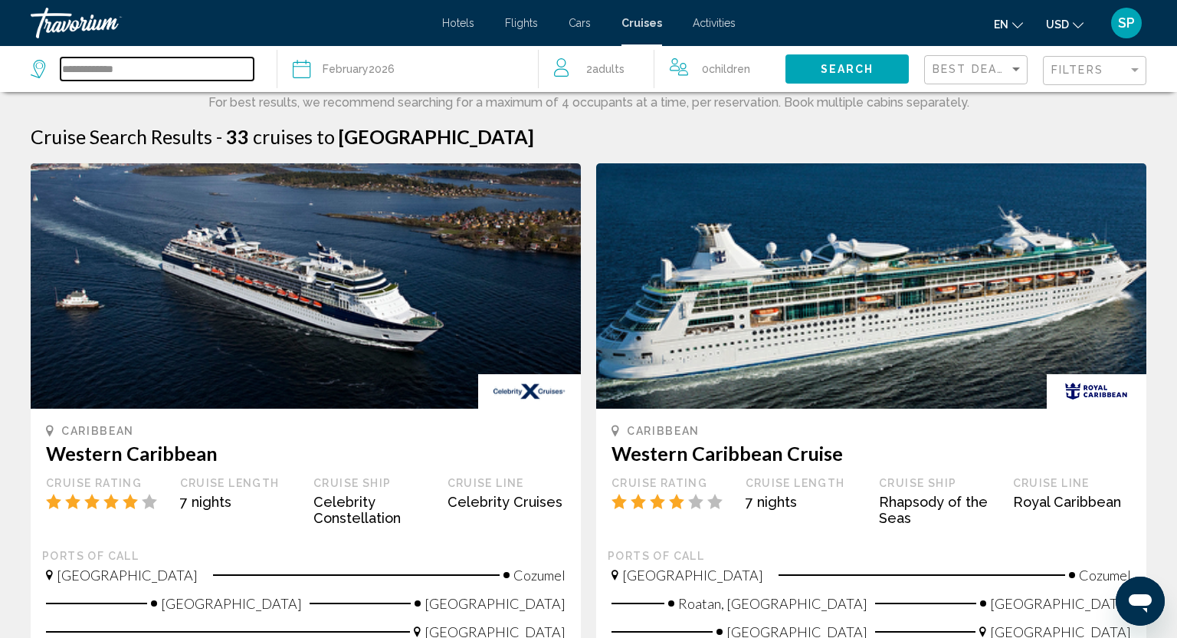
click at [246, 71] on input "**********" at bounding box center [157, 68] width 193 height 23
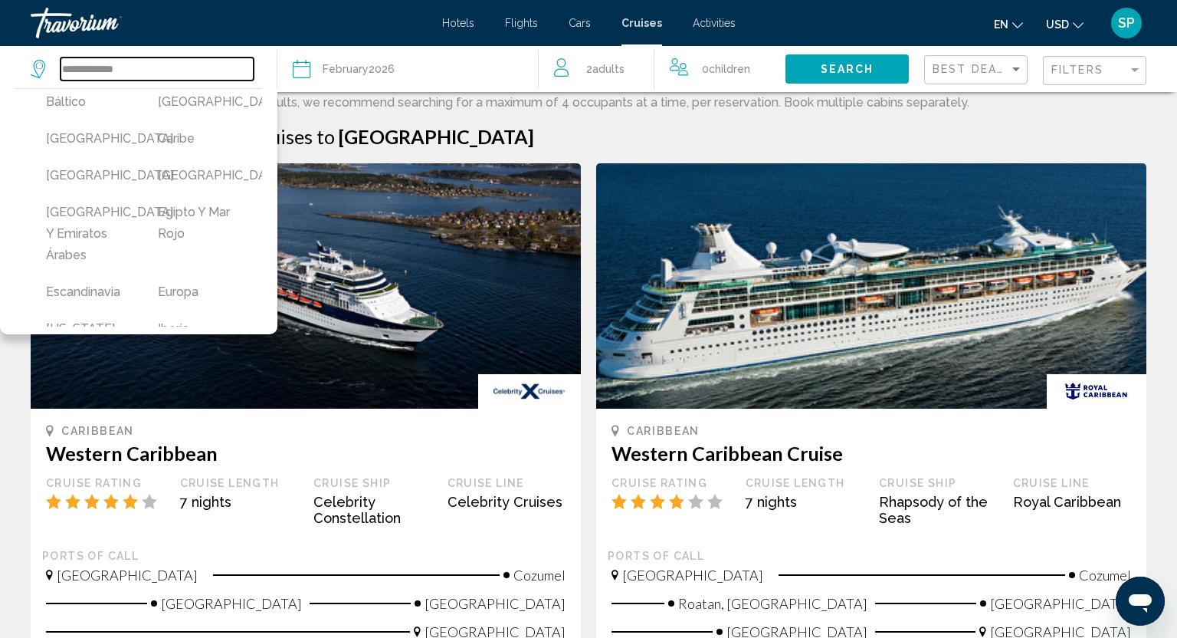
scroll to position [168, 0]
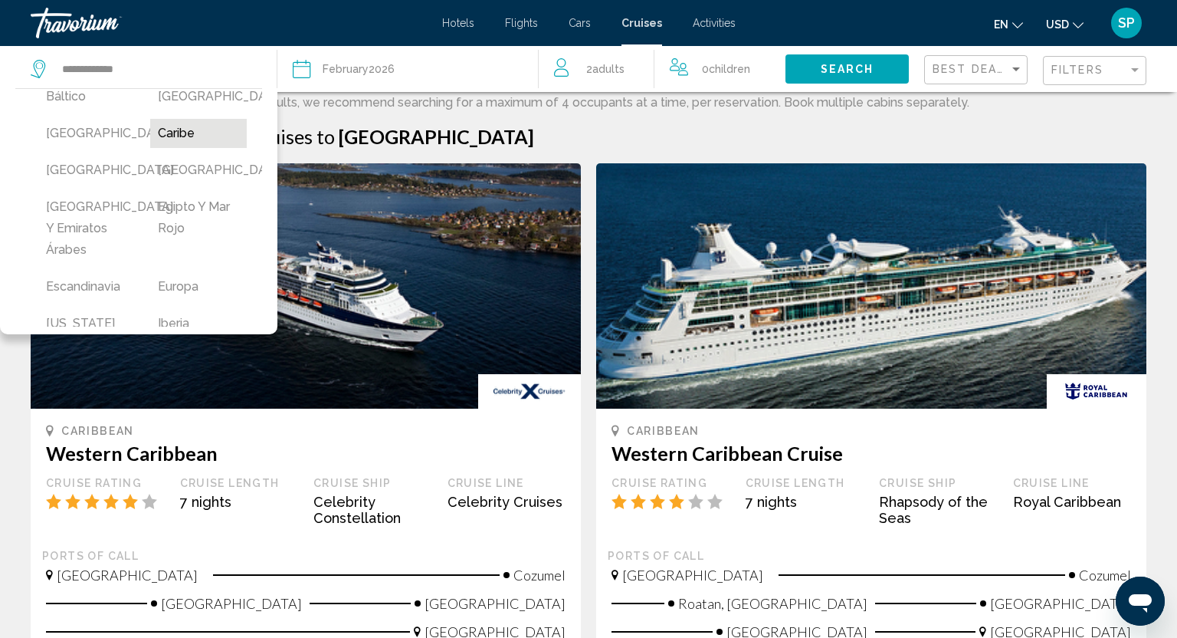
click at [181, 148] on button "Caribe" at bounding box center [198, 133] width 97 height 29
type input "******"
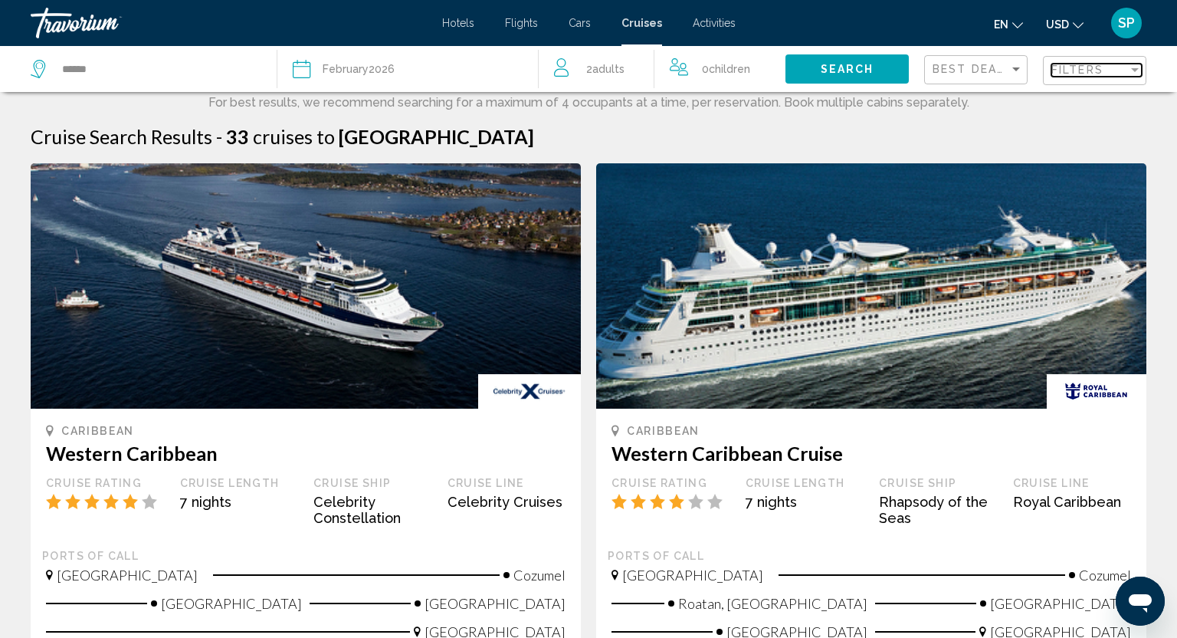
click at [1075, 72] on span "Filters" at bounding box center [1078, 70] width 52 height 12
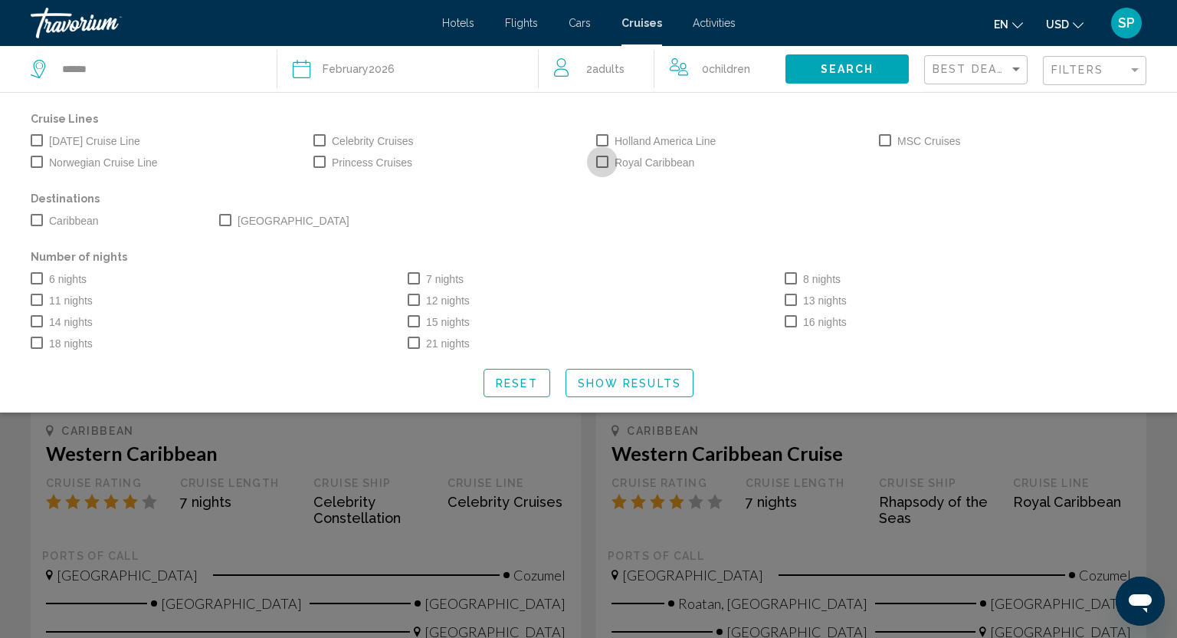
click at [611, 161] on label "Royal Caribbean" at bounding box center [645, 162] width 98 height 18
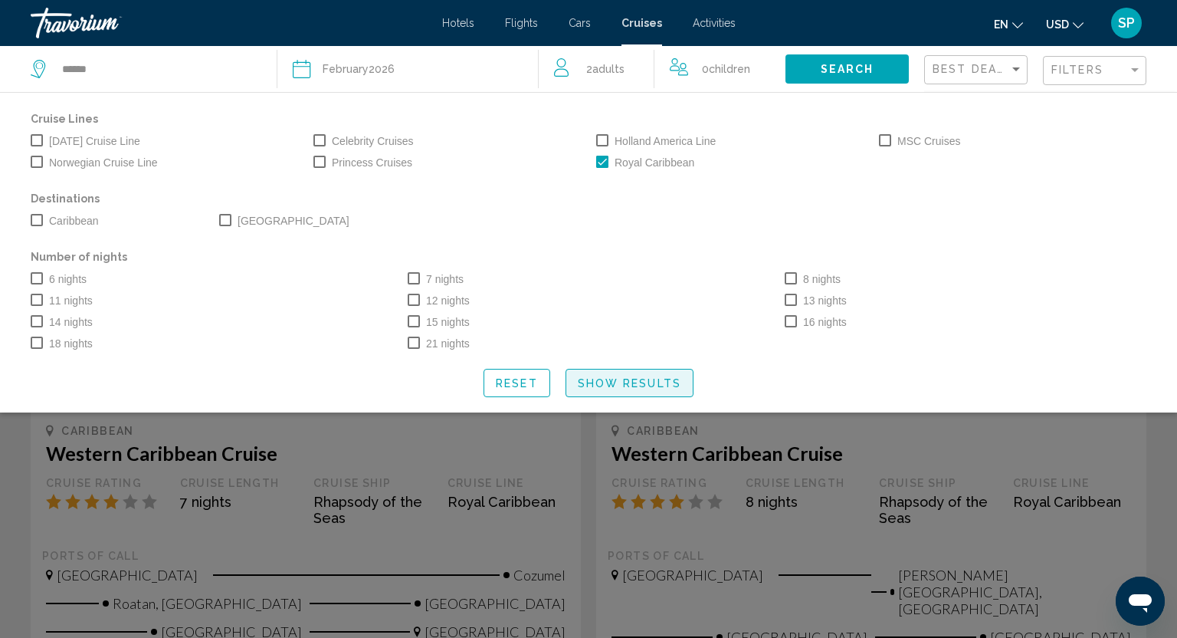
click at [629, 384] on span "Show Results" at bounding box center [629, 383] width 103 height 12
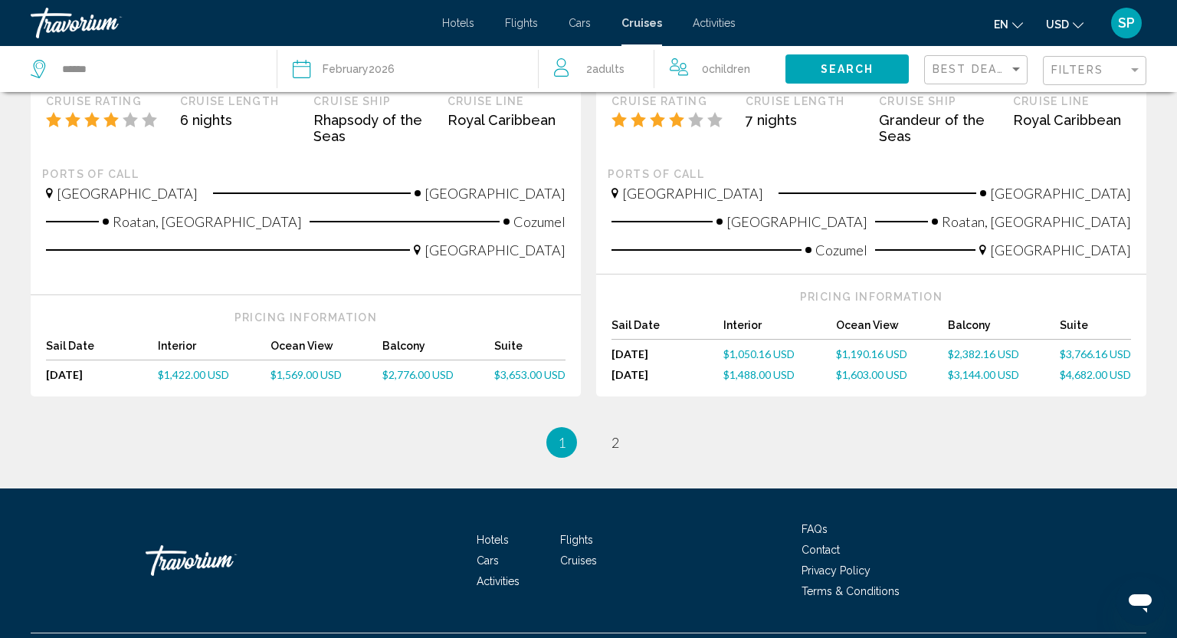
scroll to position [1690, 0]
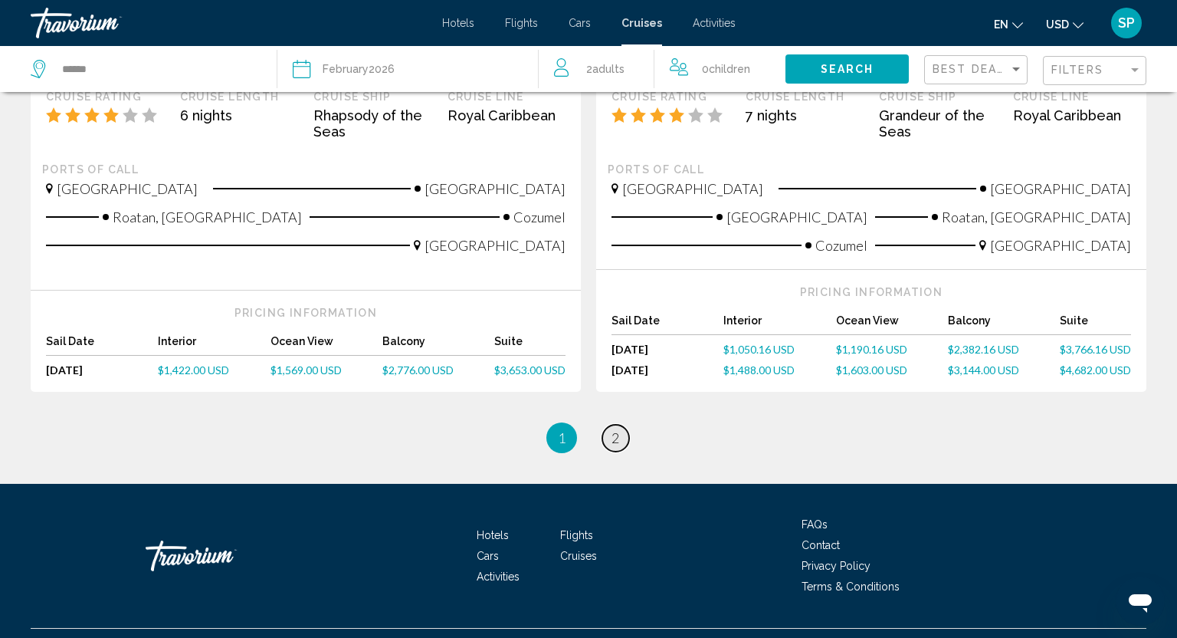
click at [617, 429] on span "2" at bounding box center [616, 437] width 8 height 17
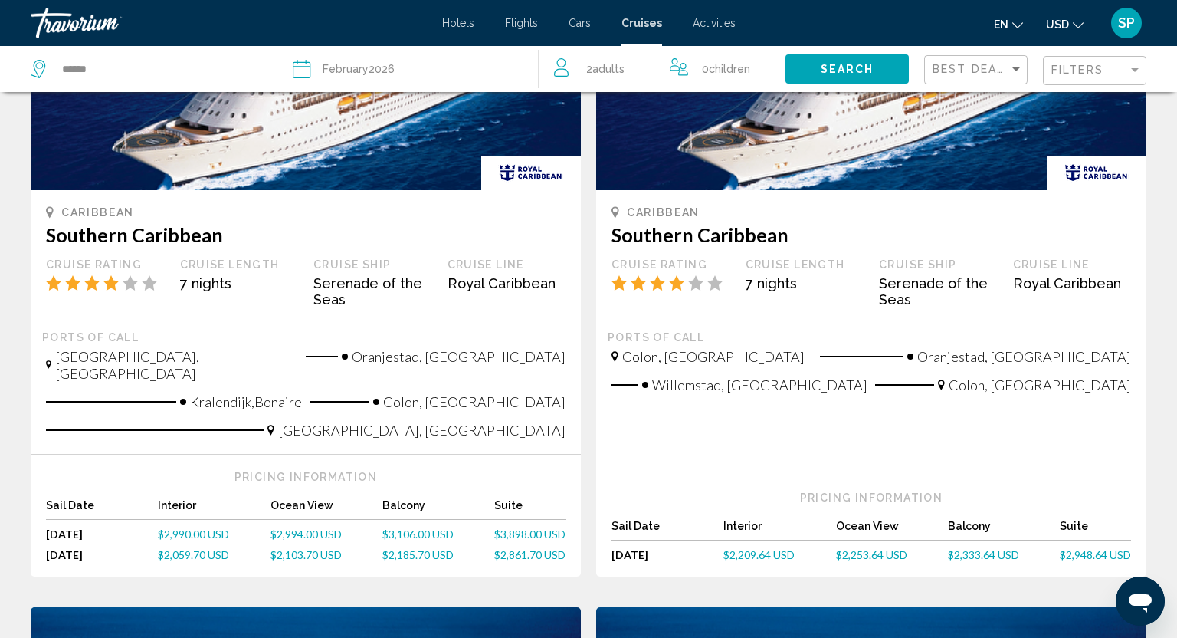
scroll to position [220, 0]
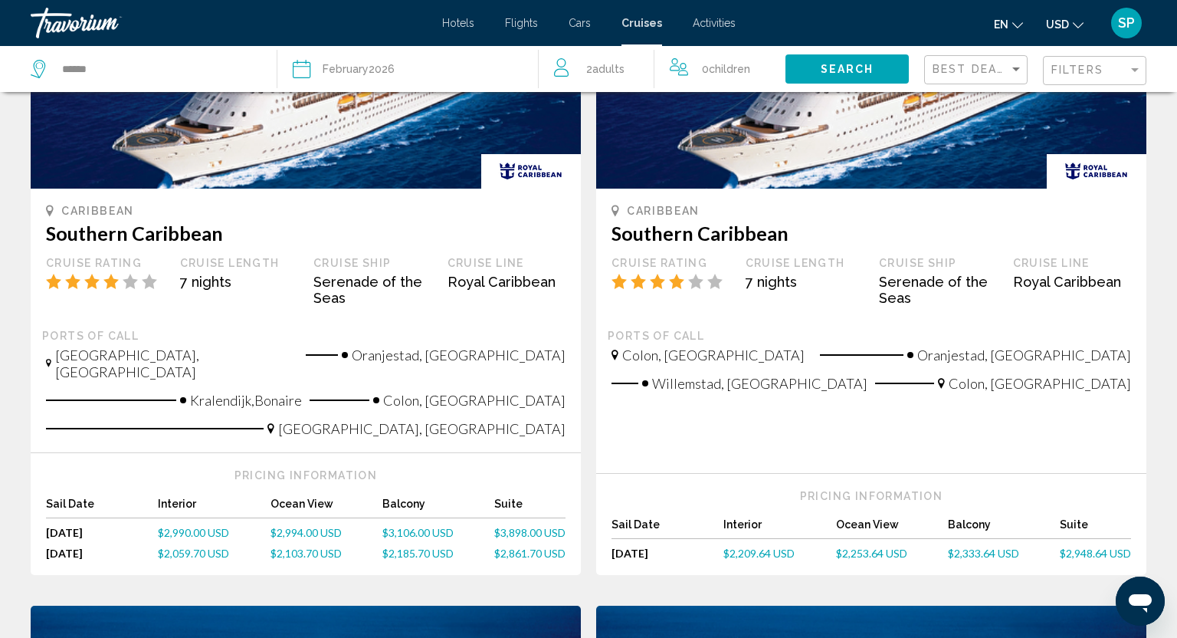
click at [305, 546] on span "$2,103.70 USD" at bounding box center [306, 552] width 71 height 13
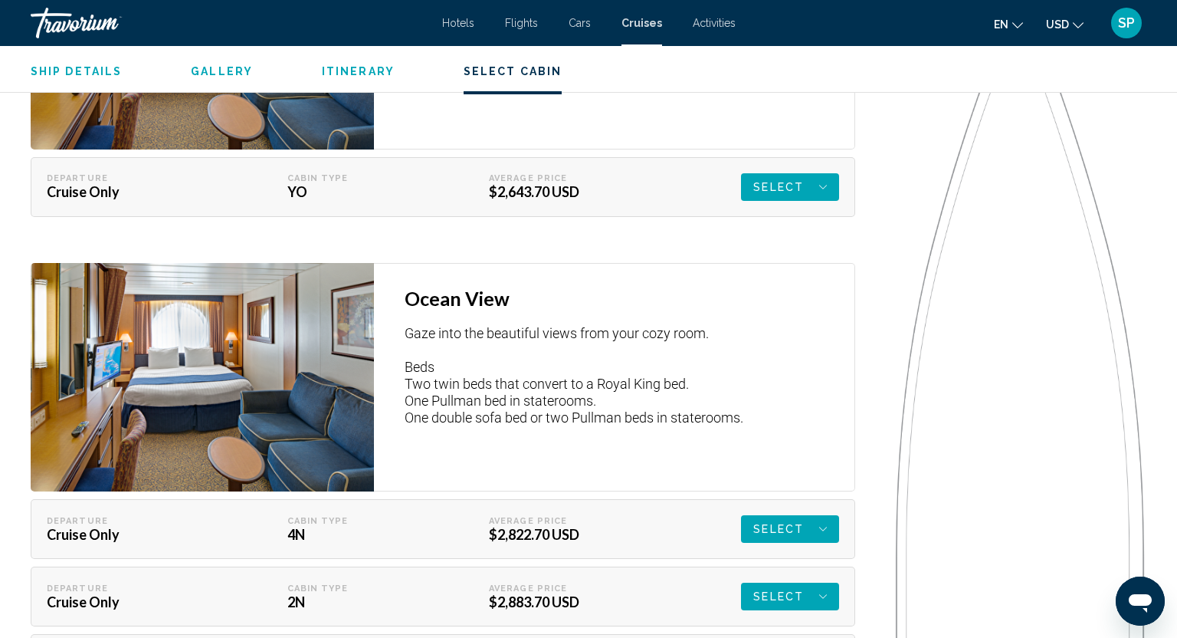
scroll to position [2436, 0]
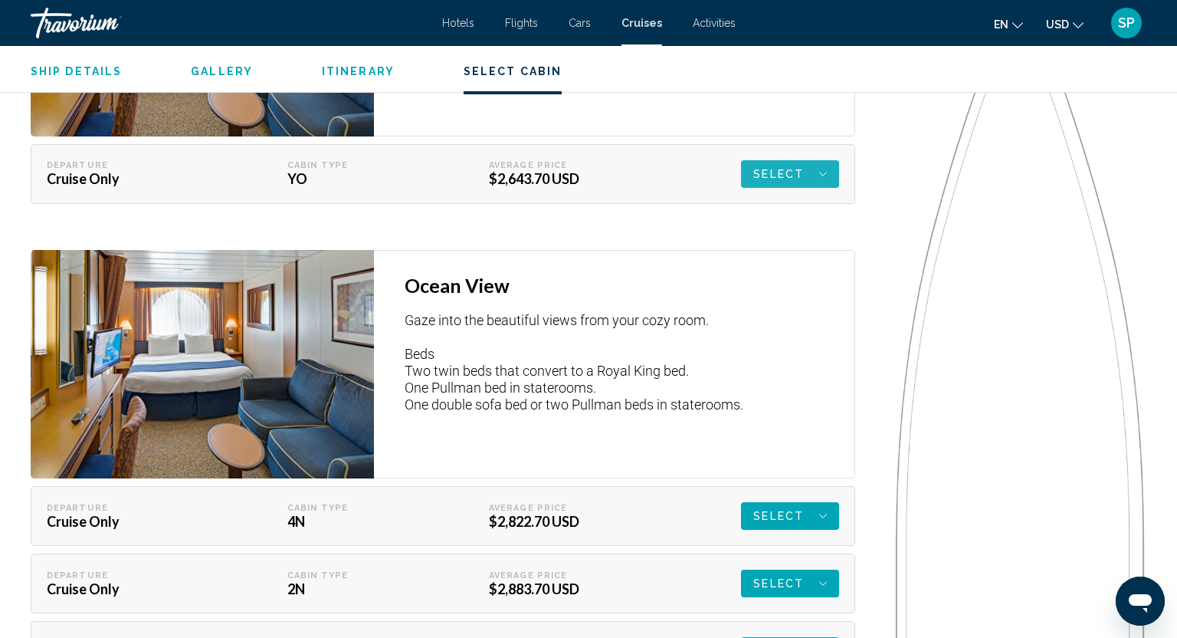
click at [775, 172] on span "Select" at bounding box center [778, 174] width 51 height 28
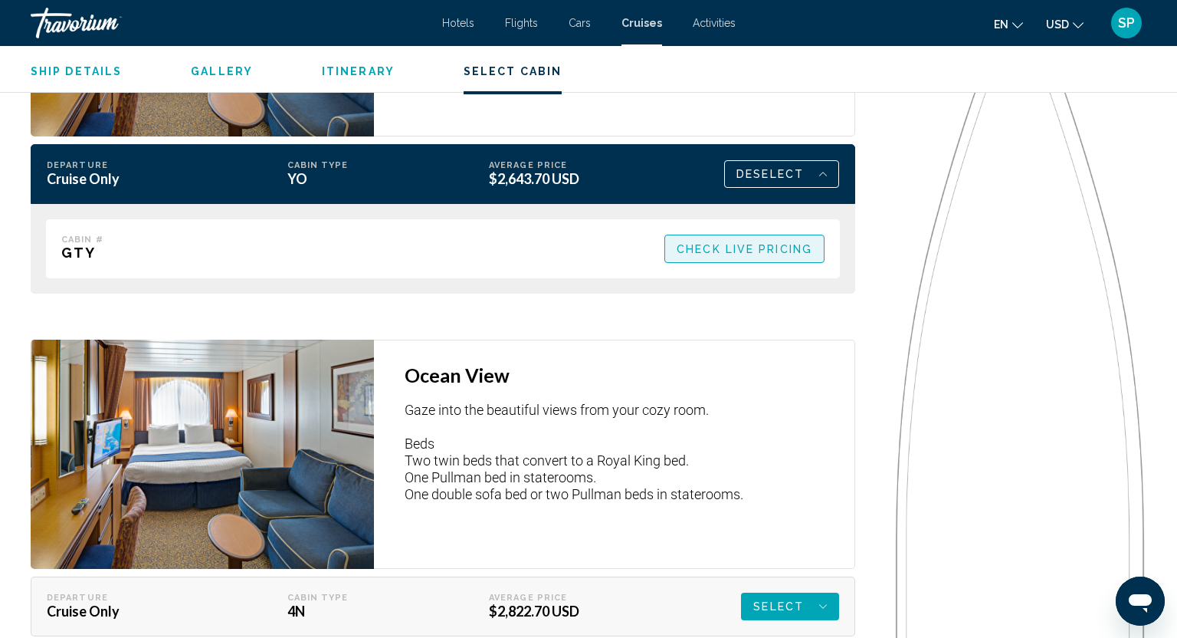
click at [733, 244] on span "Check Live Pricing" at bounding box center [745, 249] width 136 height 12
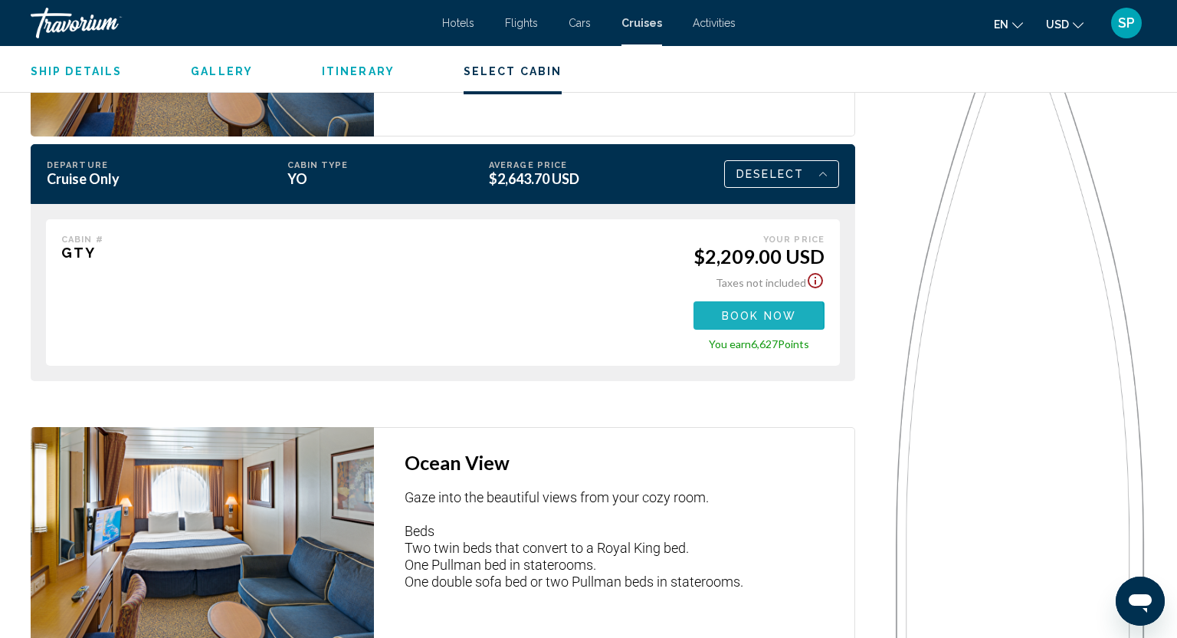
click at [740, 317] on span "Book now" at bounding box center [759, 316] width 74 height 12
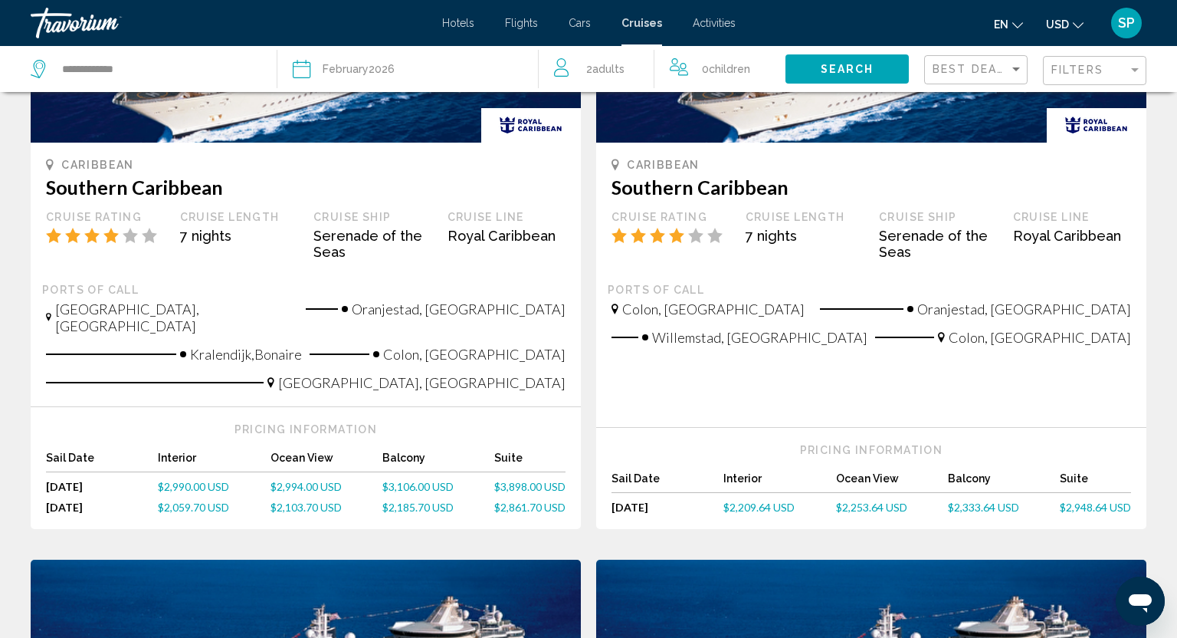
scroll to position [271, 0]
